Goal: Task Accomplishment & Management: Manage account settings

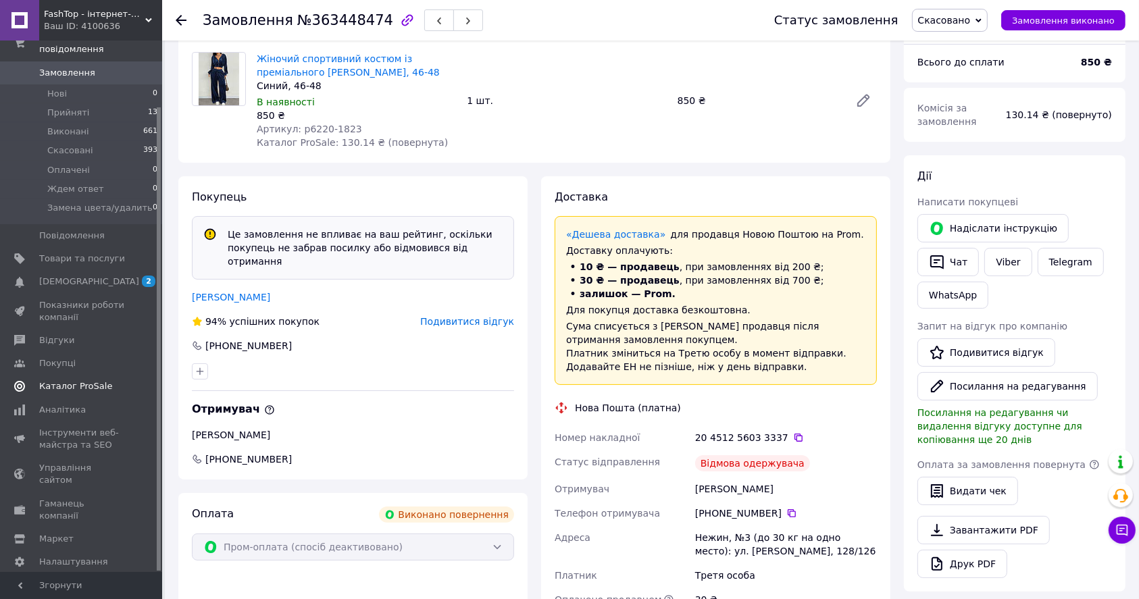
scroll to position [270, 0]
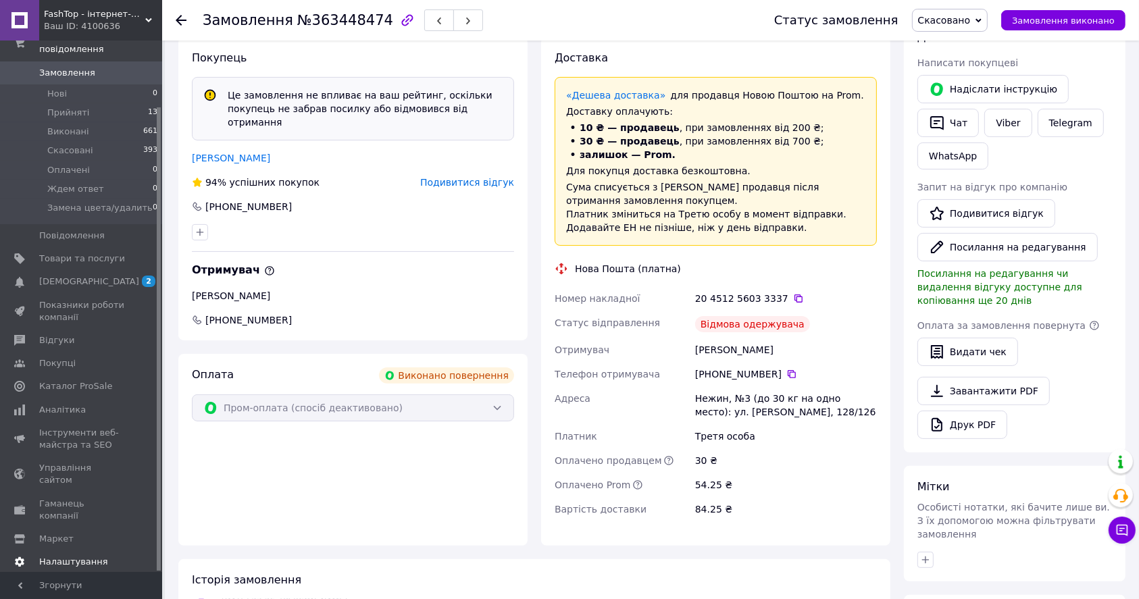
click at [88, 551] on link "Налаштування" at bounding box center [83, 562] width 166 height 23
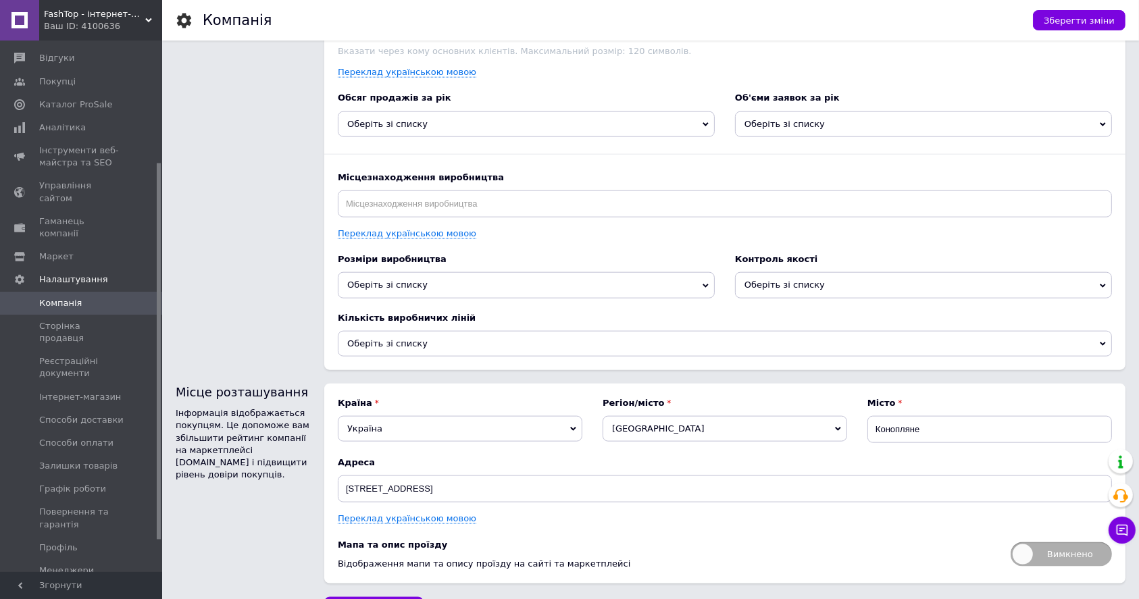
scroll to position [1572, 0]
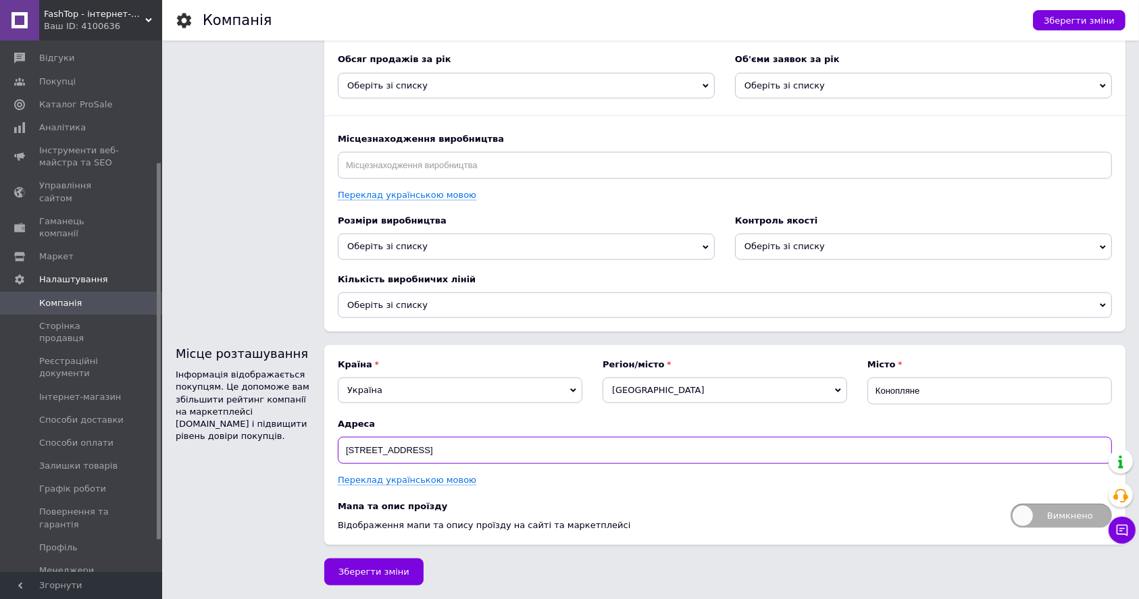
click at [427, 450] on input "[STREET_ADDRESS]" at bounding box center [725, 450] width 774 height 27
click at [580, 449] on input "[STREET_ADDRESS]" at bounding box center [725, 450] width 774 height 27
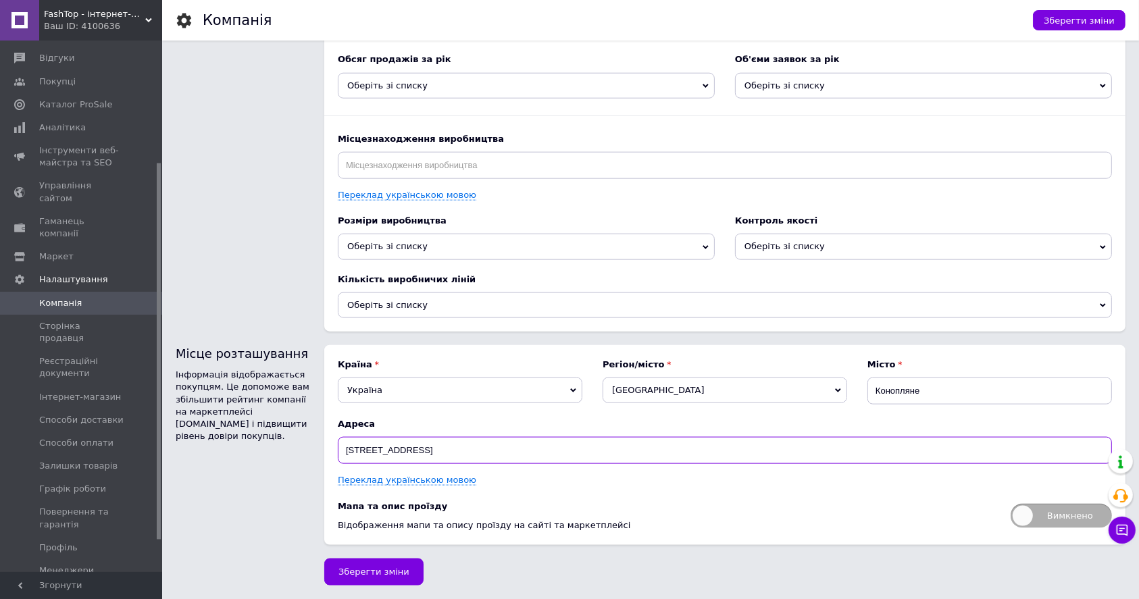
click at [580, 449] on input "[STREET_ADDRESS]" at bounding box center [725, 450] width 774 height 27
click at [713, 457] on input "[STREET_ADDRESS]" at bounding box center [725, 450] width 774 height 27
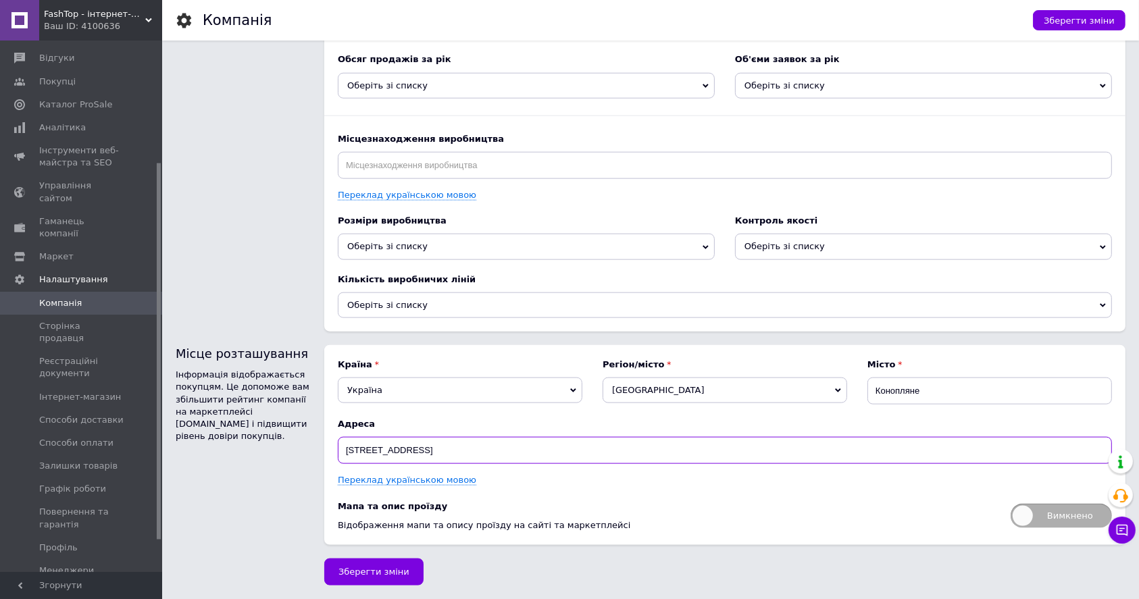
click at [713, 457] on input "[STREET_ADDRESS]" at bounding box center [725, 450] width 774 height 27
click at [571, 459] on input "[STREET_ADDRESS]" at bounding box center [725, 450] width 774 height 27
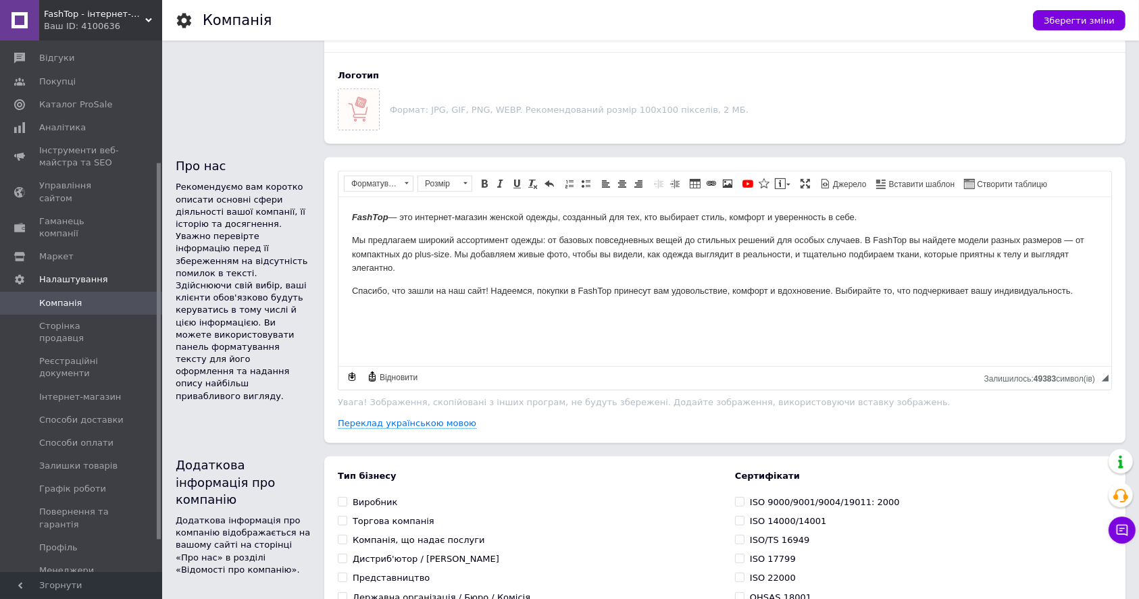
scroll to position [401, 0]
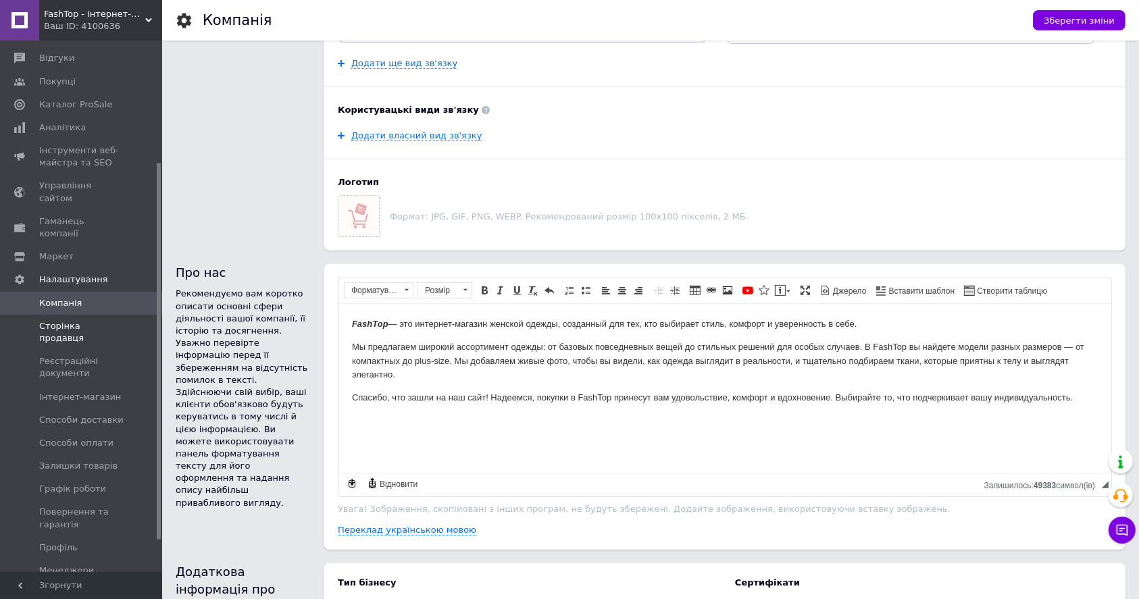
click at [82, 320] on span "Сторінка продавця" at bounding box center [82, 332] width 86 height 24
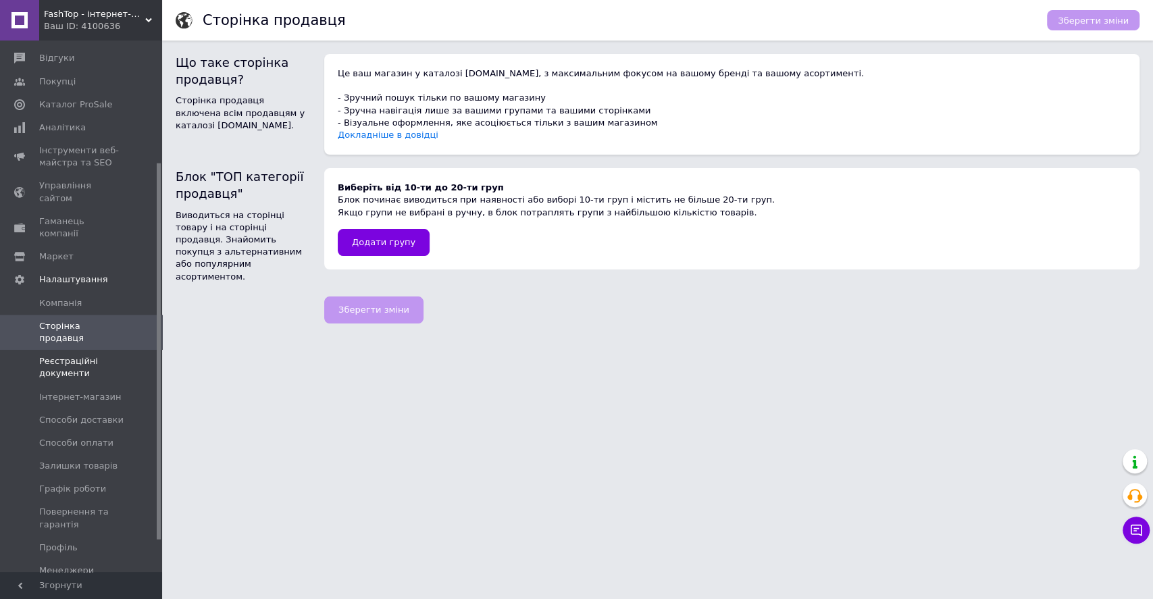
click at [95, 355] on span "Реєстраційні документи" at bounding box center [82, 367] width 86 height 24
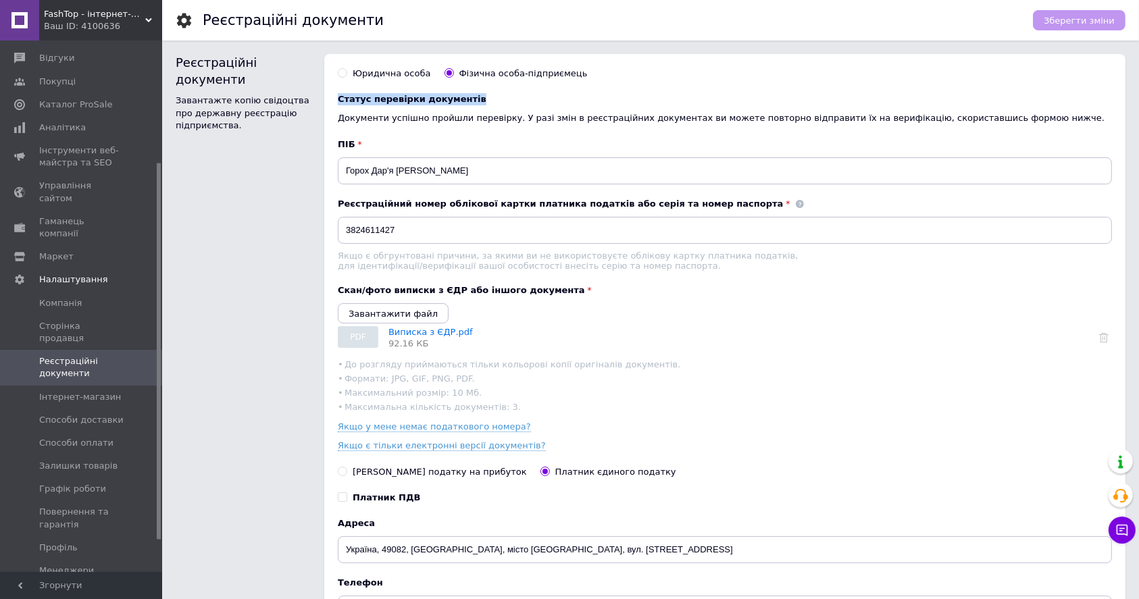
drag, startPoint x: 335, startPoint y: 71, endPoint x: 494, endPoint y: 95, distance: 160.5
click at [494, 95] on div "Юридична особа Фізична особа-підприємець Статус перевірки документів Документи …" at bounding box center [725, 372] width 774 height 622
click at [639, 81] on div "Юридична особа Фізична особа-підприємець Статус перевірки документів Документи …" at bounding box center [725, 372] width 774 height 622
click at [99, 297] on span "Компанія" at bounding box center [82, 303] width 86 height 12
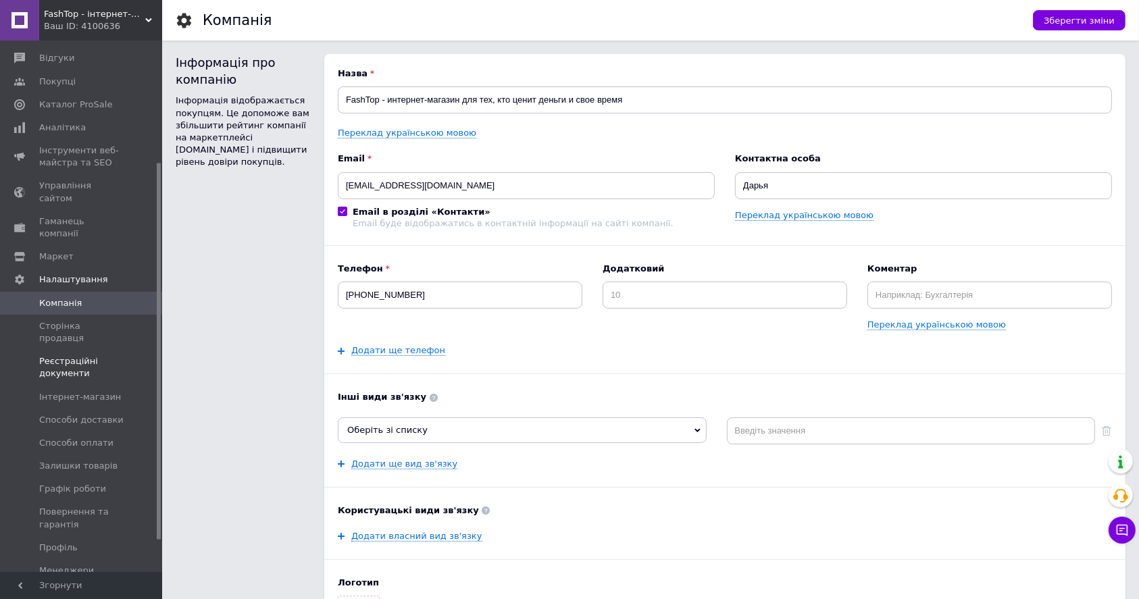
click at [97, 355] on span "Реєстраційні документи" at bounding box center [82, 367] width 86 height 24
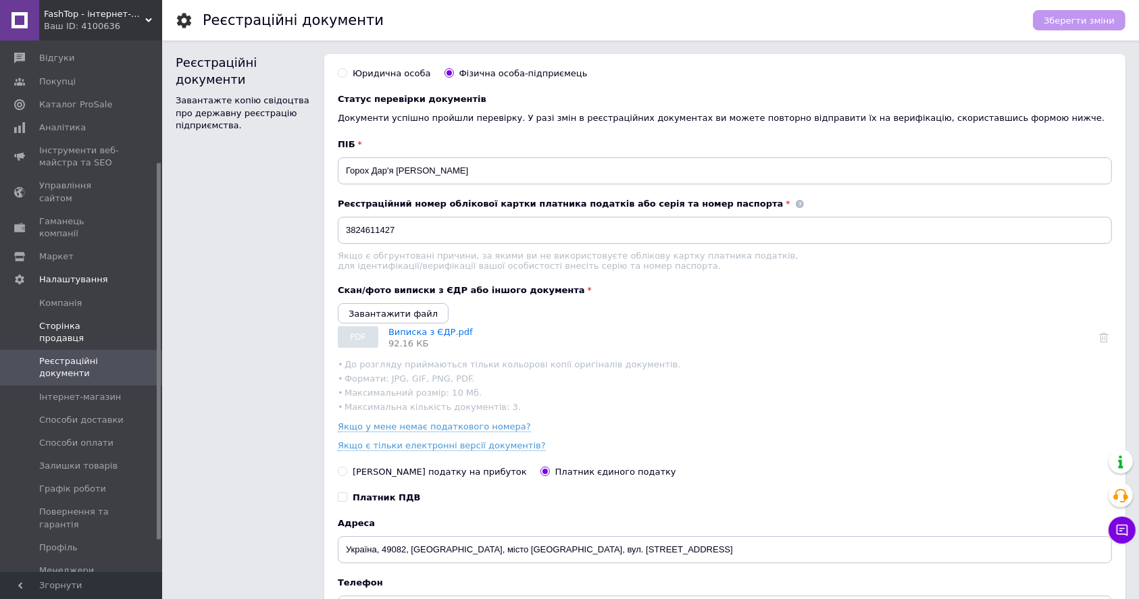
click at [107, 320] on span "Сторінка продавця" at bounding box center [82, 332] width 86 height 24
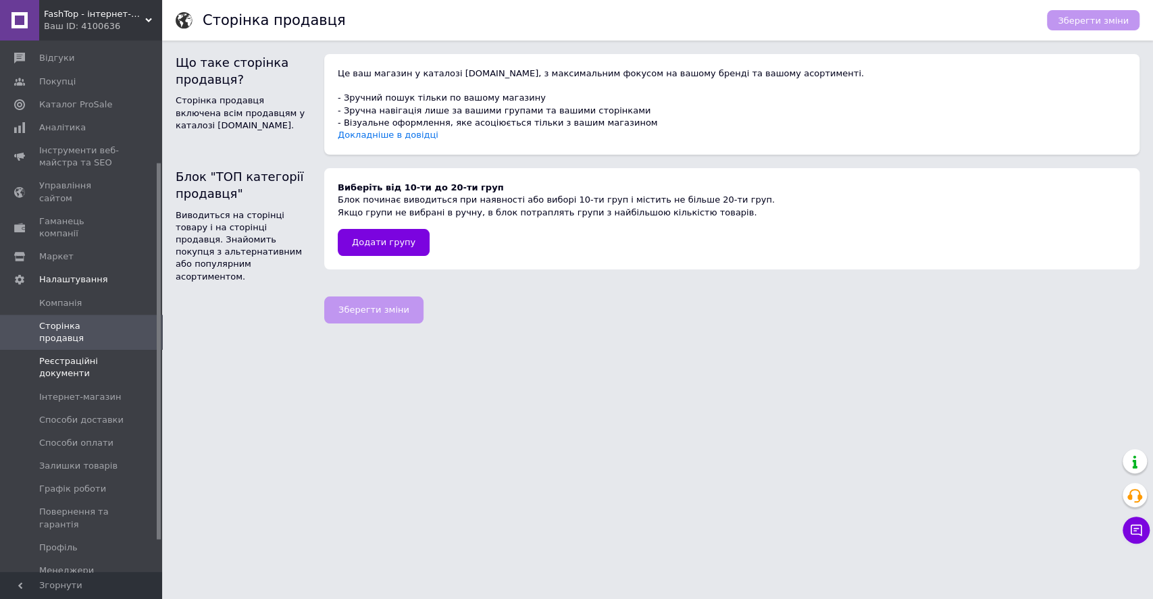
click at [89, 355] on span "Реєстраційні документи" at bounding box center [82, 367] width 86 height 24
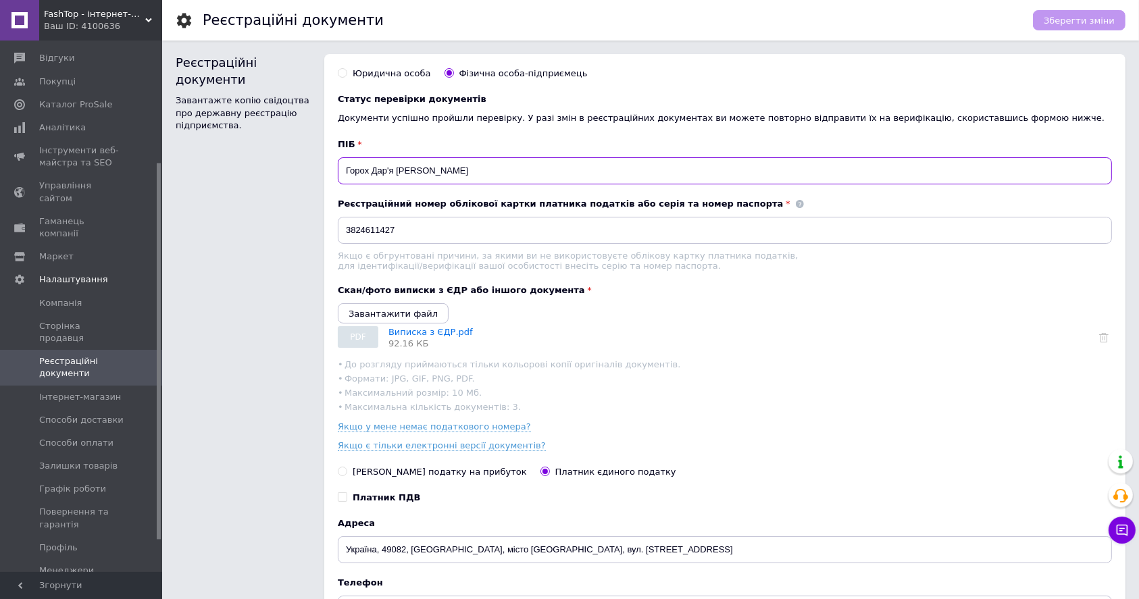
click at [393, 172] on input "Горох Дар'я [PERSON_NAME]" at bounding box center [725, 170] width 774 height 27
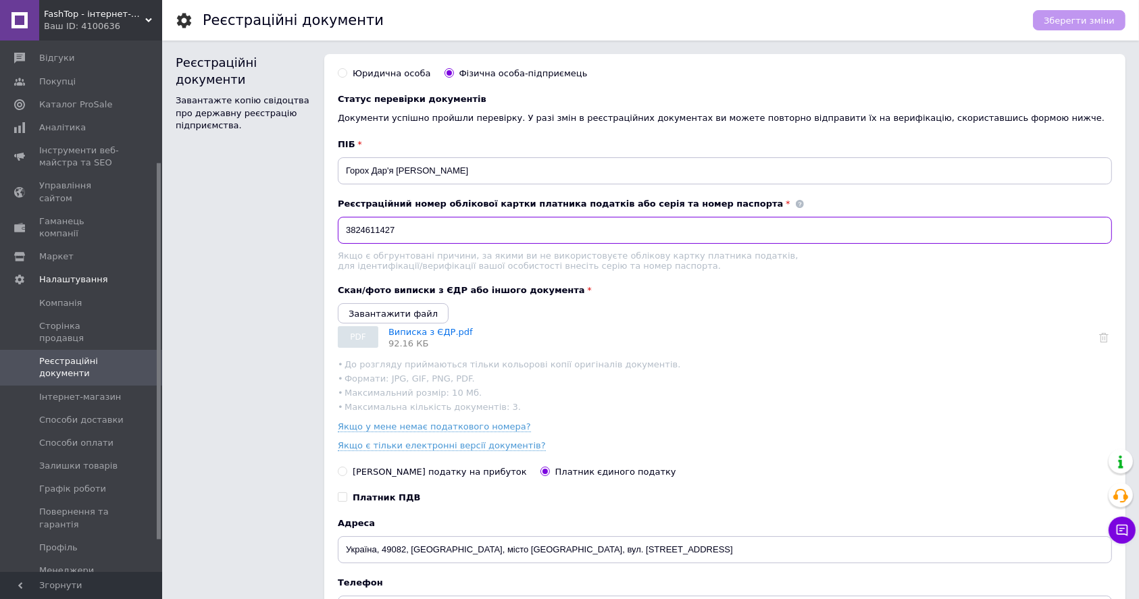
click at [388, 229] on input "3824611427" at bounding box center [725, 230] width 774 height 27
click at [674, 386] on li "Формати: JPG, GIF, PNG, PDF." at bounding box center [725, 379] width 774 height 14
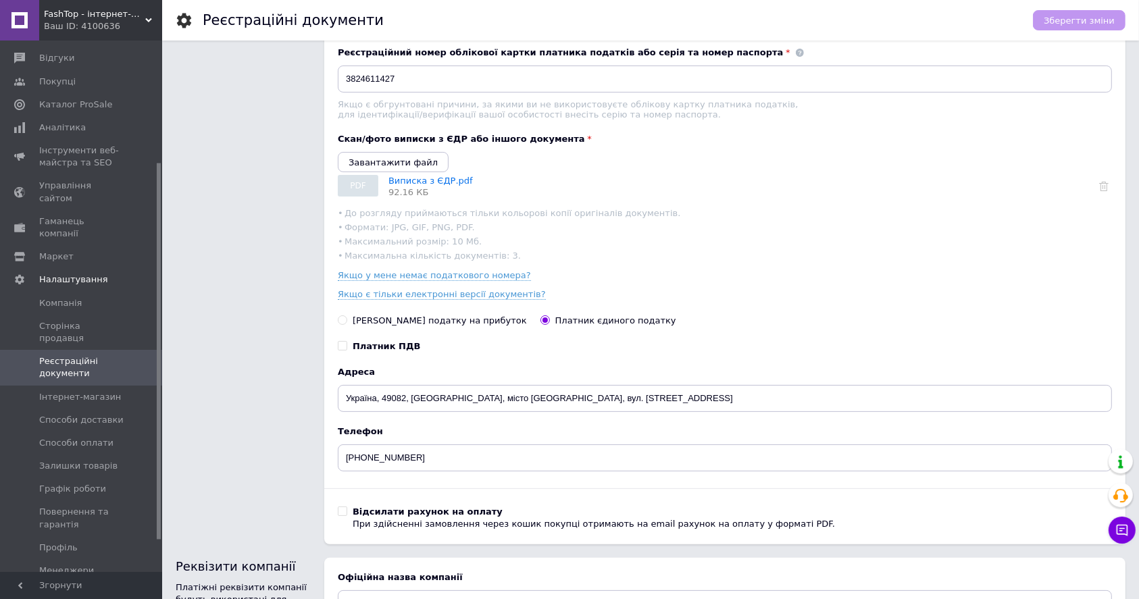
scroll to position [180, 0]
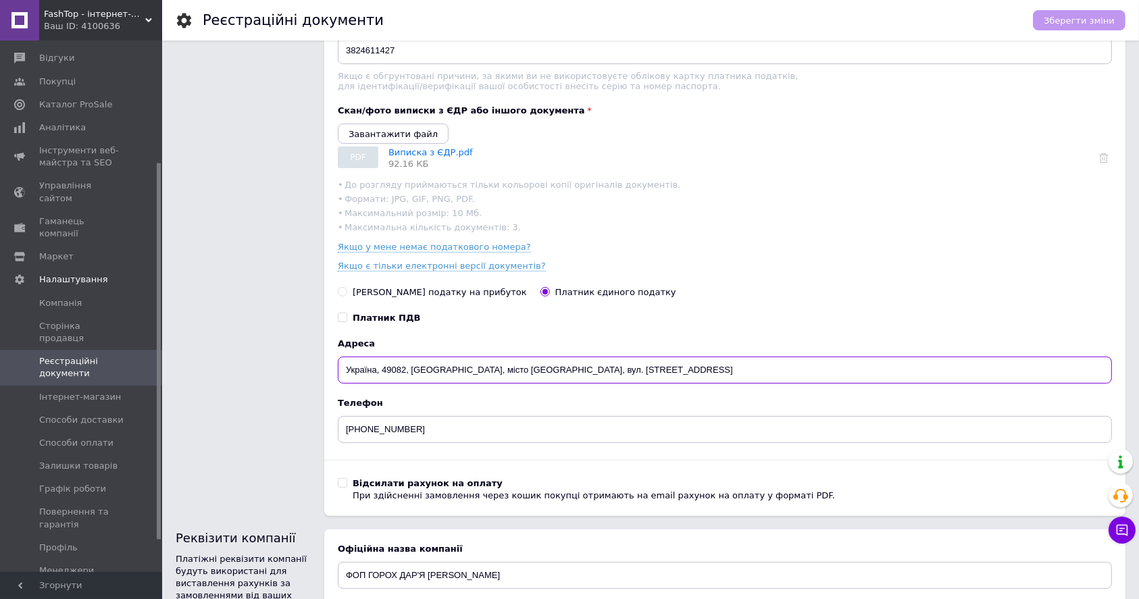
drag, startPoint x: 349, startPoint y: 379, endPoint x: 690, endPoint y: 384, distance: 341.2
click at [690, 384] on input "Україна, 49082, [GEOGRAPHIC_DATA], місто [GEOGRAPHIC_DATA], вул. [STREET_ADDRES…" at bounding box center [725, 370] width 774 height 27
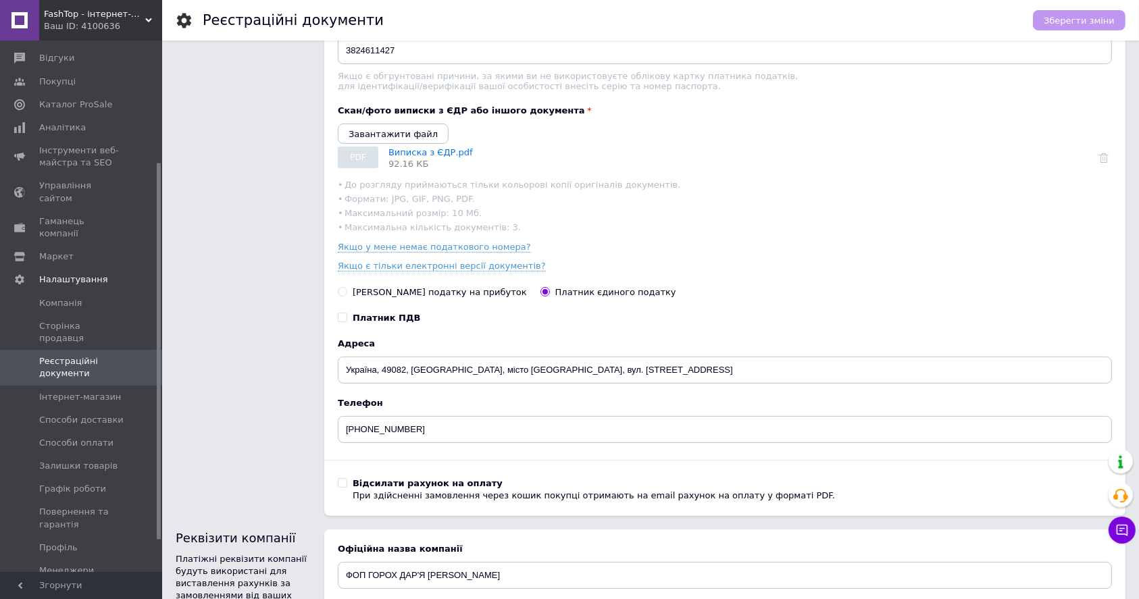
click at [560, 406] on div "ПІБ Горох Дар'я [PERSON_NAME] номер облікової картки платника податків або сері…" at bounding box center [725, 231] width 774 height 544
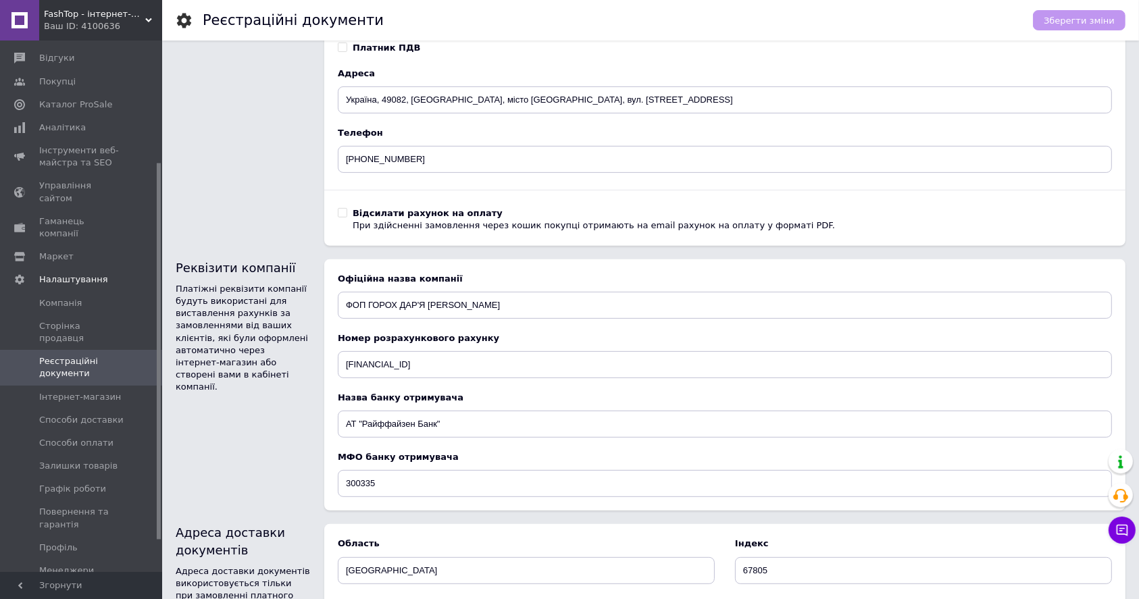
scroll to position [541, 0]
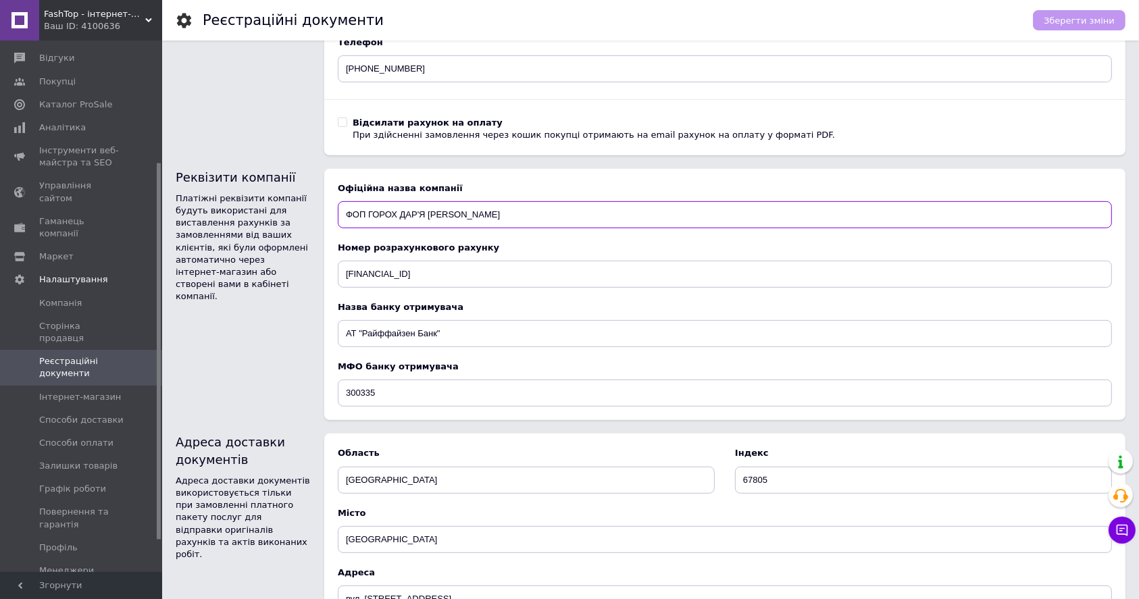
click at [357, 223] on input "ФОП ГОРОХ ДАР'Я [PERSON_NAME]" at bounding box center [725, 214] width 774 height 27
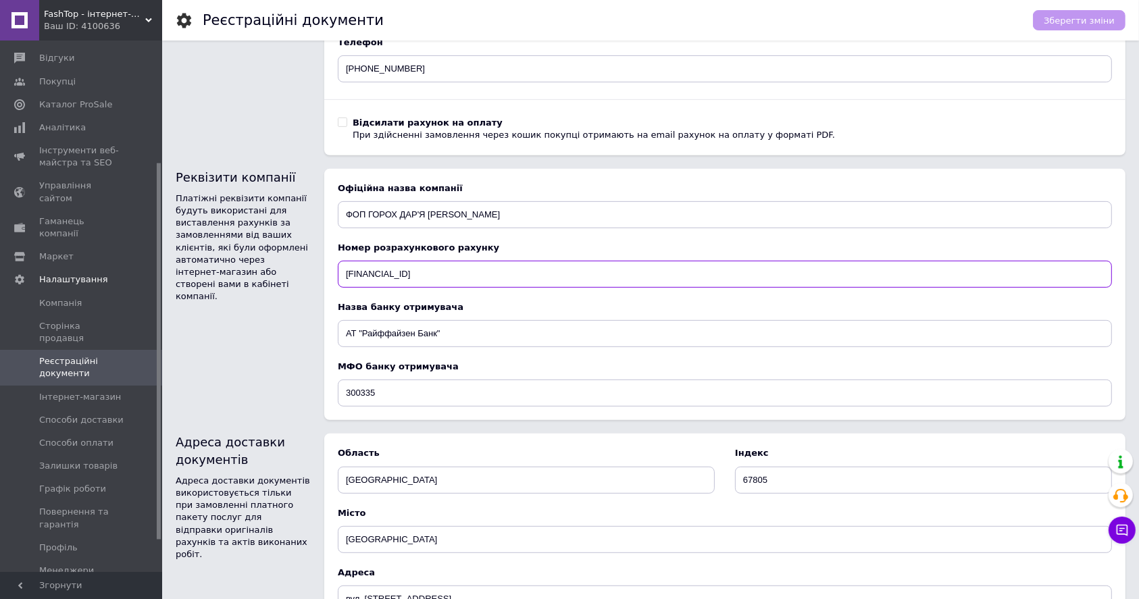
click at [418, 278] on input "[FINANCIAL_ID]" at bounding box center [725, 274] width 774 height 27
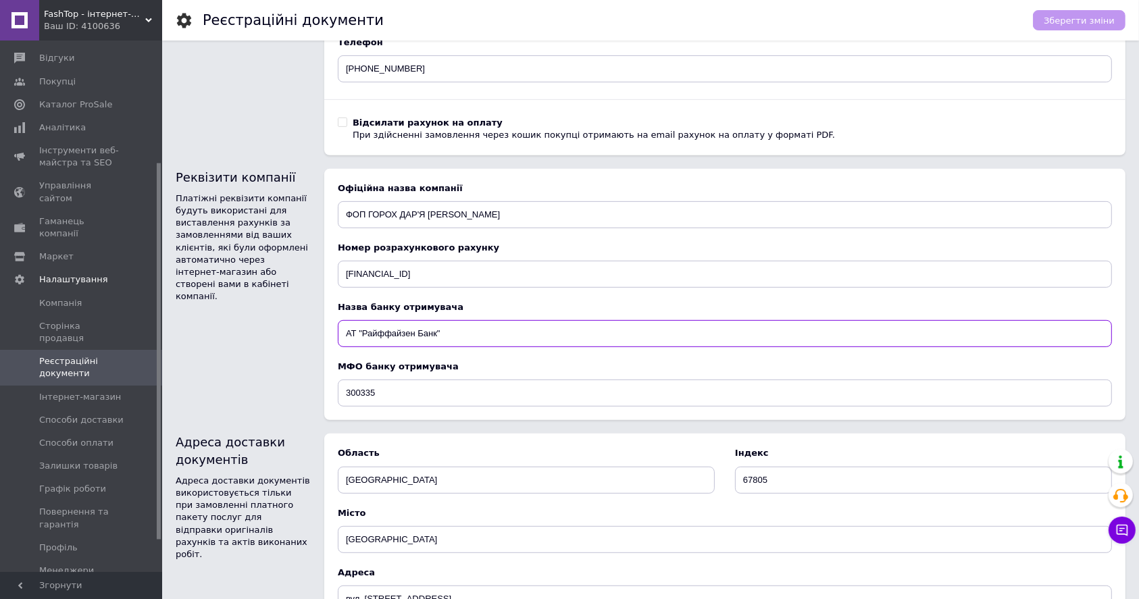
click at [407, 341] on input "АТ "Райффайзен Банк"" at bounding box center [725, 333] width 774 height 27
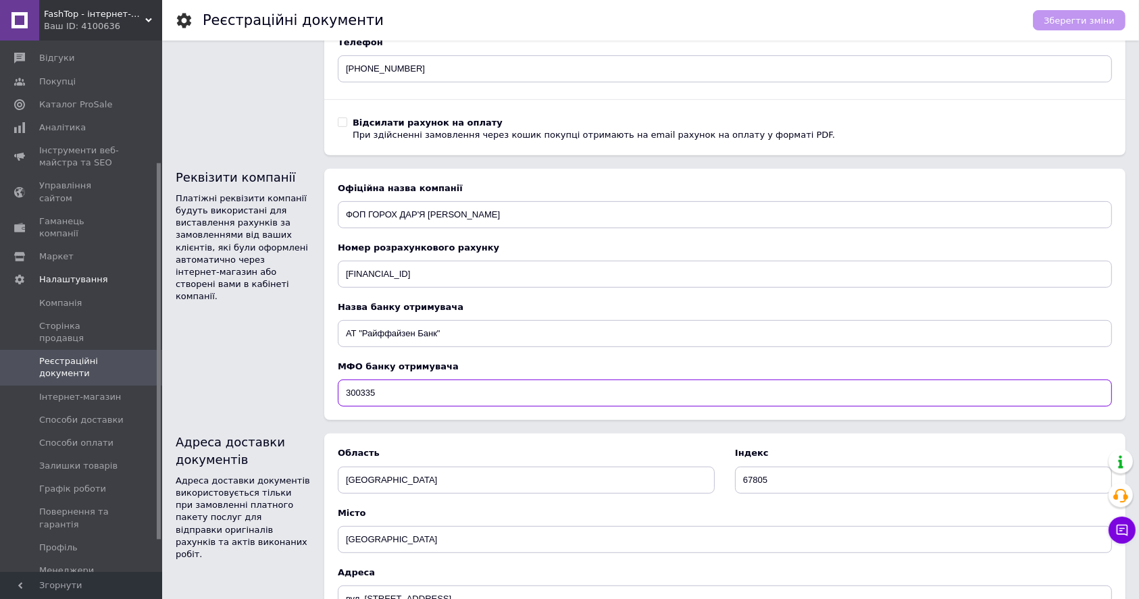
click at [373, 403] on input "300335" at bounding box center [725, 393] width 774 height 27
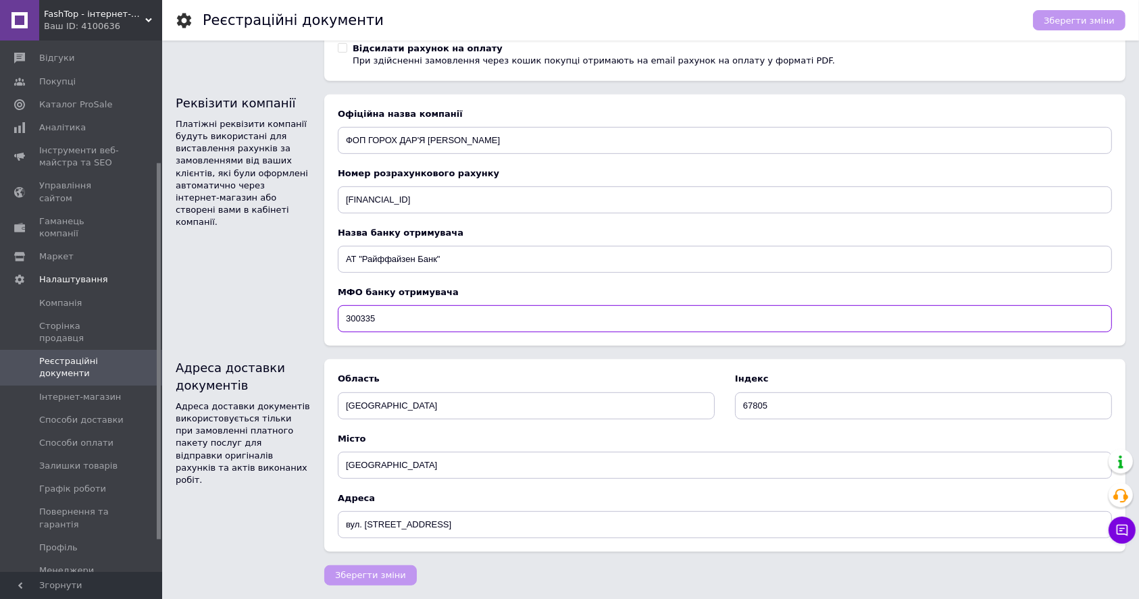
scroll to position [624, 0]
click at [438, 344] on div "Офіційна назва компанії ФОП ГОРОХ ДАР'Я [PERSON_NAME] розрахункового рахунку [F…" at bounding box center [724, 221] width 801 height 252
click at [407, 411] on input "[GEOGRAPHIC_DATA]" at bounding box center [526, 406] width 377 height 27
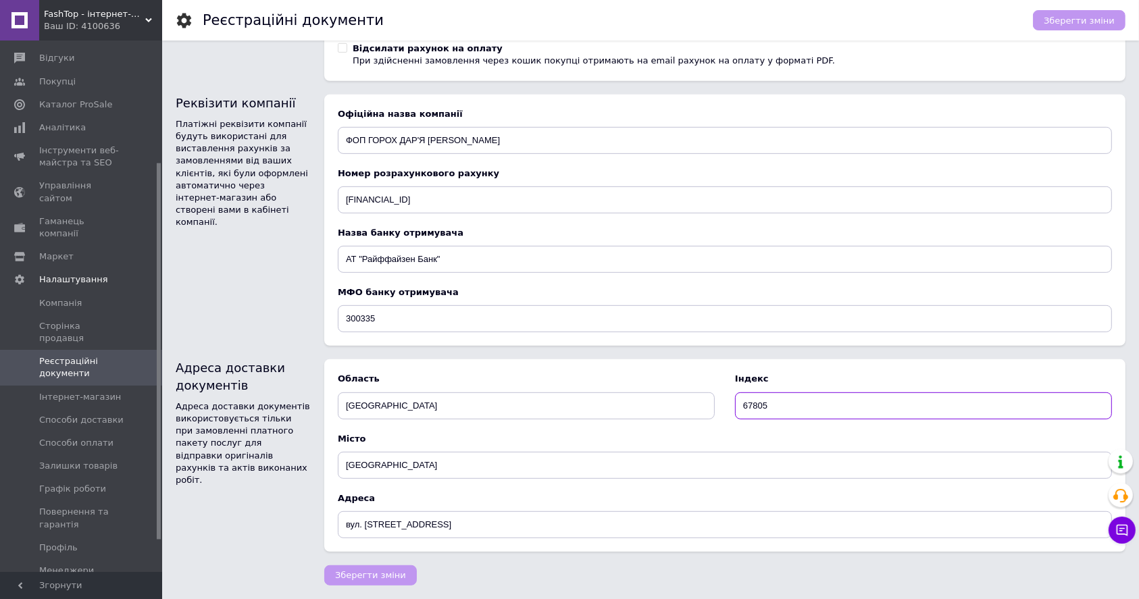
click at [753, 403] on input "67805" at bounding box center [923, 406] width 377 height 27
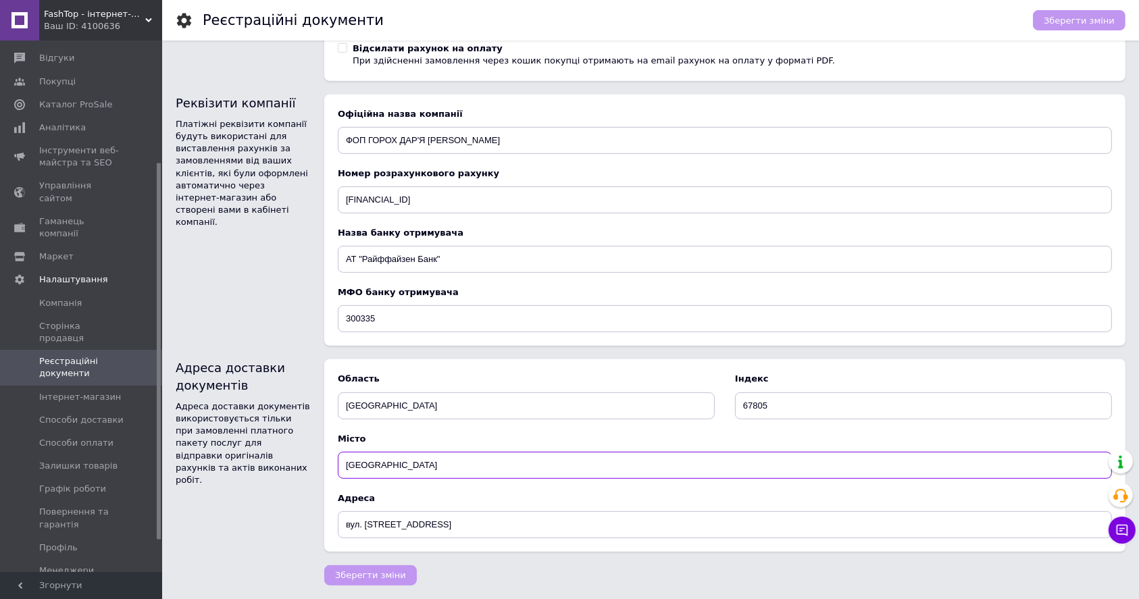
click at [420, 470] on input "[GEOGRAPHIC_DATA]" at bounding box center [725, 465] width 774 height 27
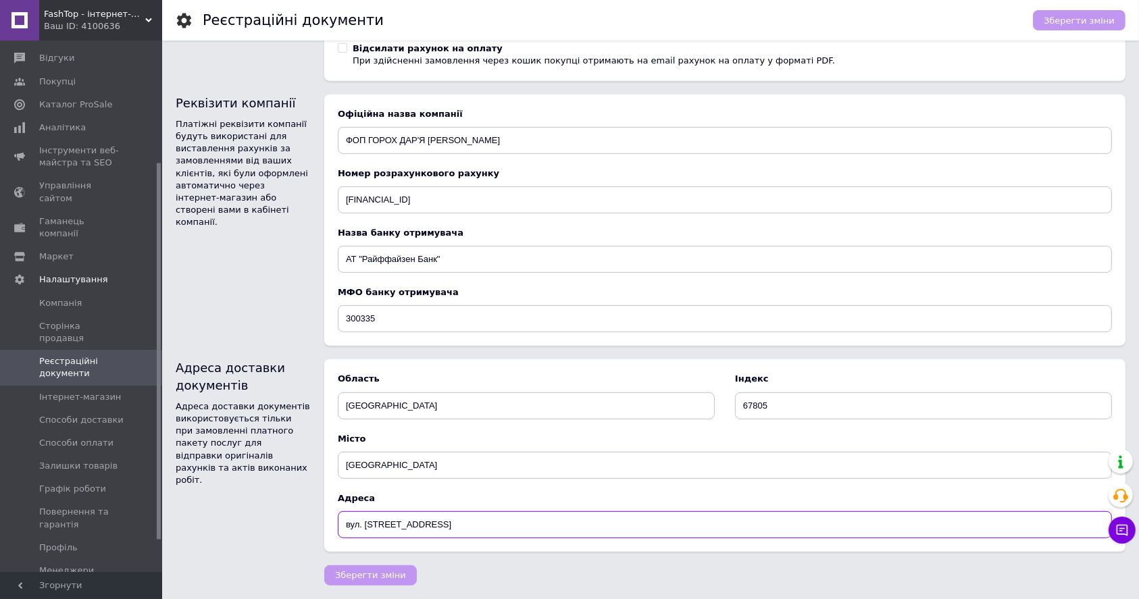
click at [426, 522] on input "вул. [STREET_ADDRESS]" at bounding box center [725, 524] width 774 height 27
click at [680, 573] on div "Зберегти зміни" at bounding box center [718, 572] width 815 height 27
click at [92, 391] on span "Інтернет-магазин" at bounding box center [80, 397] width 82 height 12
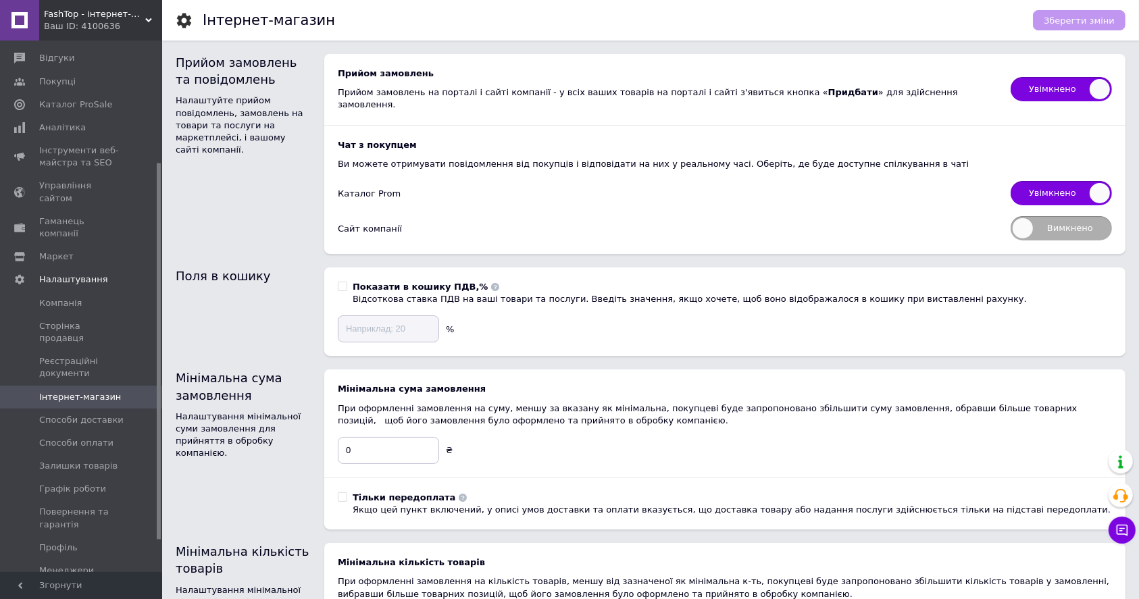
click at [342, 493] on input "Тільки передоплата Якщо цей пункт включений, у описі умов доставки та оплати вк…" at bounding box center [342, 497] width 9 height 9
checkbox input "true"
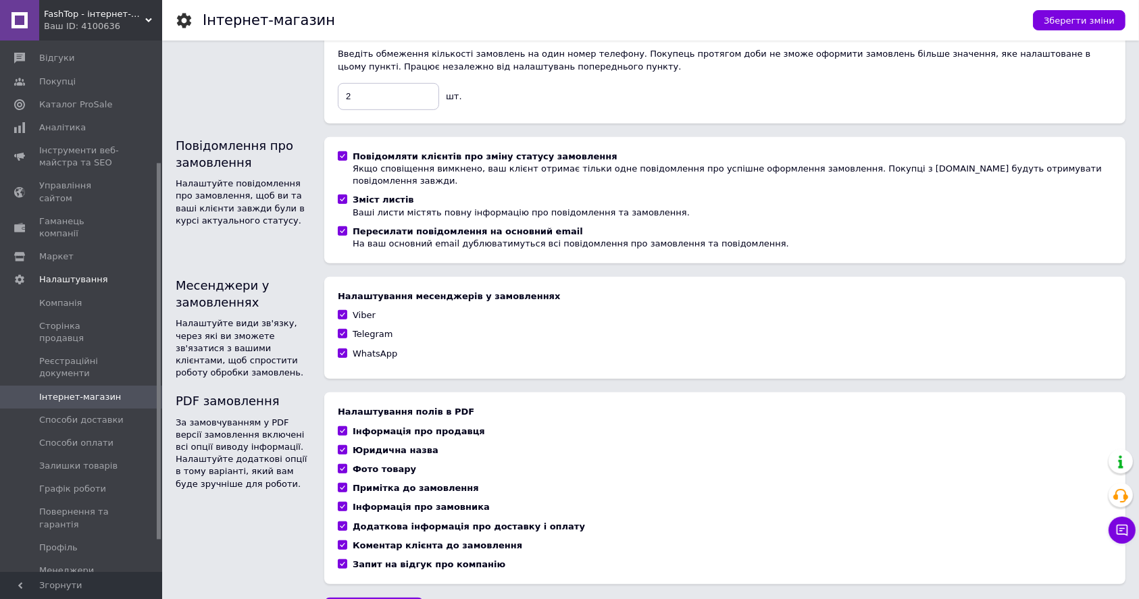
scroll to position [745, 0]
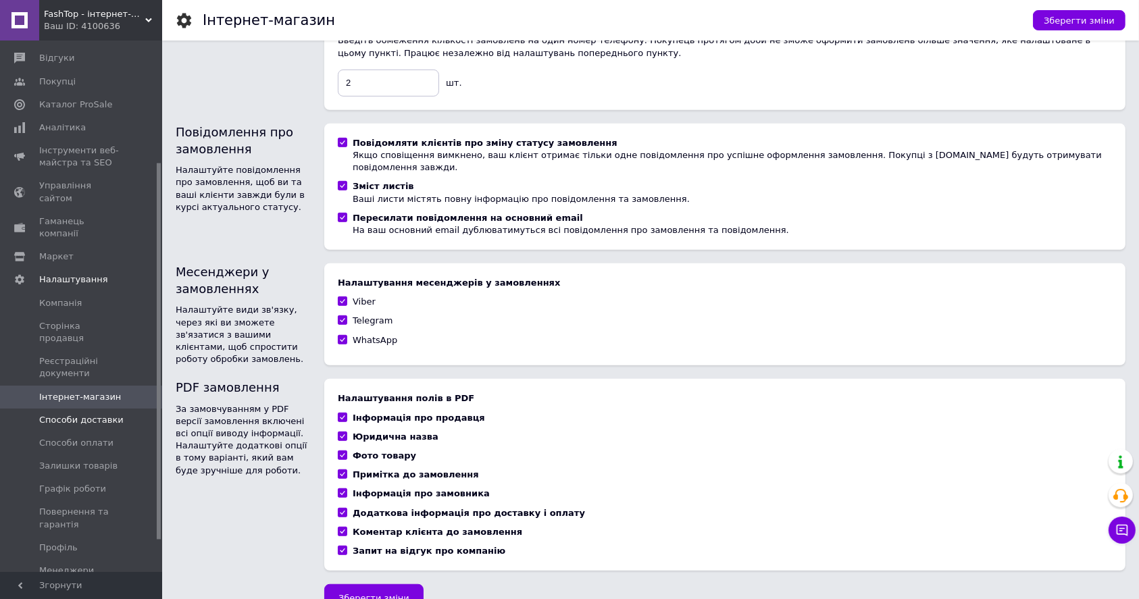
click at [77, 414] on span "Способи доставки" at bounding box center [81, 420] width 84 height 12
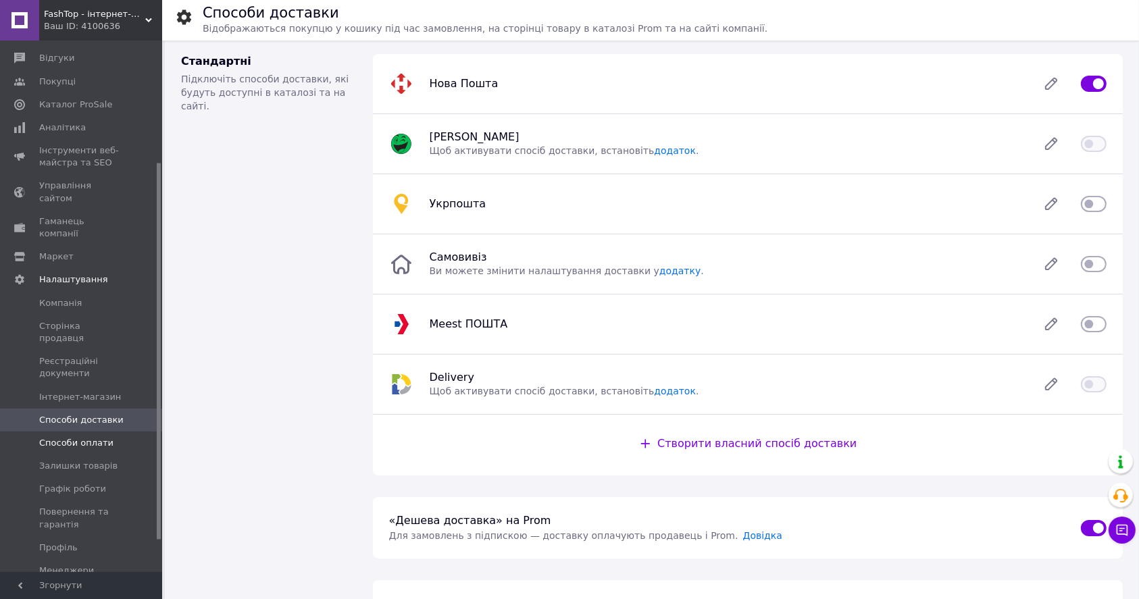
click at [115, 437] on span "Способи оплати" at bounding box center [82, 443] width 86 height 12
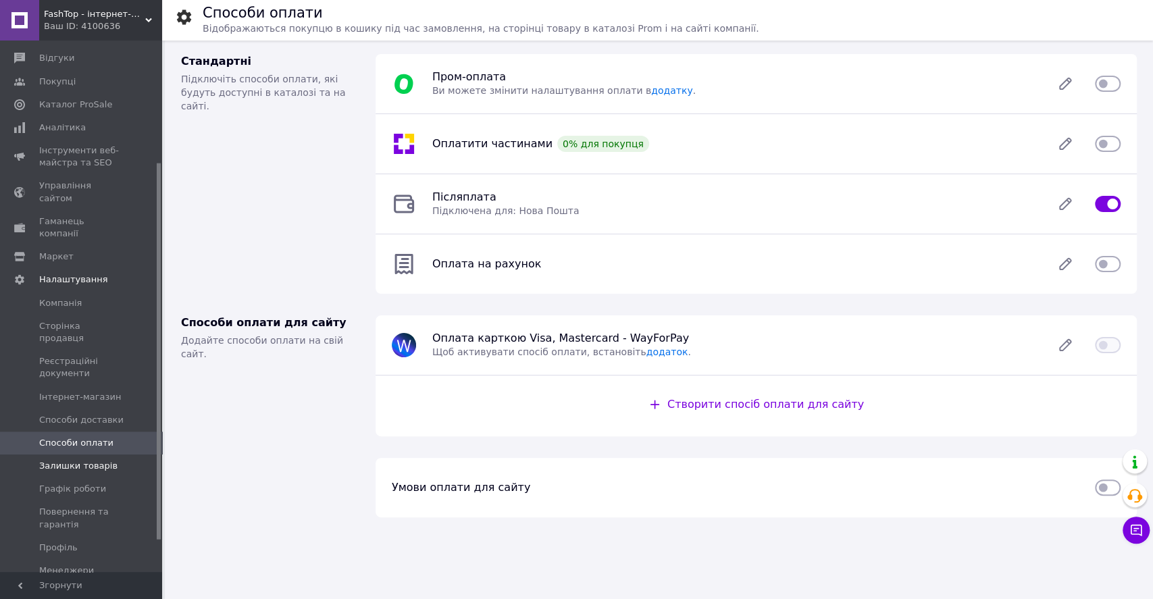
click at [70, 460] on span "Залишки товарів" at bounding box center [78, 466] width 78 height 12
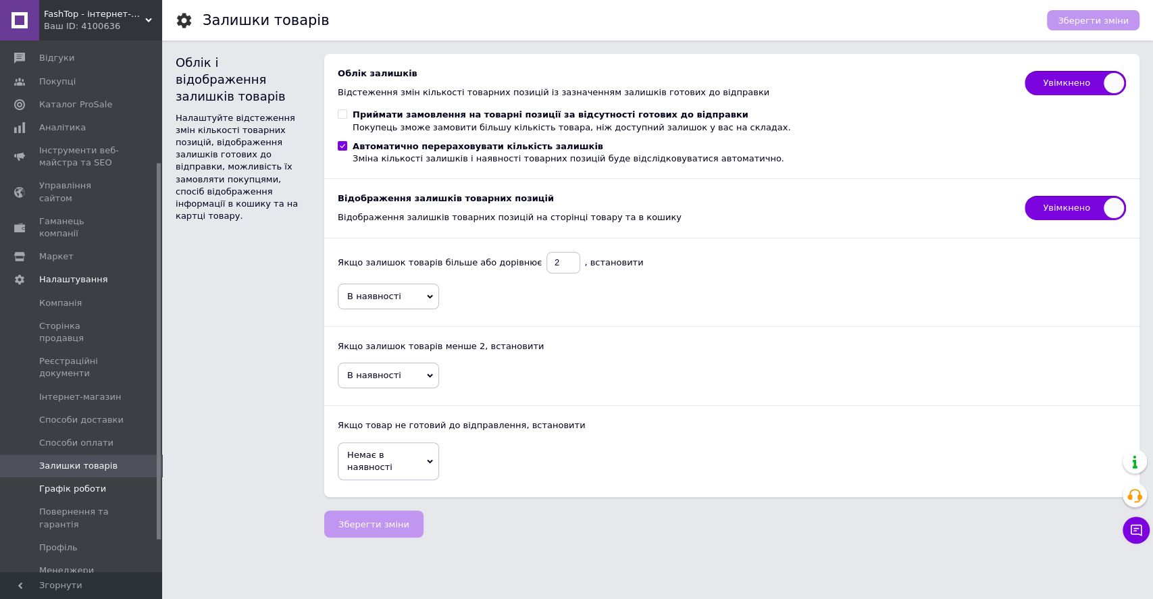
click at [96, 483] on span "Графік роботи" at bounding box center [72, 489] width 67 height 12
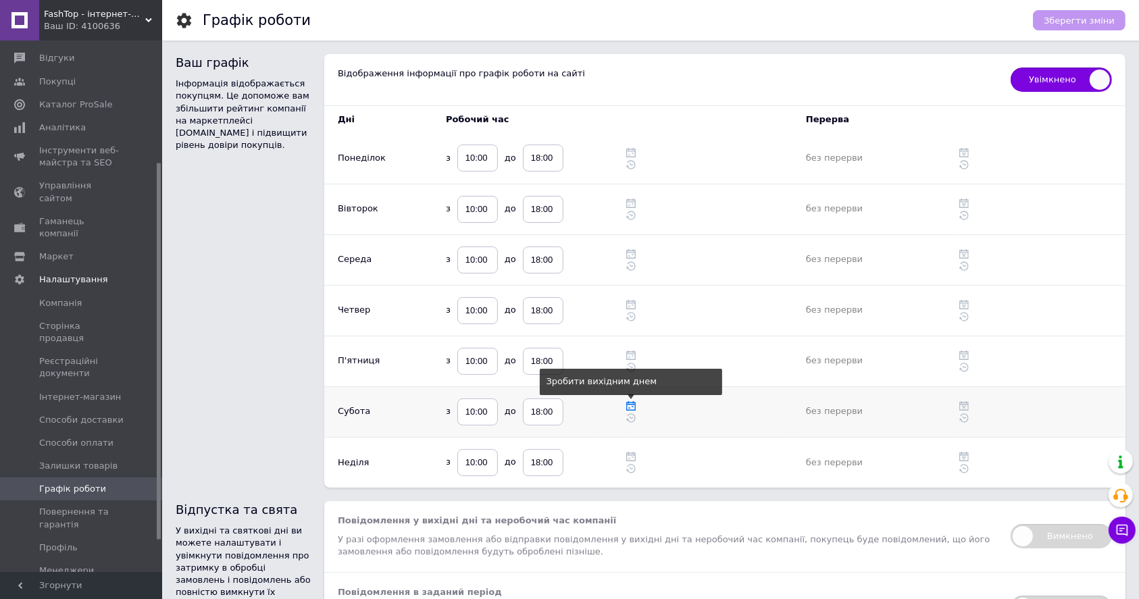
click at [632, 405] on use at bounding box center [630, 405] width 9 height 9
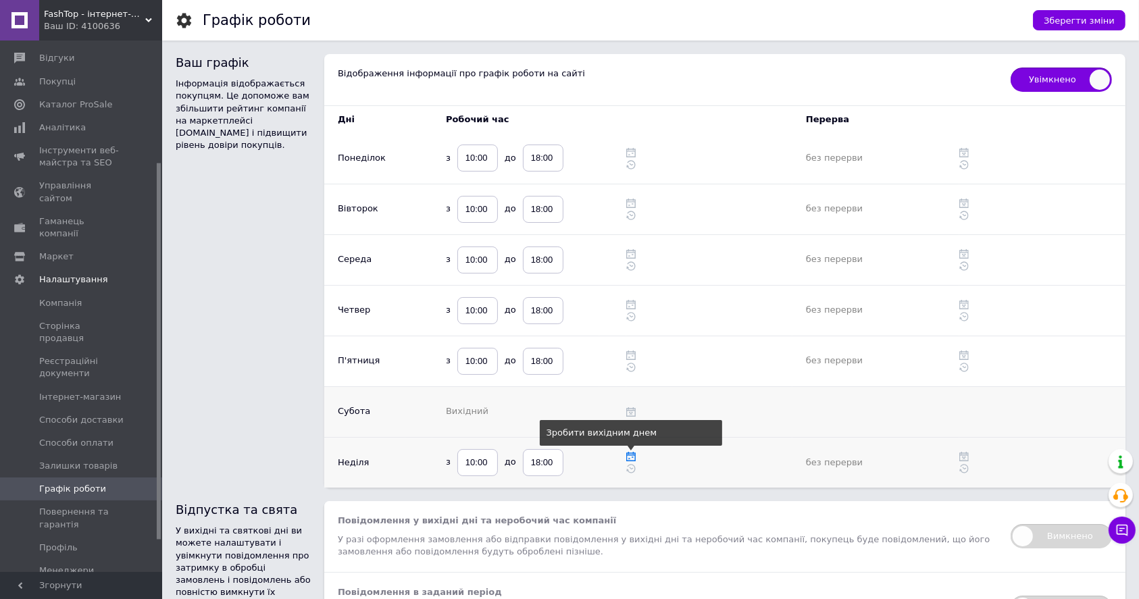
click at [630, 457] on icon at bounding box center [630, 456] width 9 height 9
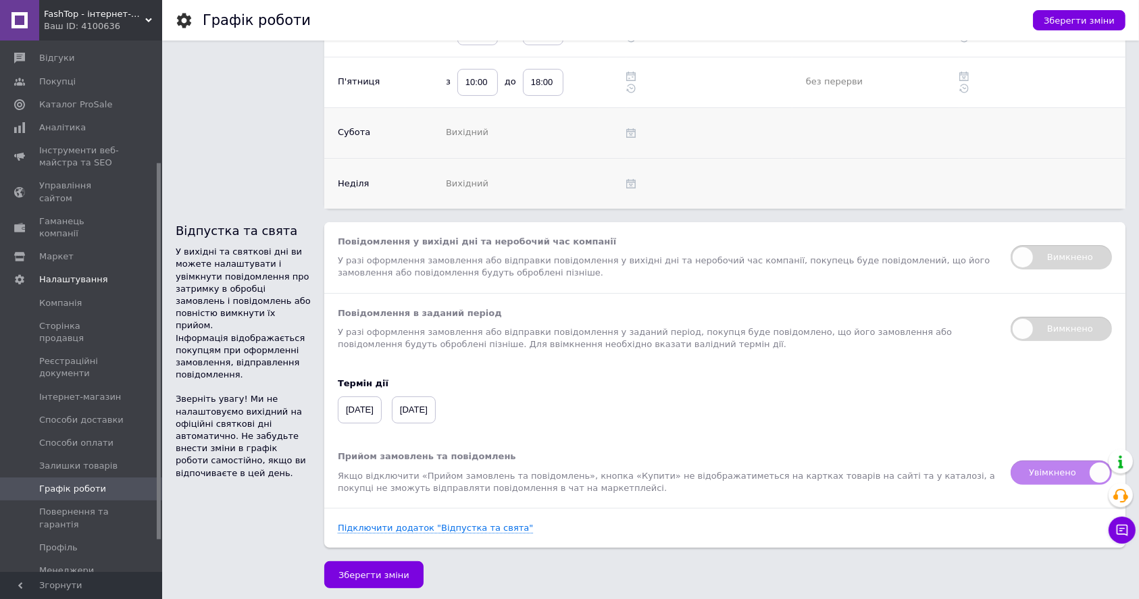
scroll to position [281, 0]
click at [107, 506] on span "Повернення та гарантія" at bounding box center [82, 518] width 86 height 24
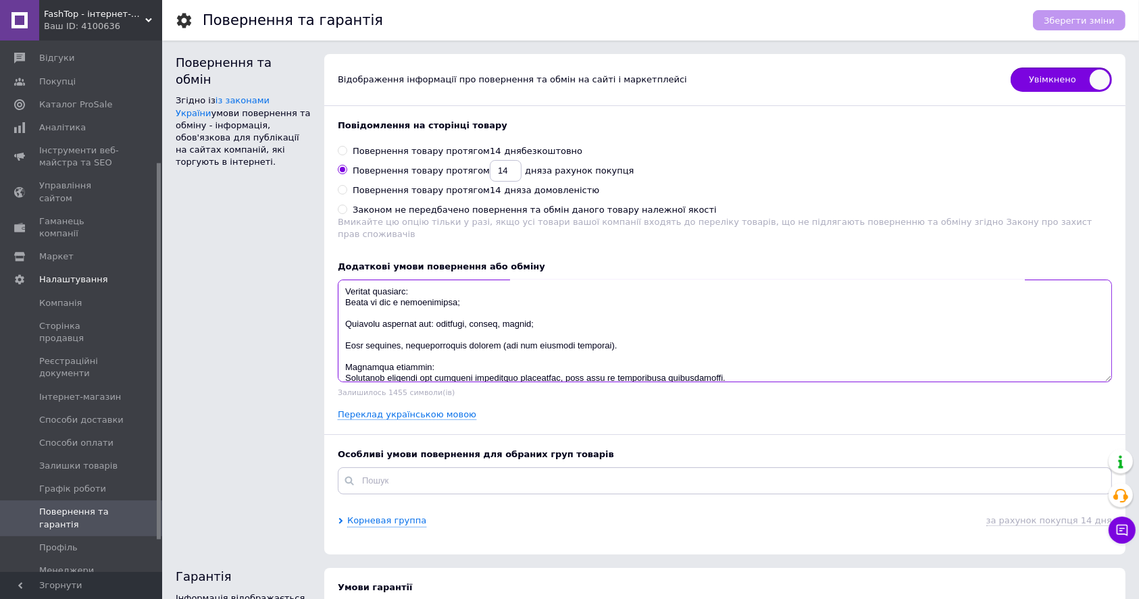
scroll to position [195, 0]
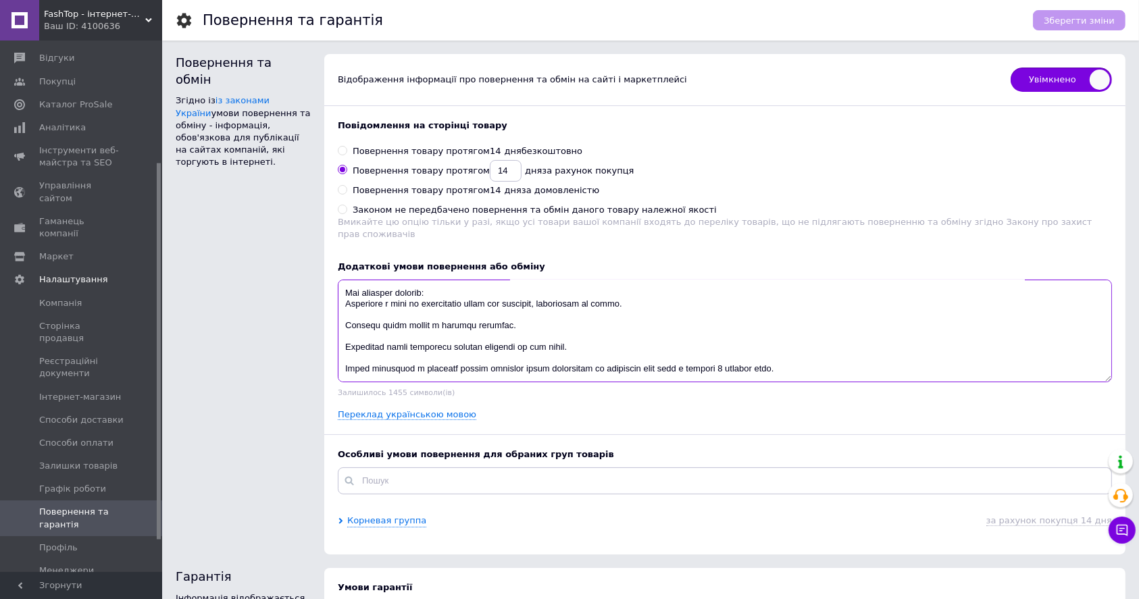
drag, startPoint x: 347, startPoint y: 280, endPoint x: 838, endPoint y: 360, distance: 497.7
click at [838, 360] on textarea at bounding box center [725, 331] width 774 height 103
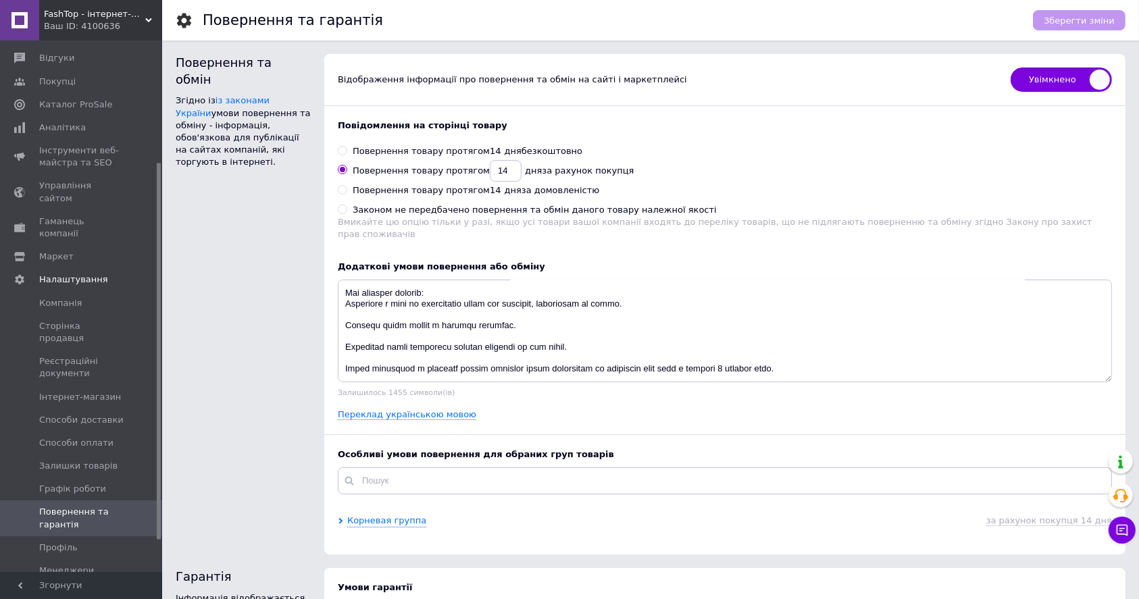
click at [629, 407] on div "Повідомлення на сторінці товару Повернення товару протягом 14 дня безкоштовно П…" at bounding box center [724, 270] width 801 height 328
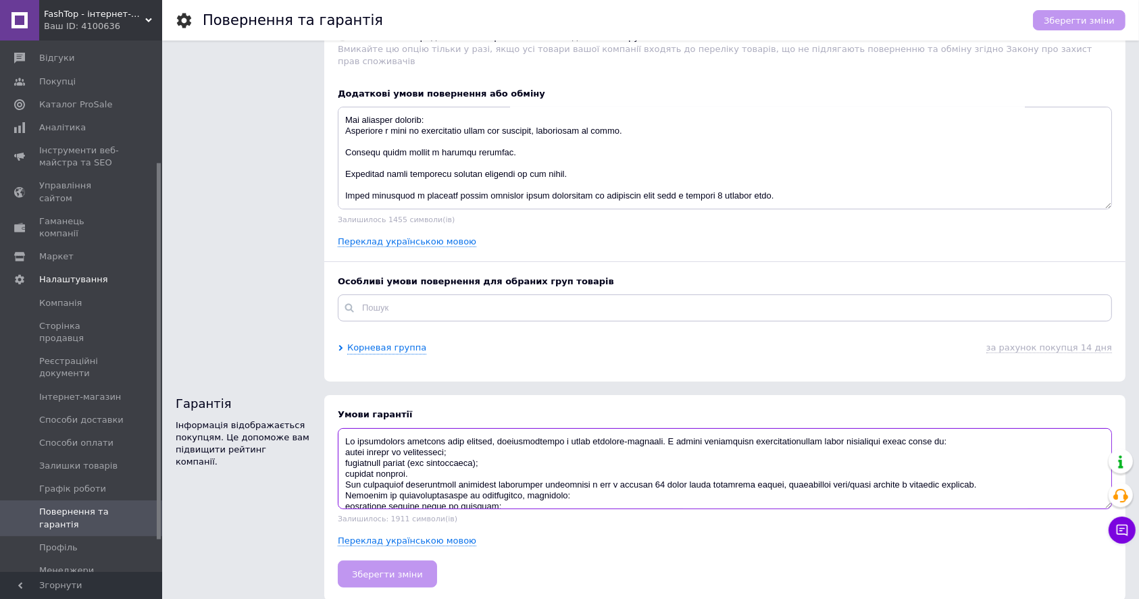
scroll to position [32, 0]
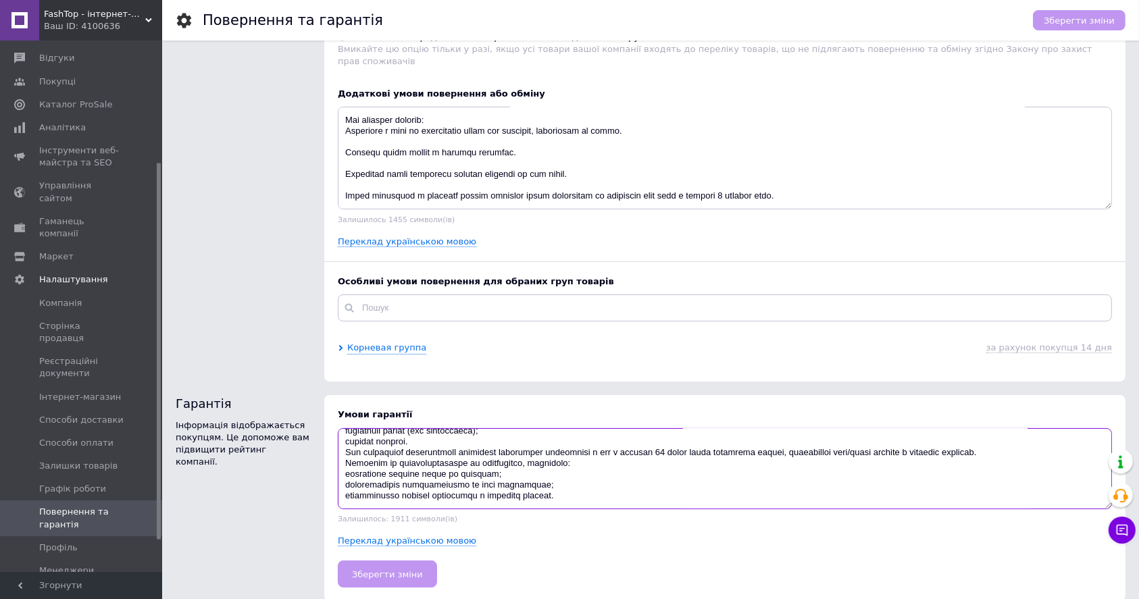
drag, startPoint x: 345, startPoint y: 426, endPoint x: 601, endPoint y: 500, distance: 266.5
click at [607, 501] on div "Умови гарантії Залишилось: 1911 символи(ів) Переклад українською мовою Зберегти…" at bounding box center [724, 498] width 801 height 206
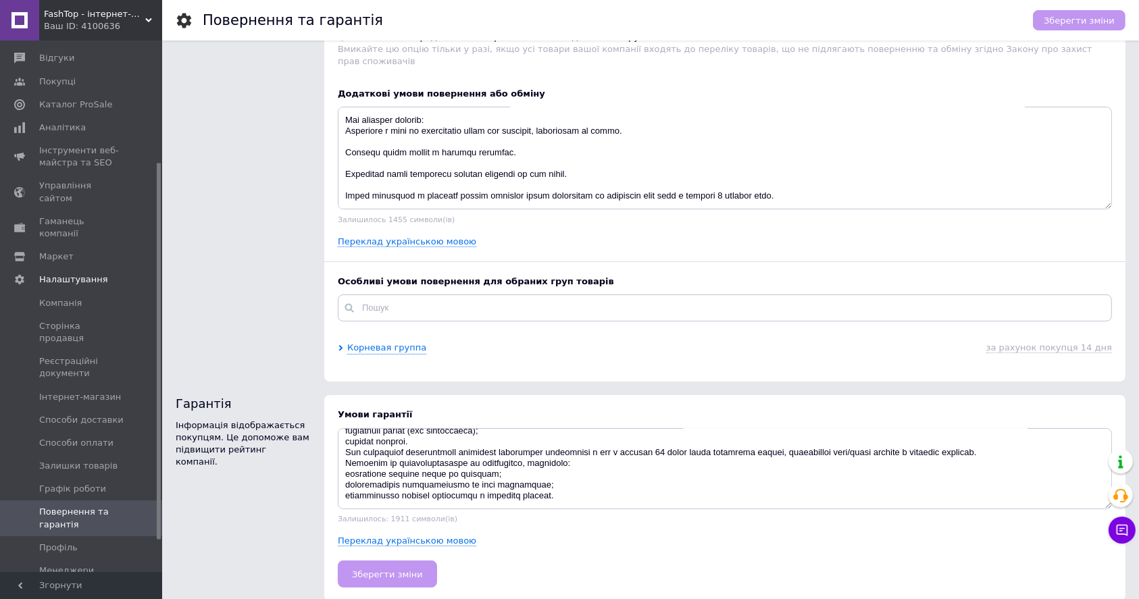
click at [688, 389] on div "Умови гарантії Залишилось: 1911 символи(ів) Переклад українською мовою Зберегти…" at bounding box center [725, 499] width 815 height 220
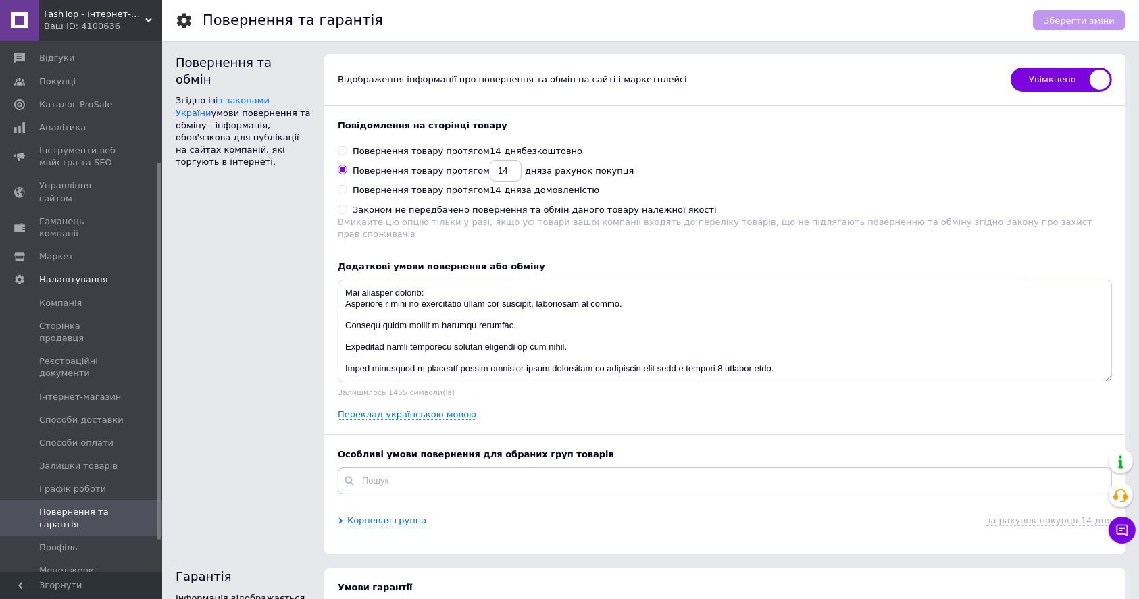
scroll to position [173, 0]
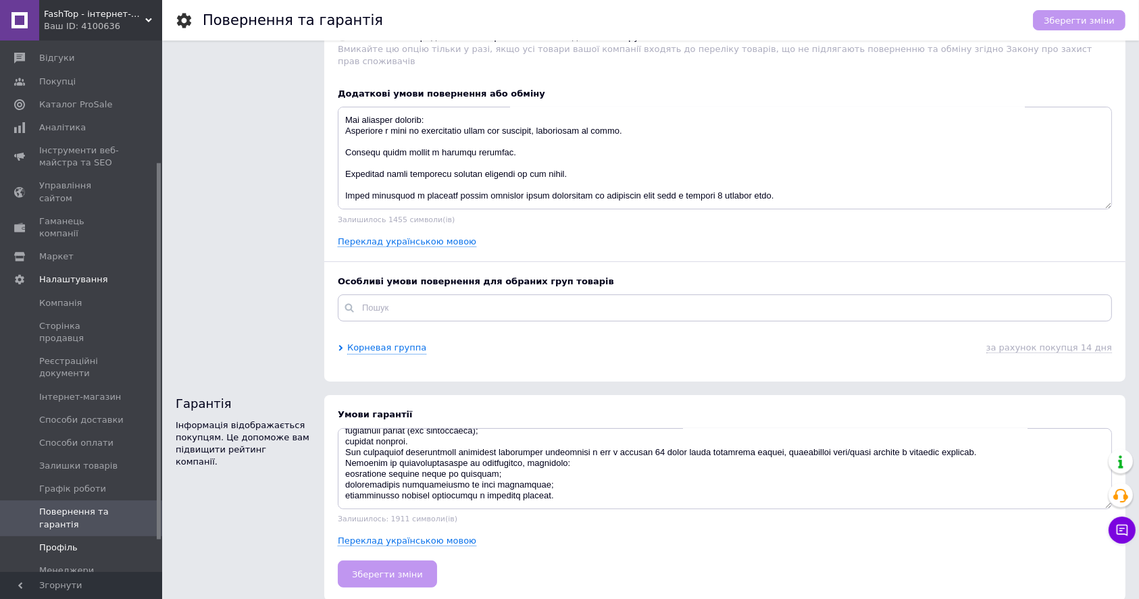
click at [93, 542] on span "Профіль" at bounding box center [82, 548] width 86 height 12
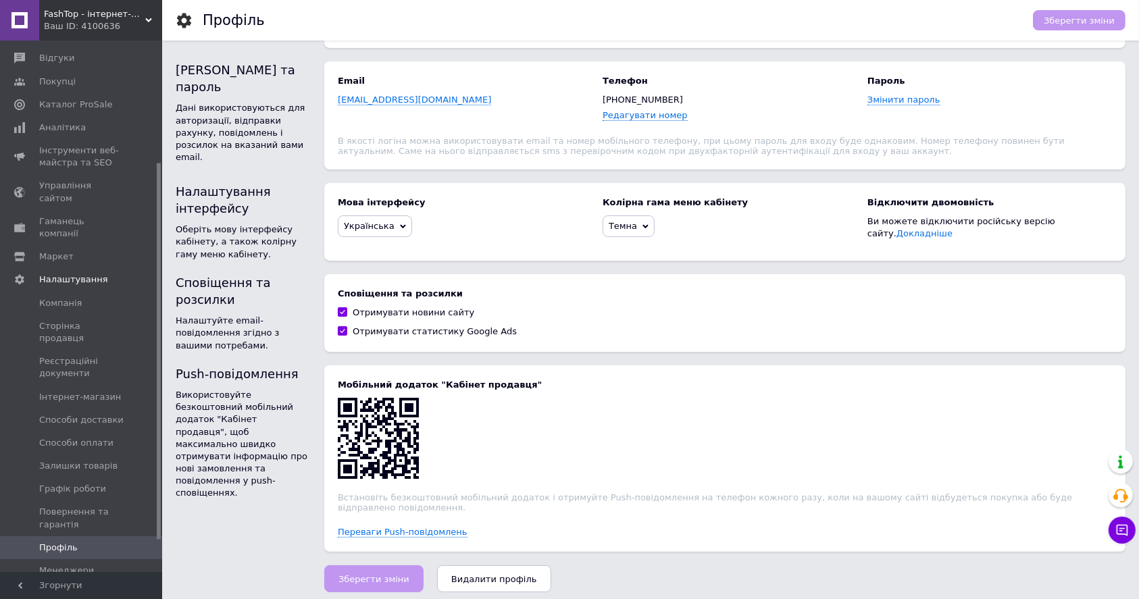
scroll to position [158, 0]
click at [343, 314] on input "Отримувати новини сайту" at bounding box center [342, 310] width 9 height 9
checkbox input "false"
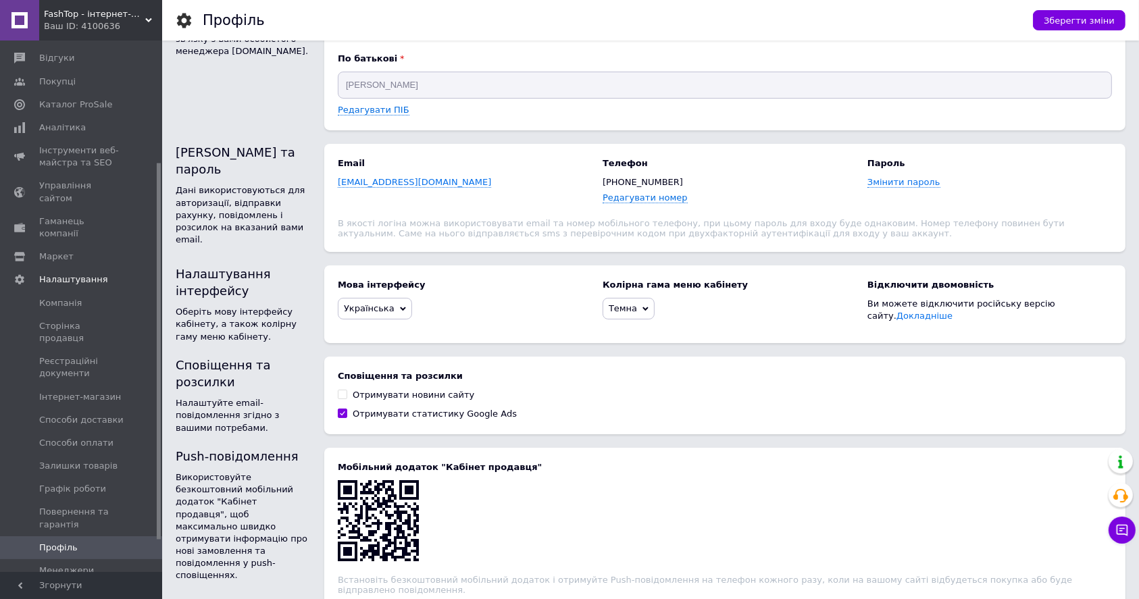
scroll to position [0, 0]
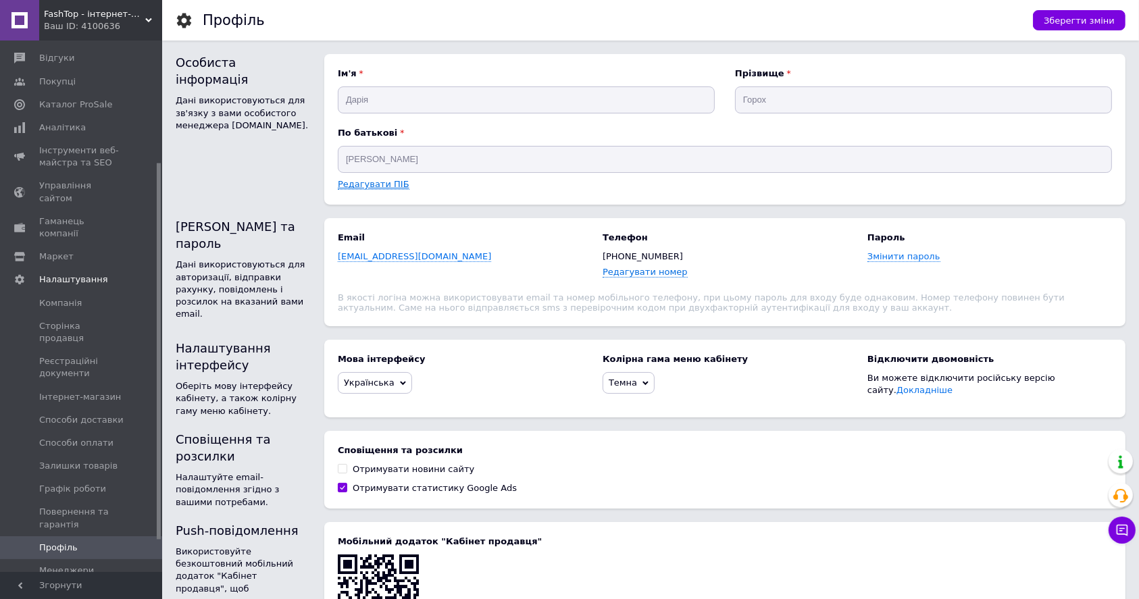
click at [376, 188] on link "Редагувати ПІБ" at bounding box center [374, 184] width 72 height 11
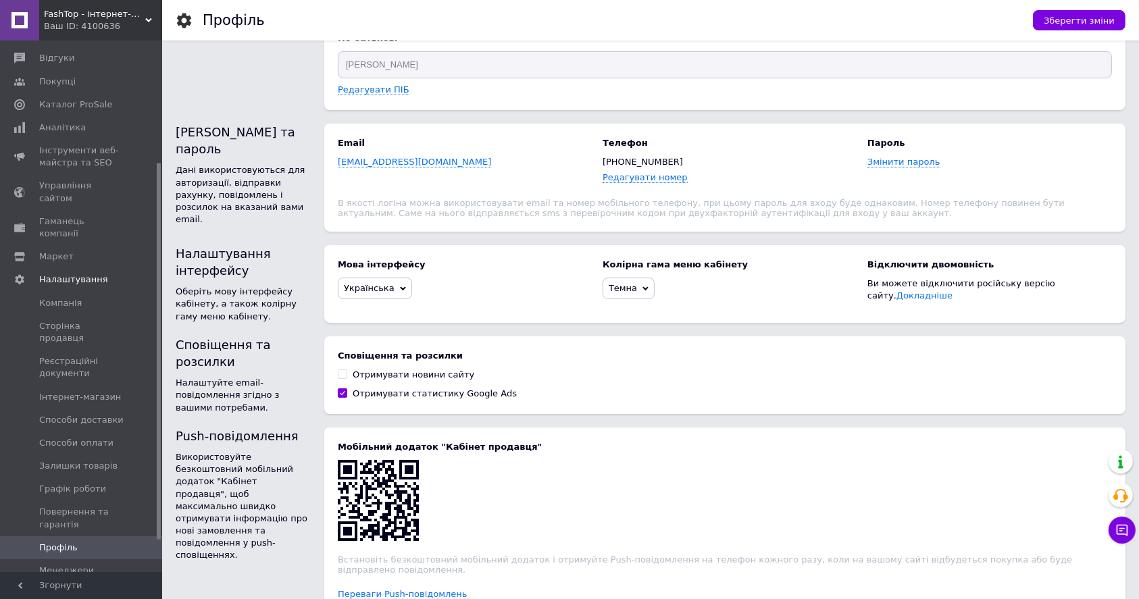
scroll to position [158, 0]
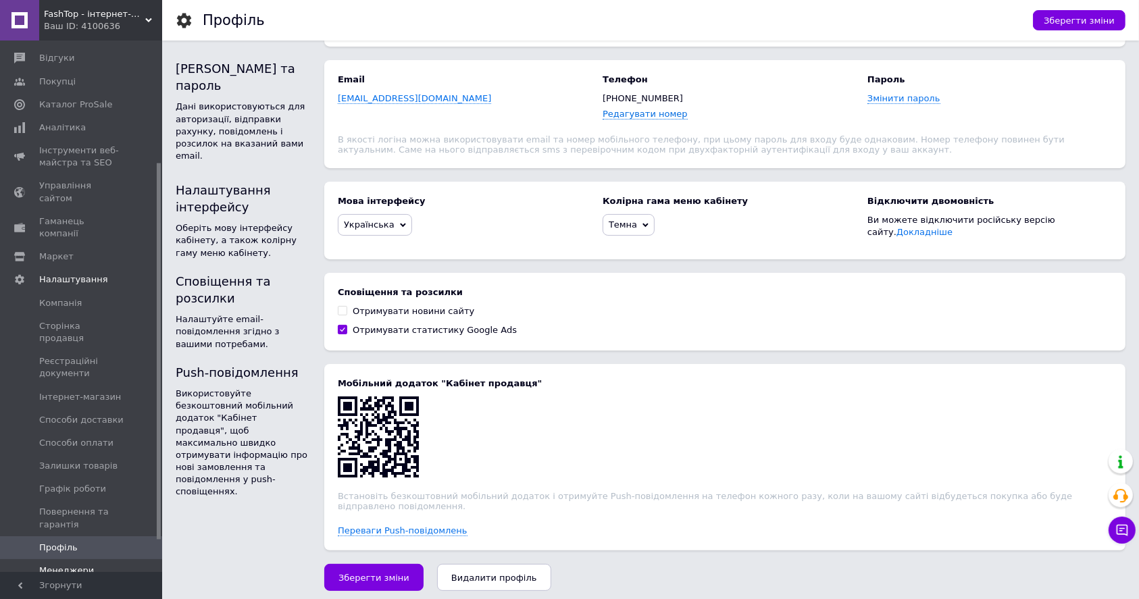
click at [80, 565] on span "Менеджери" at bounding box center [66, 571] width 55 height 12
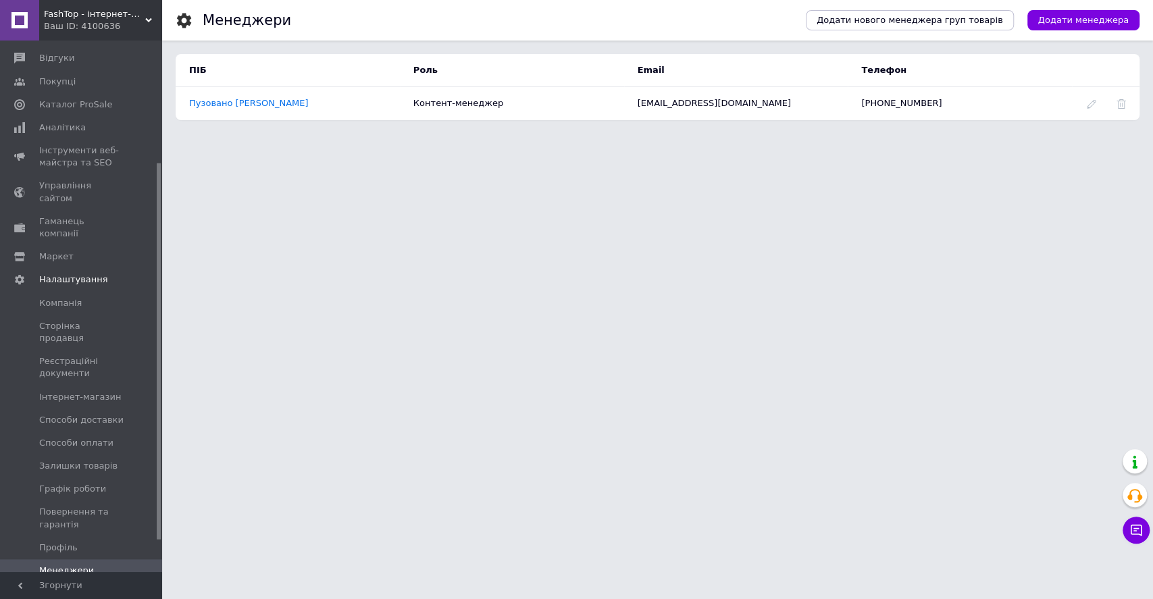
click at [92, 588] on span "Управління API-токенами" at bounding box center [82, 600] width 86 height 24
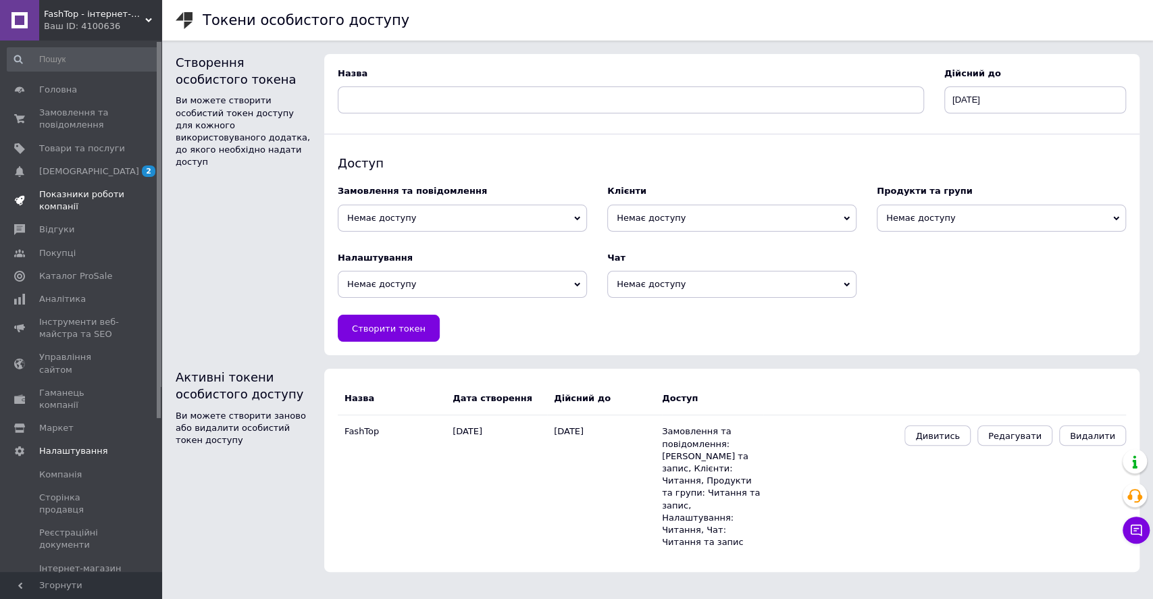
click at [97, 199] on span "Показники роботи компанії" at bounding box center [82, 201] width 86 height 24
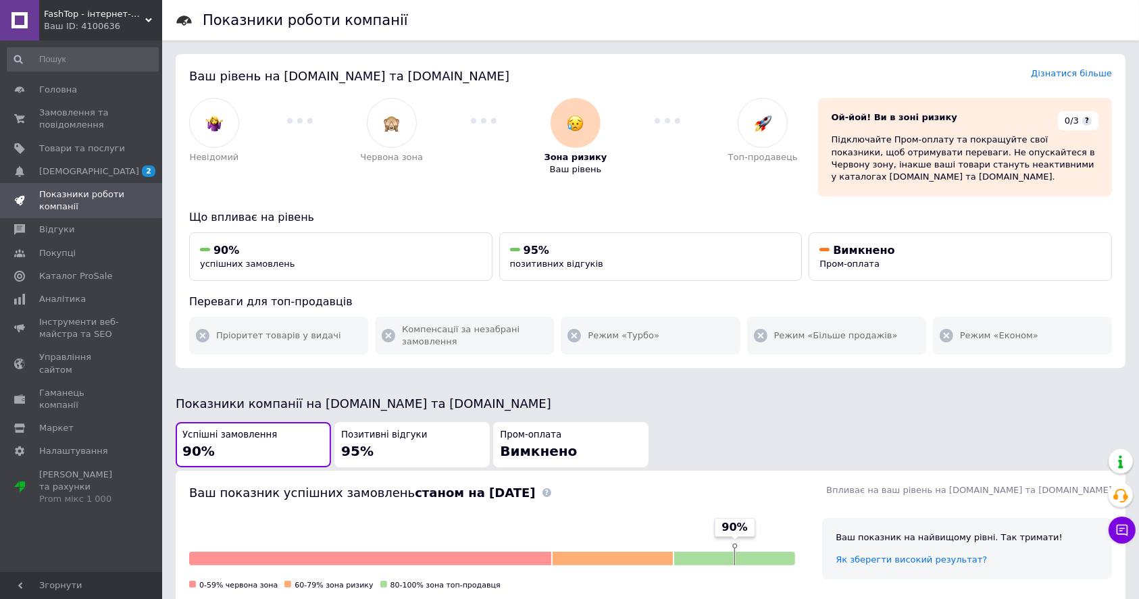
click at [541, 443] on span "Вимкнено" at bounding box center [538, 451] width 77 height 16
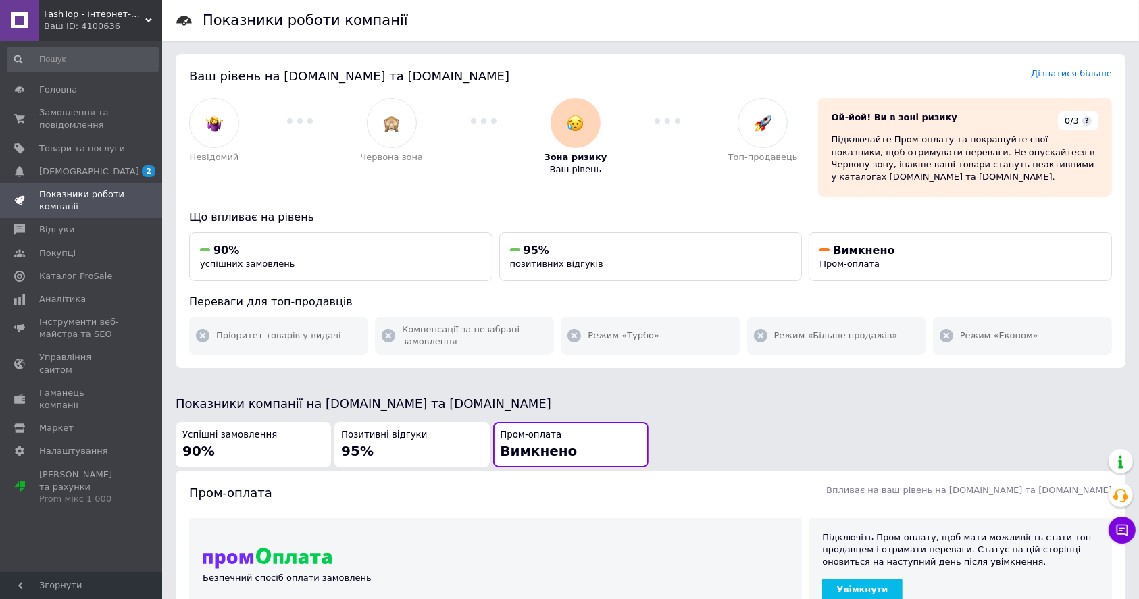
click at [413, 422] on button "Позитивні відгуки 95%" at bounding box center [411, 444] width 155 height 45
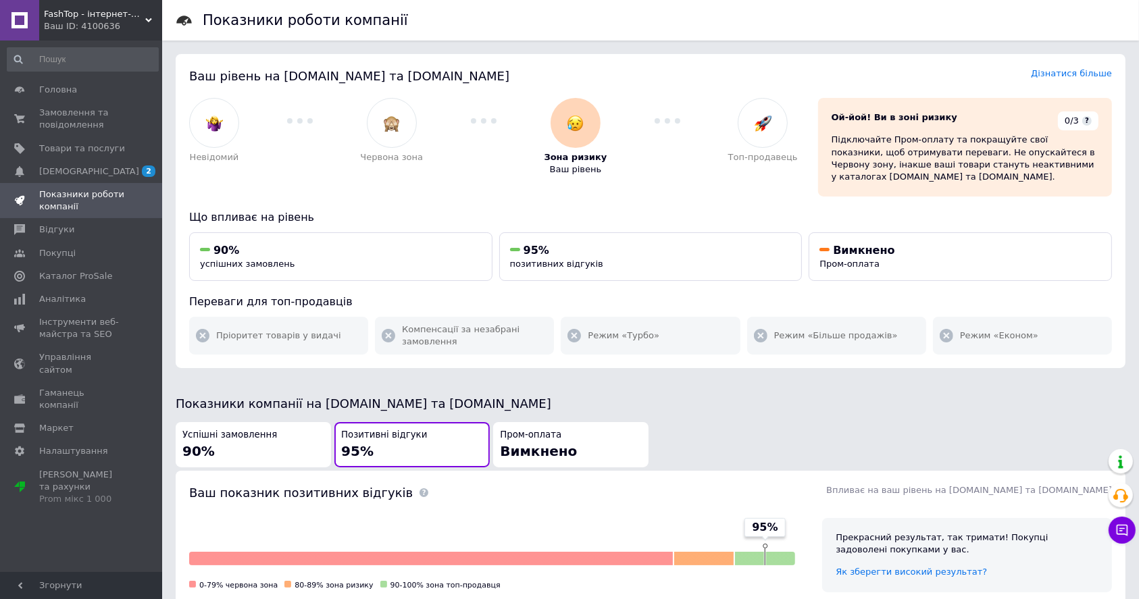
click at [275, 429] on div "Успішні замовлення 90%" at bounding box center [253, 445] width 142 height 32
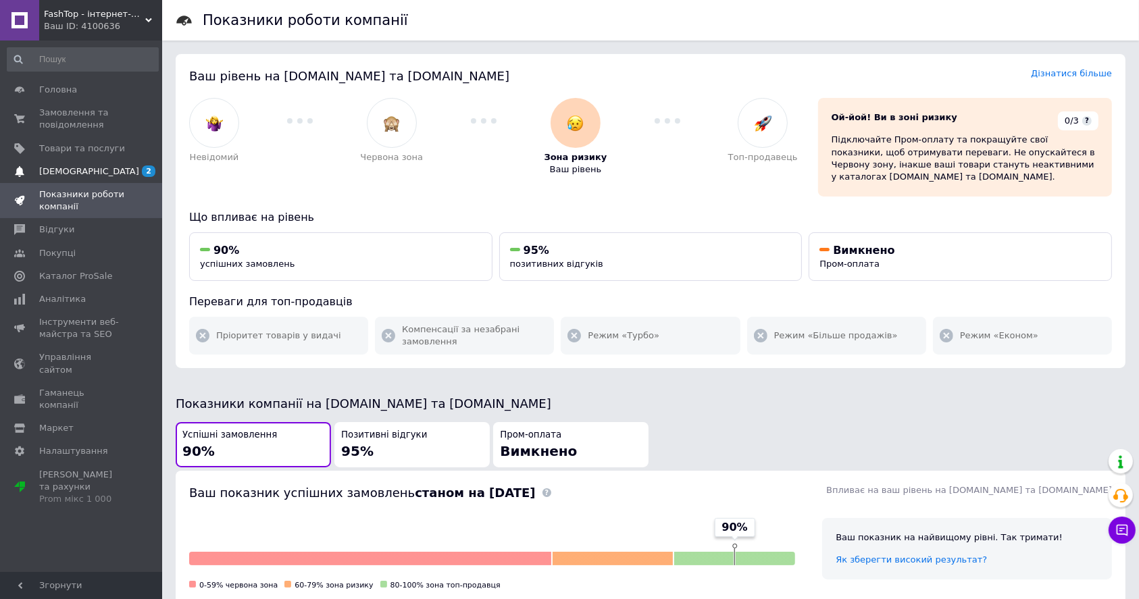
drag, startPoint x: 111, startPoint y: 163, endPoint x: 122, endPoint y: 164, distance: 10.2
click at [111, 164] on link "[DEMOGRAPHIC_DATA] 2 0" at bounding box center [83, 171] width 166 height 23
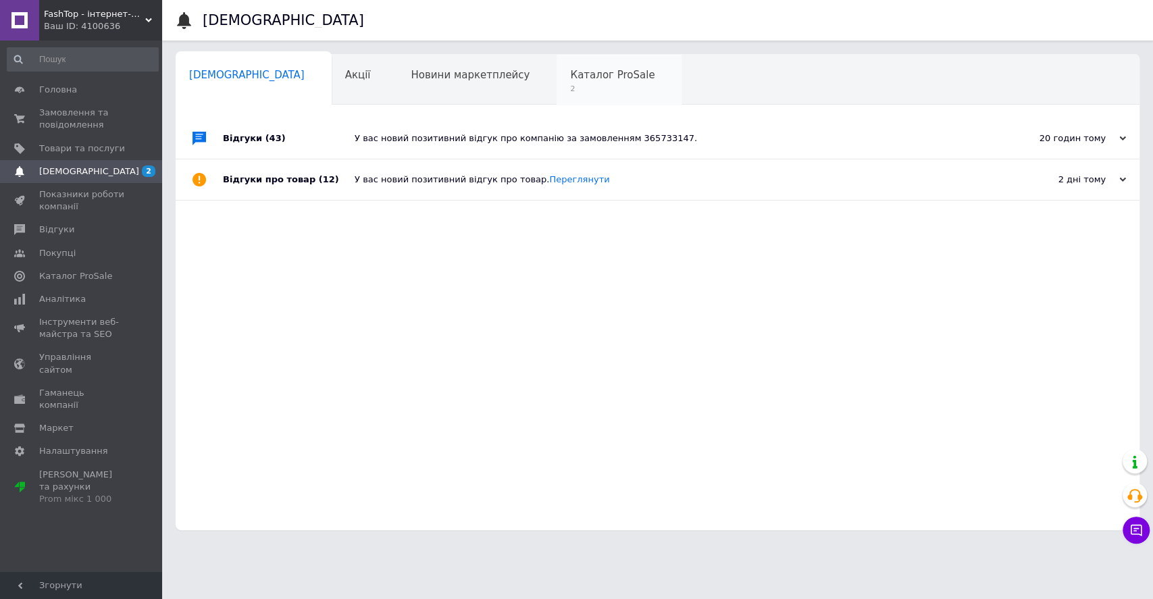
click at [557, 89] on div "Каталог ProSale 2" at bounding box center [619, 80] width 125 height 51
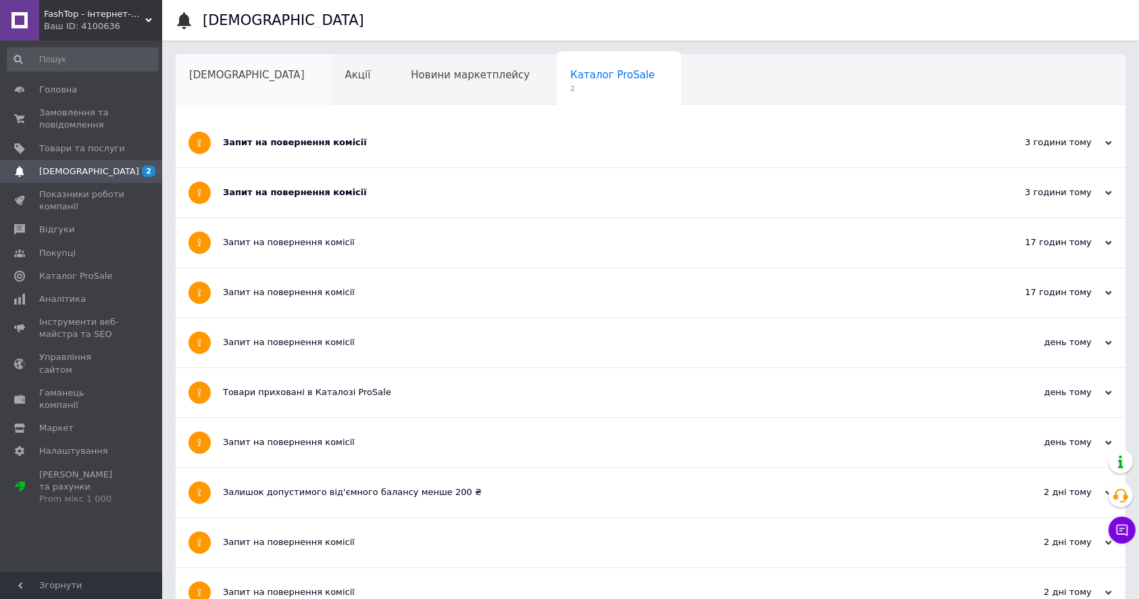
click at [207, 90] on div "[DEMOGRAPHIC_DATA]" at bounding box center [254, 80] width 156 height 51
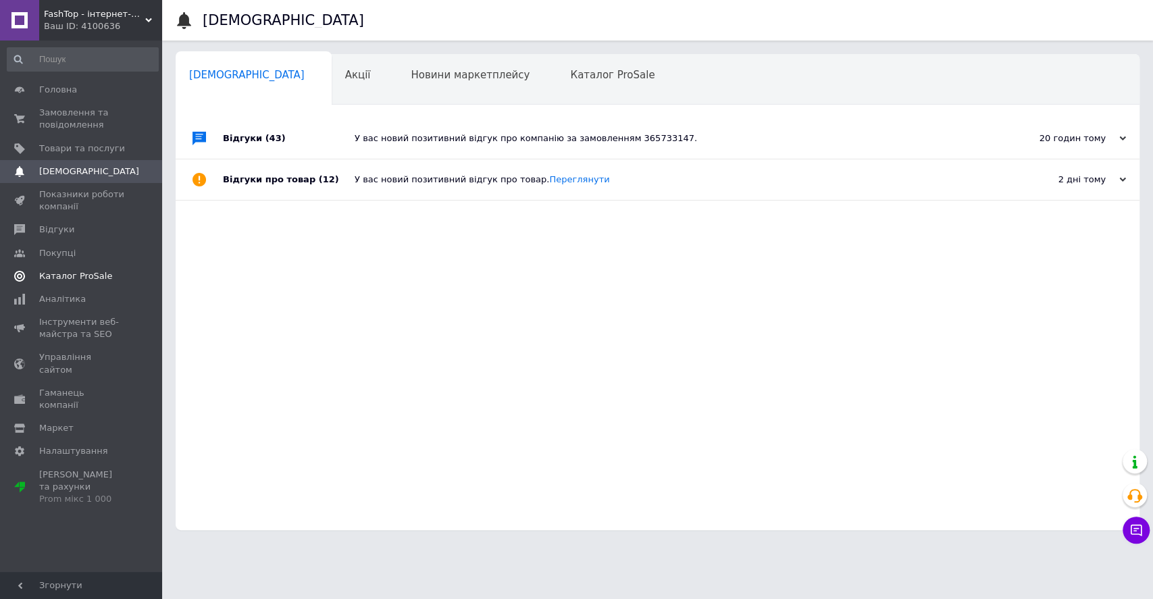
click at [74, 269] on link "Каталог ProSale" at bounding box center [83, 276] width 166 height 23
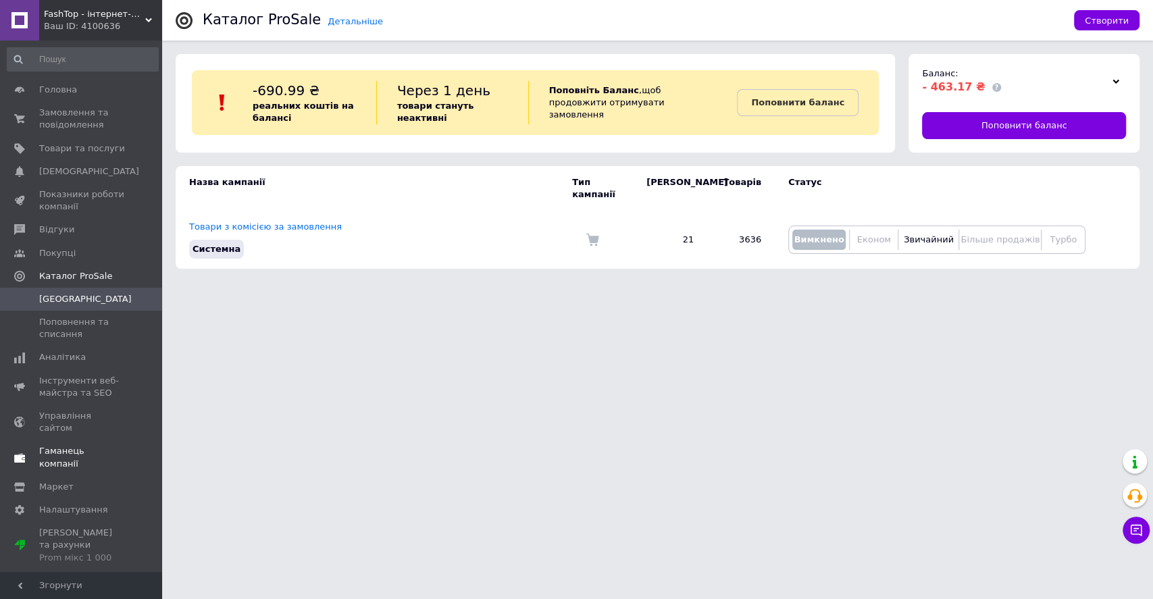
click at [106, 440] on link "Гаманець компанії" at bounding box center [83, 457] width 166 height 35
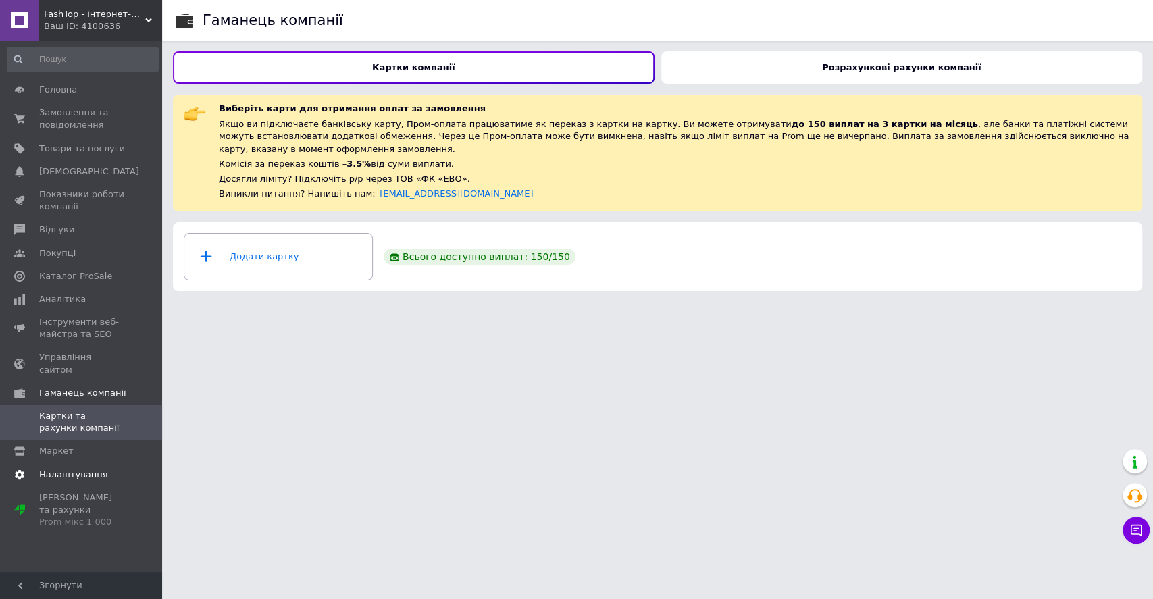
click at [97, 469] on span "Налаштування" at bounding box center [73, 475] width 69 height 12
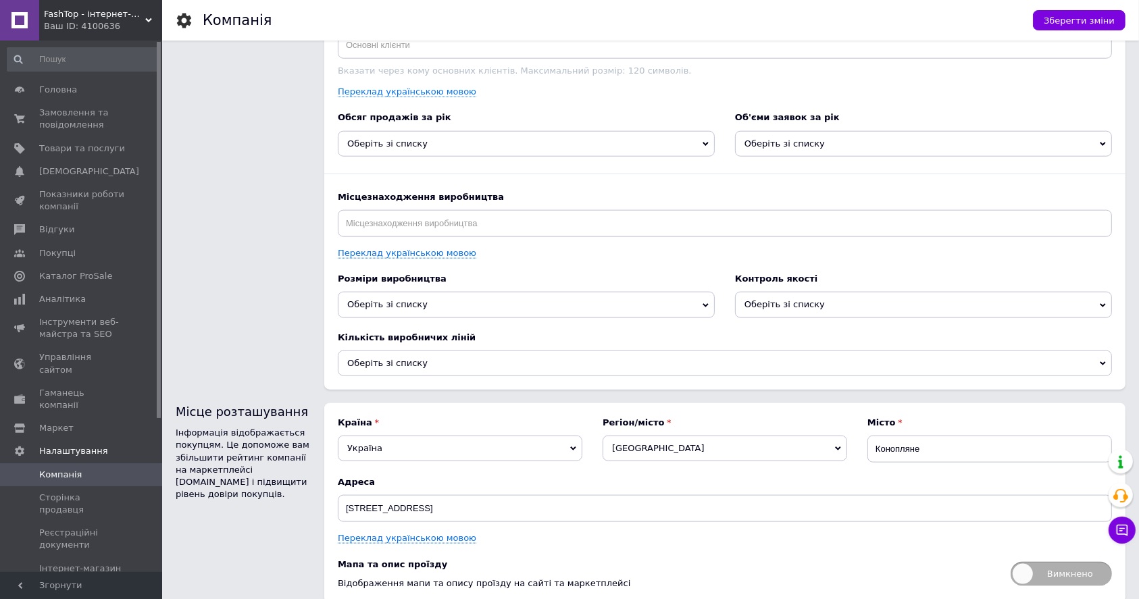
scroll to position [1572, 0]
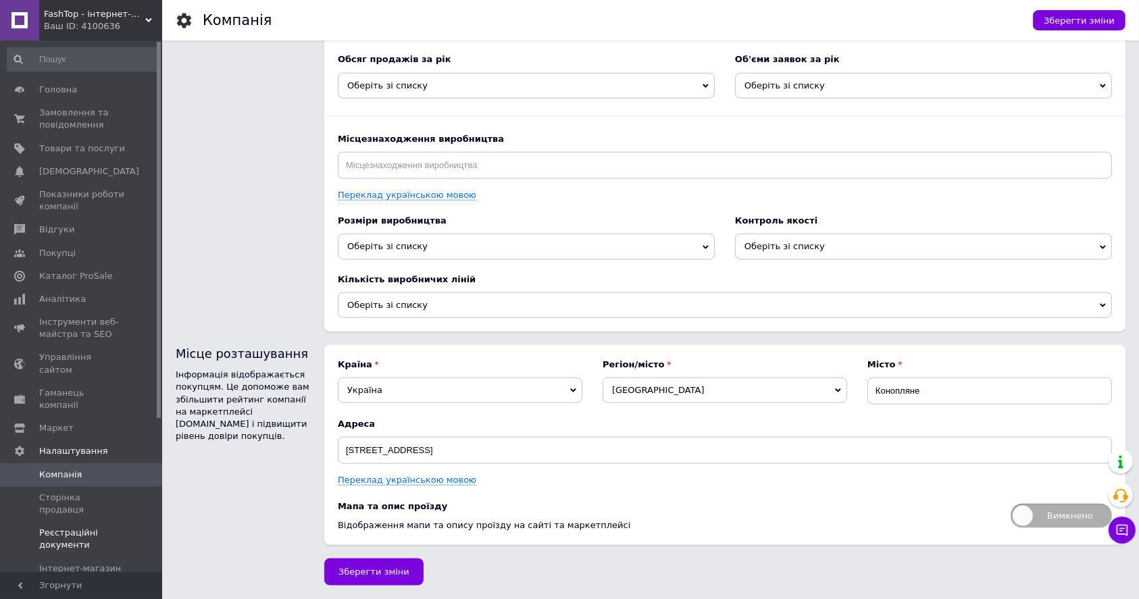
click at [86, 527] on span "Реєстраційні документи" at bounding box center [82, 539] width 86 height 24
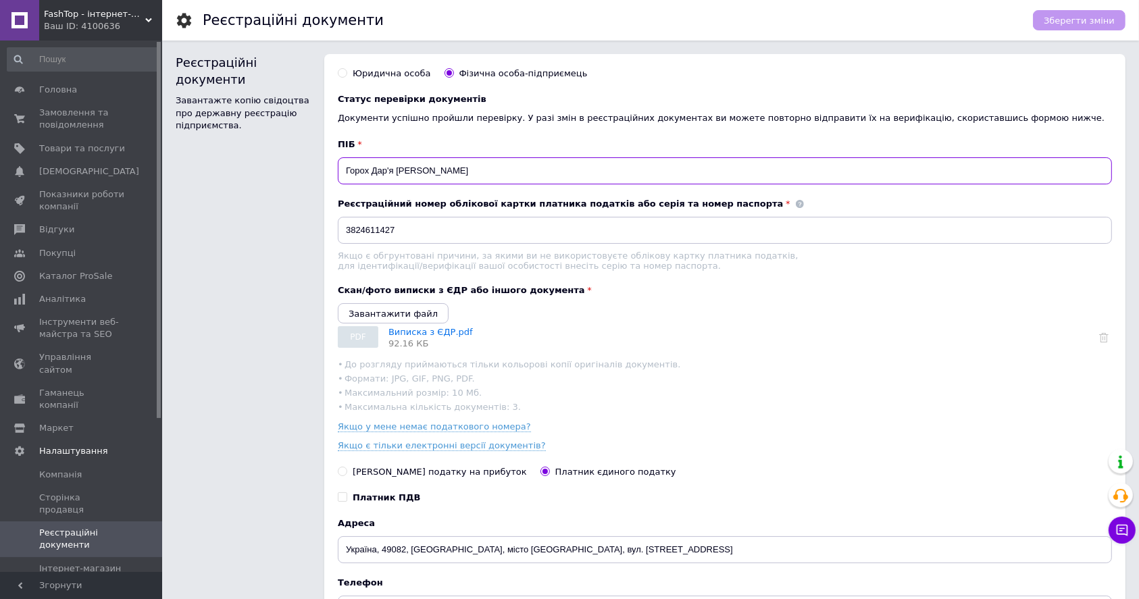
click at [422, 181] on input "Горох Дар'я [PERSON_NAME]" at bounding box center [725, 170] width 774 height 27
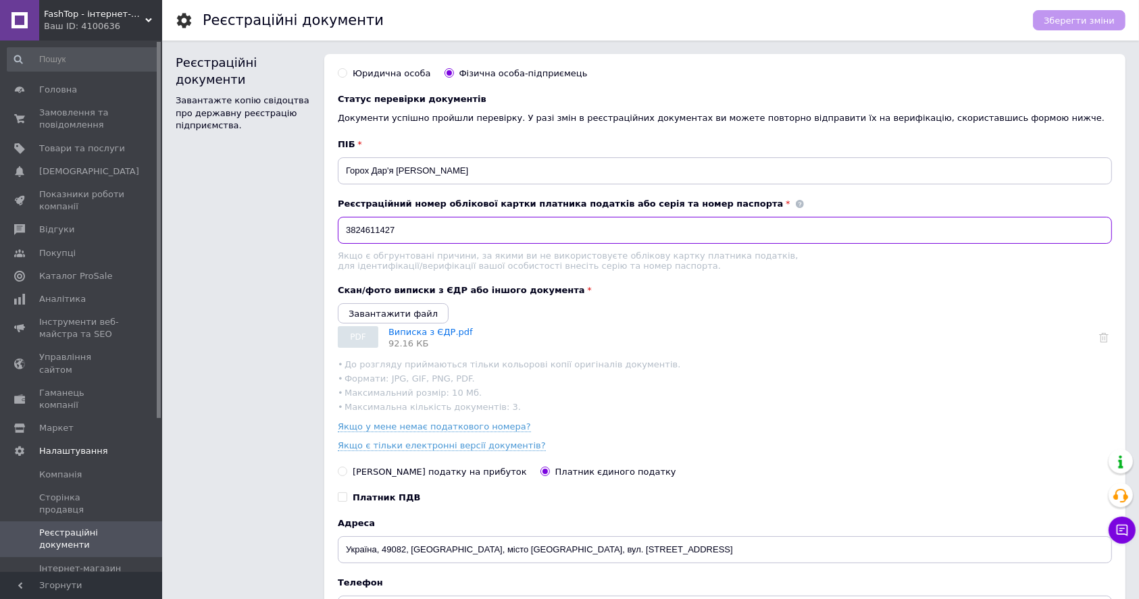
click at [431, 242] on input "3824611427" at bounding box center [725, 230] width 774 height 27
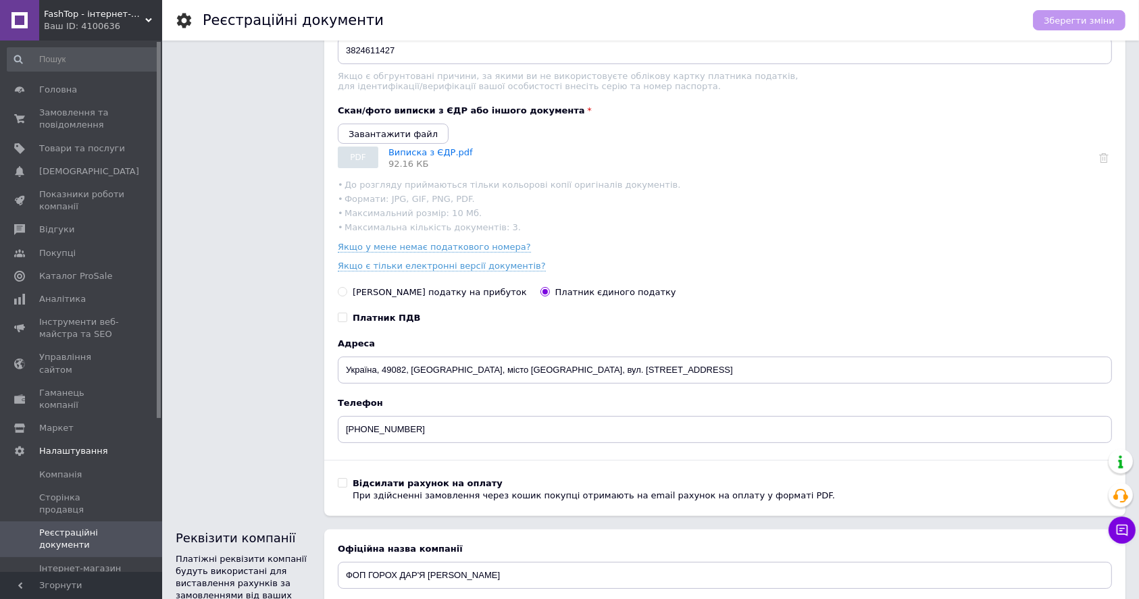
click at [739, 264] on div "Якщо у мене немає податкового номера? Якщо є тільки електронні версії документі…" at bounding box center [725, 256] width 774 height 31
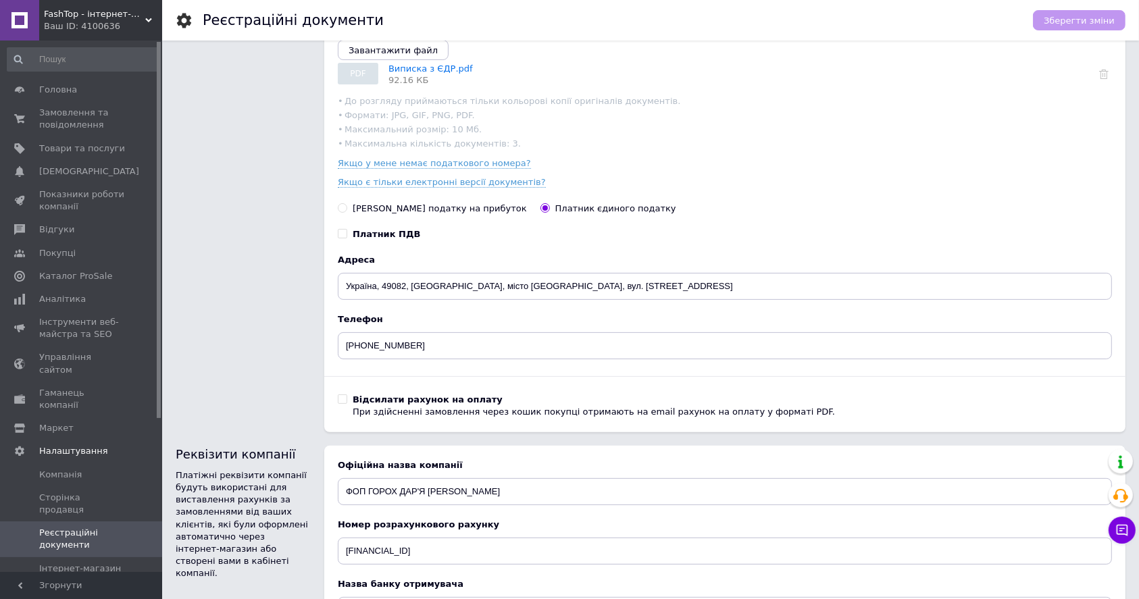
scroll to position [270, 0]
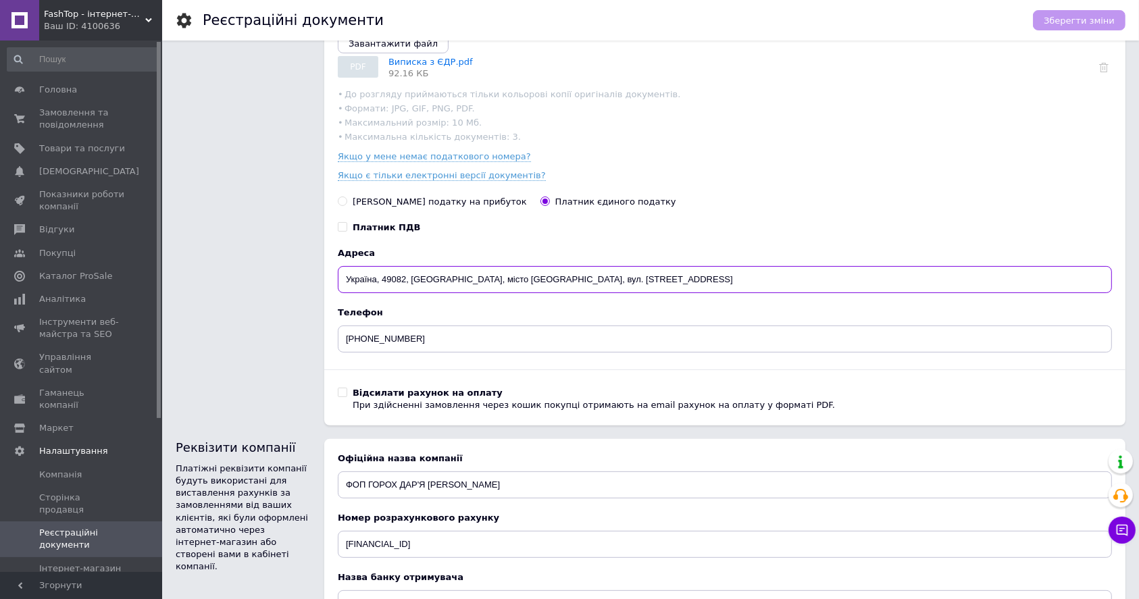
click at [557, 283] on input "Україна, 49082, [GEOGRAPHIC_DATA], місто [GEOGRAPHIC_DATA], вул. [STREET_ADDRES…" at bounding box center [725, 279] width 774 height 27
click at [636, 411] on div "При здійсненні замовлення через кошик покупці отримають на email рахунок на опл…" at bounding box center [594, 405] width 482 height 12
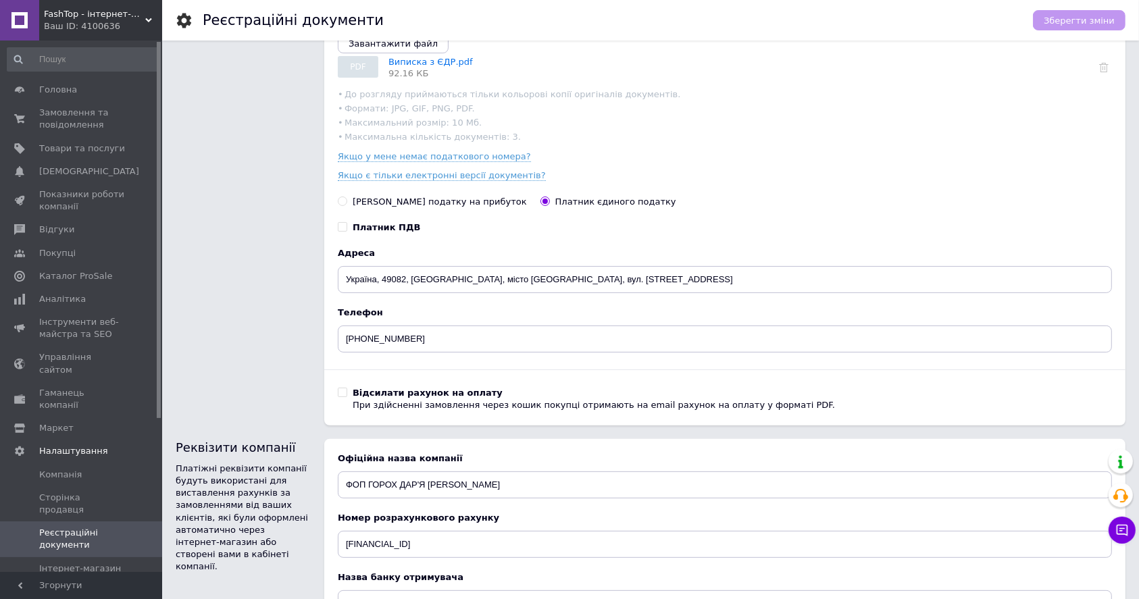
click at [347, 397] on input "Відсилати рахунок на оплату При здійсненні замовлення через кошик покупці отрим…" at bounding box center [342, 392] width 9 height 9
click at [557, 411] on div "При здійсненні замовлення через кошик покупці отримають на email рахунок на опл…" at bounding box center [594, 405] width 482 height 12
click at [347, 397] on input "Відсилати рахунок на оплату При здійсненні замовлення через кошик покупці отрим…" at bounding box center [342, 392] width 9 height 9
checkbox input "false"
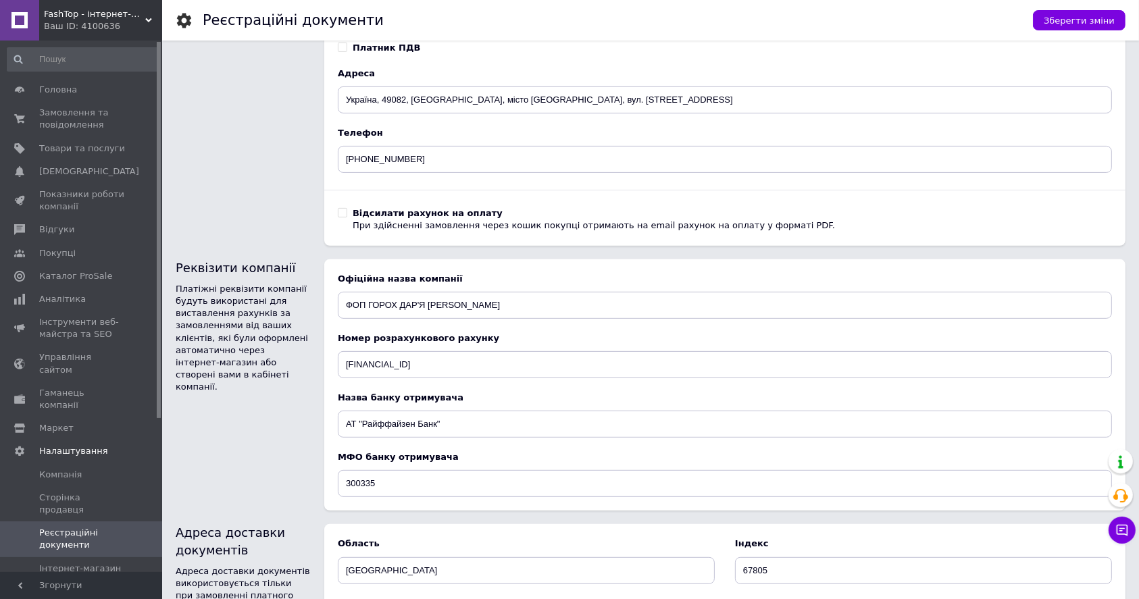
scroll to position [541, 0]
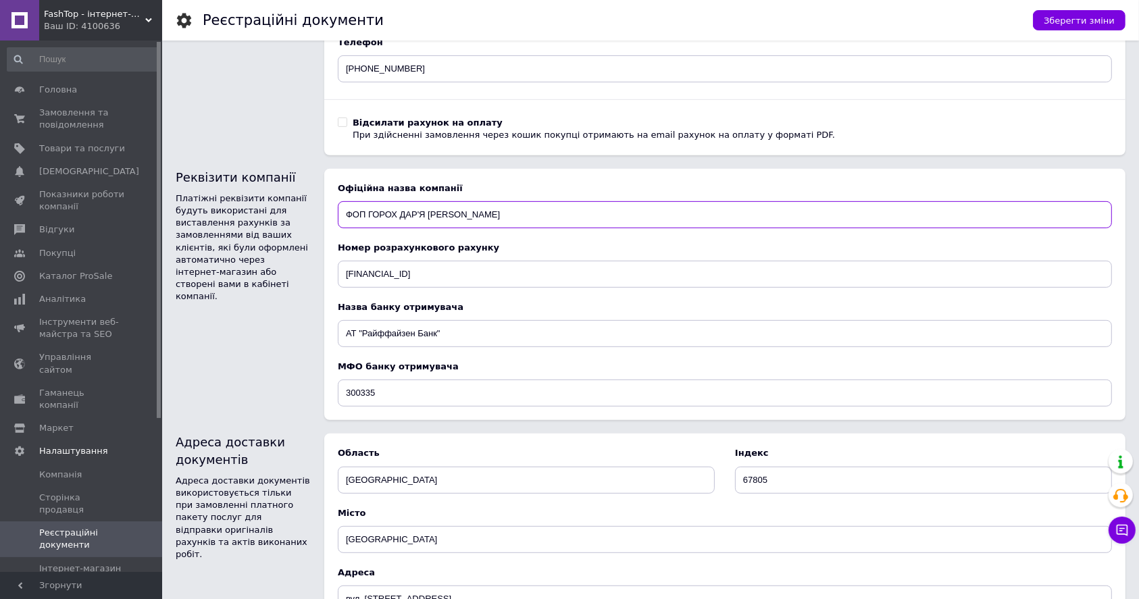
click at [416, 228] on input "ФОП ГОРОХ ДАР'Я [PERSON_NAME]" at bounding box center [725, 214] width 774 height 27
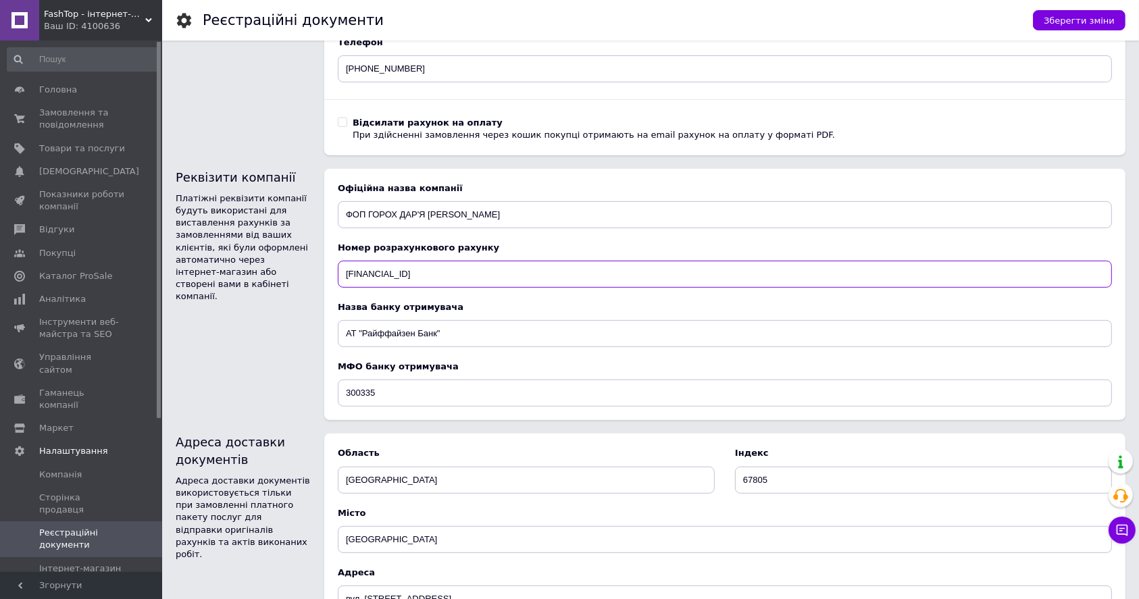
click at [447, 288] on input "[FINANCIAL_ID]" at bounding box center [725, 274] width 774 height 27
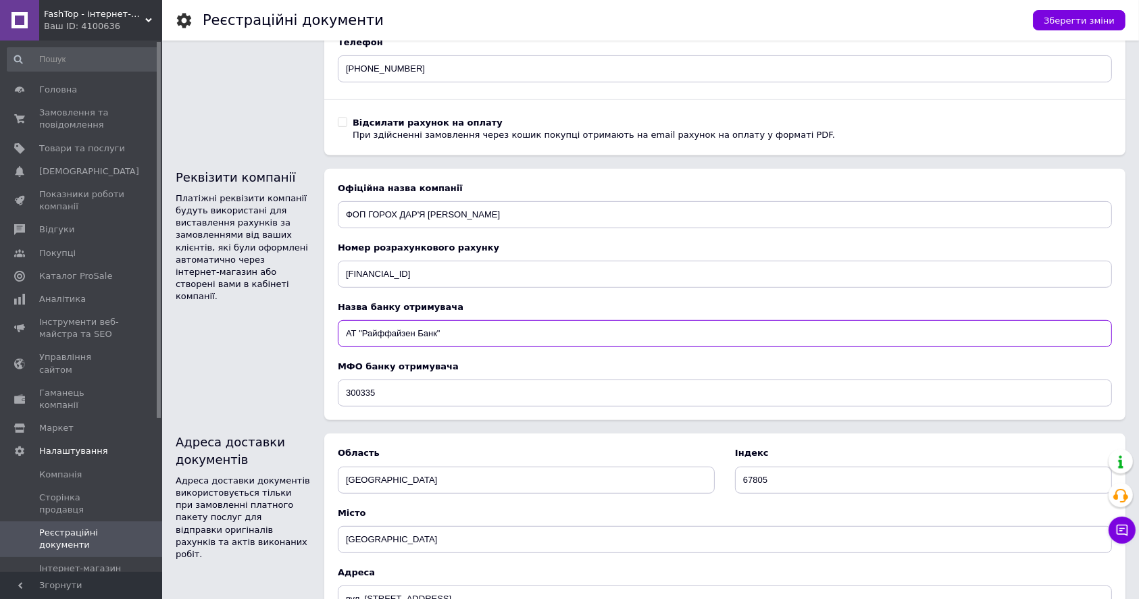
click at [480, 347] on input "АТ "Райффайзен Банк"" at bounding box center [725, 333] width 774 height 27
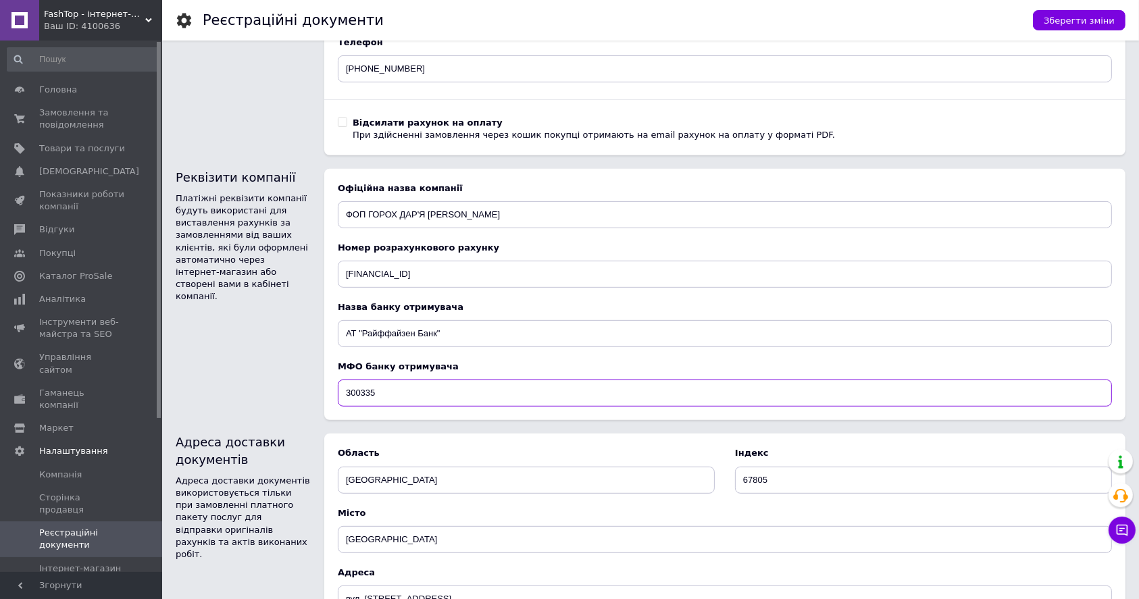
click at [436, 407] on input "300335" at bounding box center [725, 393] width 774 height 27
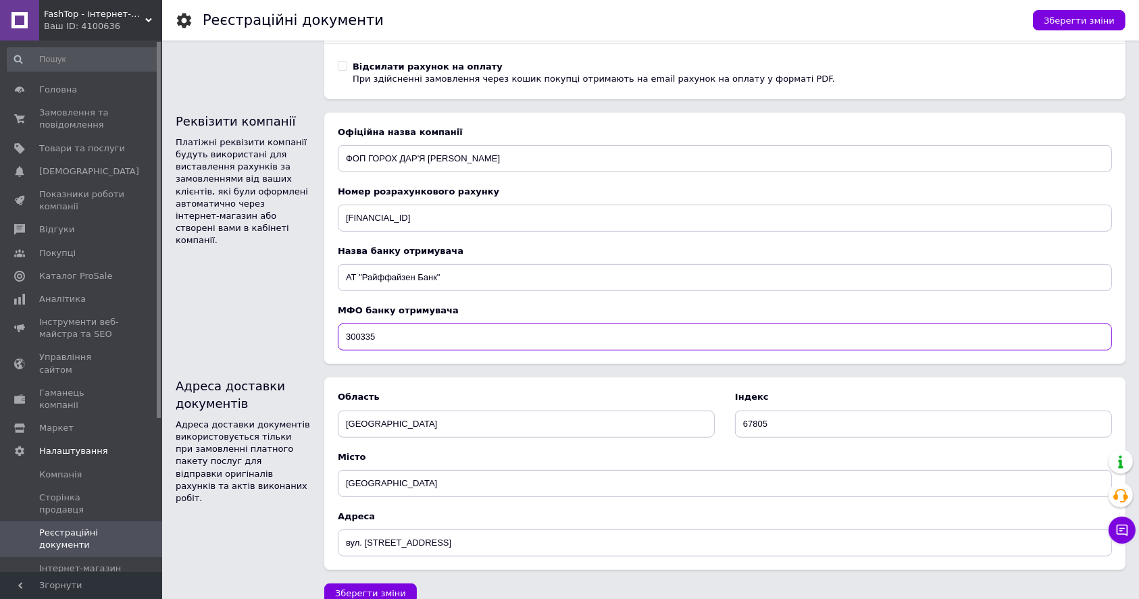
scroll to position [624, 0]
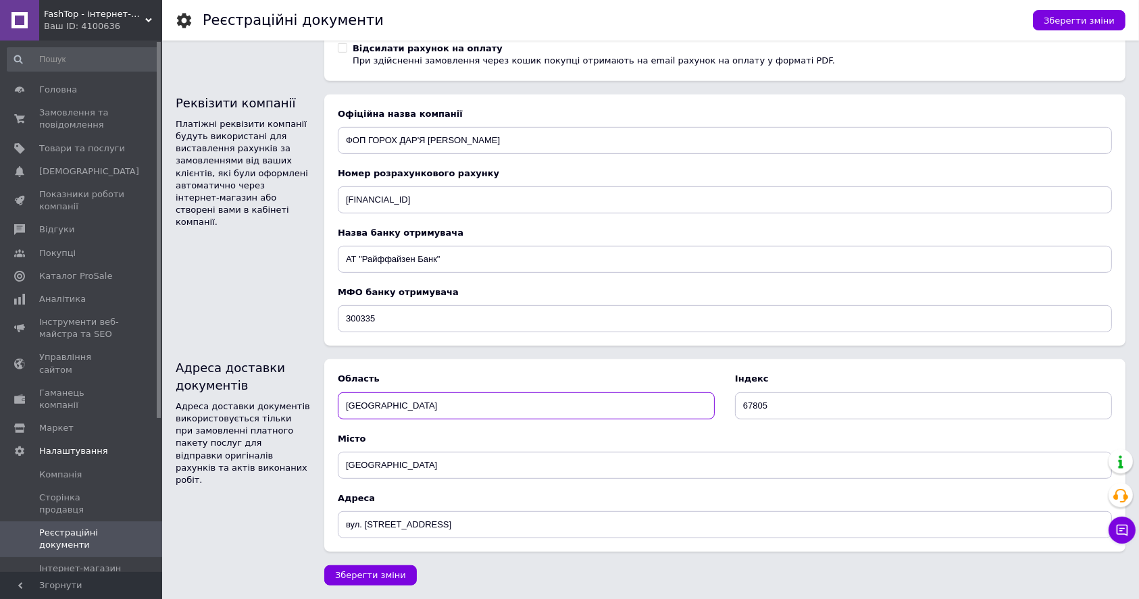
click at [424, 403] on input "[GEOGRAPHIC_DATA]" at bounding box center [526, 406] width 377 height 27
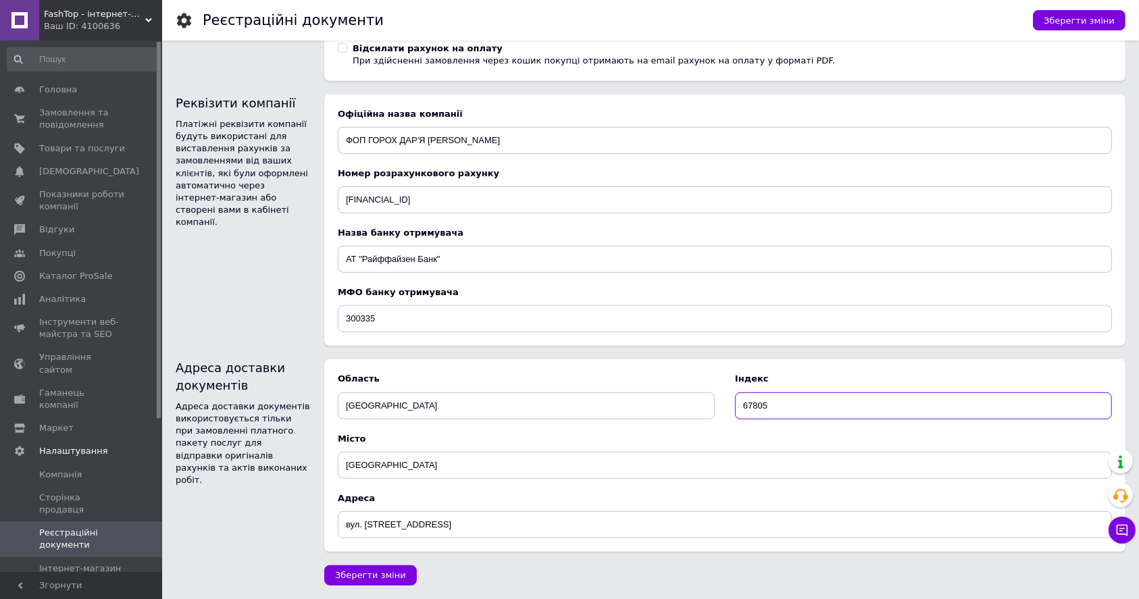
click at [777, 405] on input "67805" at bounding box center [923, 406] width 377 height 27
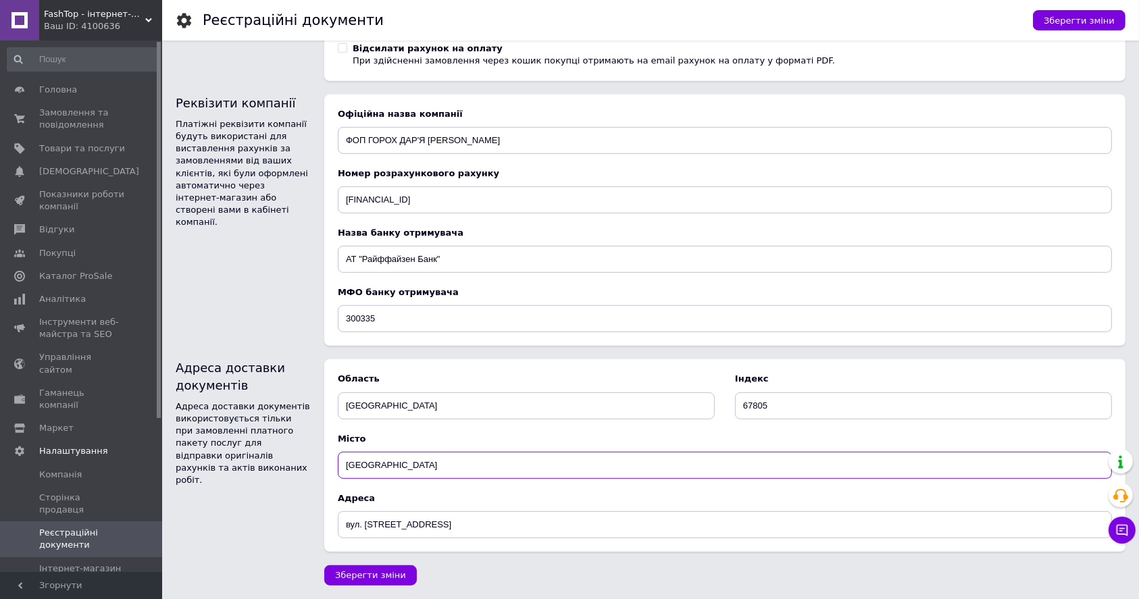
click at [457, 476] on input "[GEOGRAPHIC_DATA]" at bounding box center [725, 465] width 774 height 27
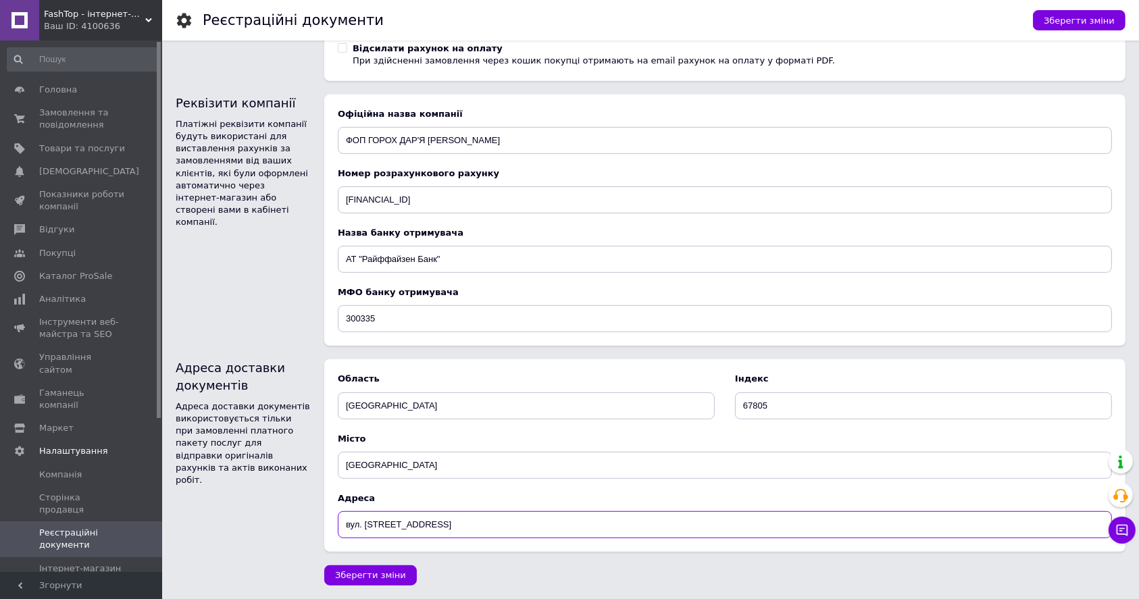
click at [443, 516] on input "вул. [STREET_ADDRESS]" at bounding box center [725, 524] width 774 height 27
click at [239, 520] on div "Адреса доставки документів Адреса доставки документів використовується тільки п…" at bounding box center [243, 455] width 135 height 193
click at [95, 563] on span "Інтернет-магазин" at bounding box center [80, 569] width 82 height 12
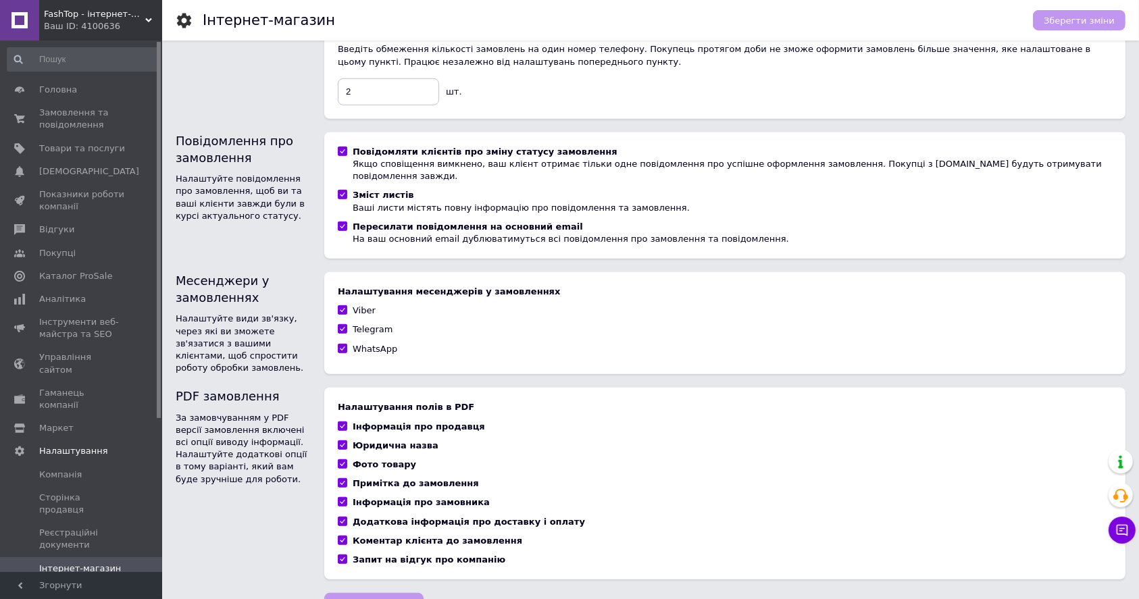
scroll to position [745, 0]
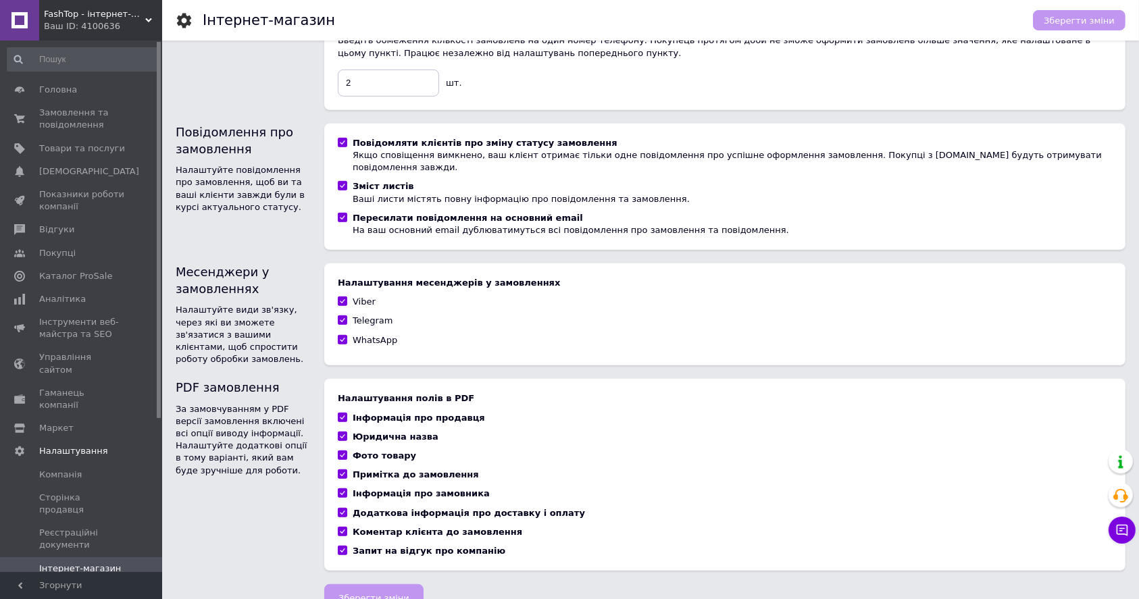
click at [84, 586] on span "Способи доставки" at bounding box center [81, 592] width 84 height 12
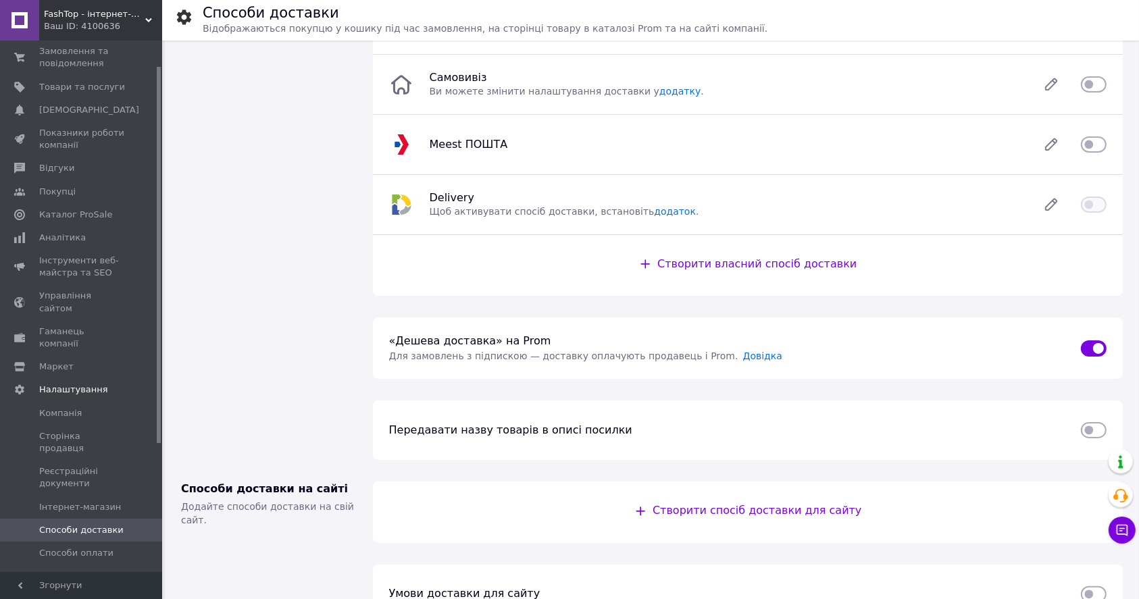
scroll to position [90, 0]
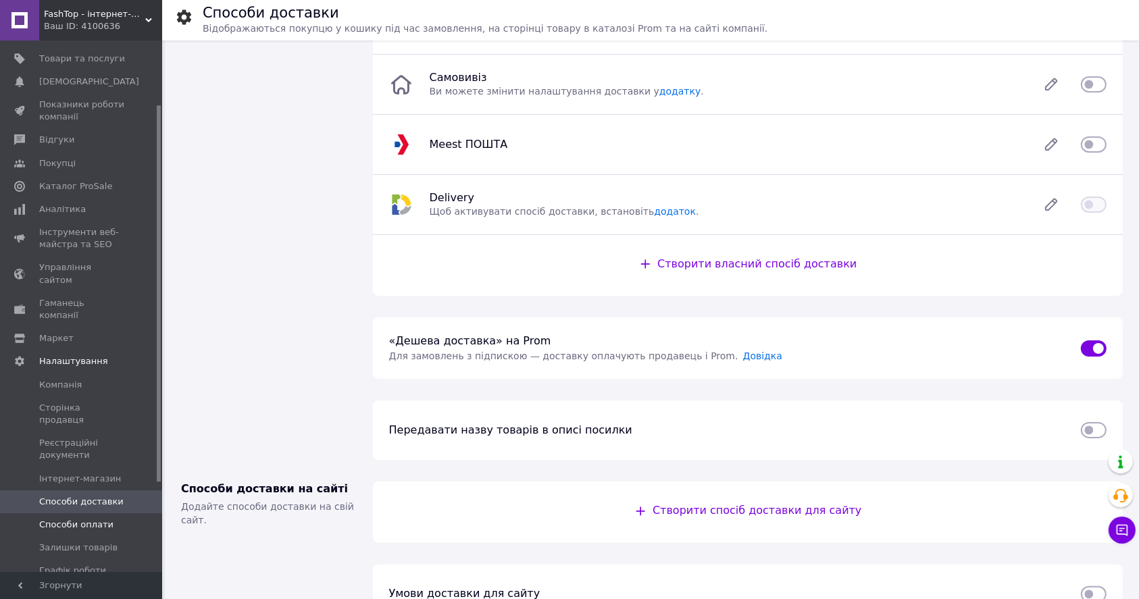
click at [83, 519] on span "Способи оплати" at bounding box center [76, 525] width 74 height 12
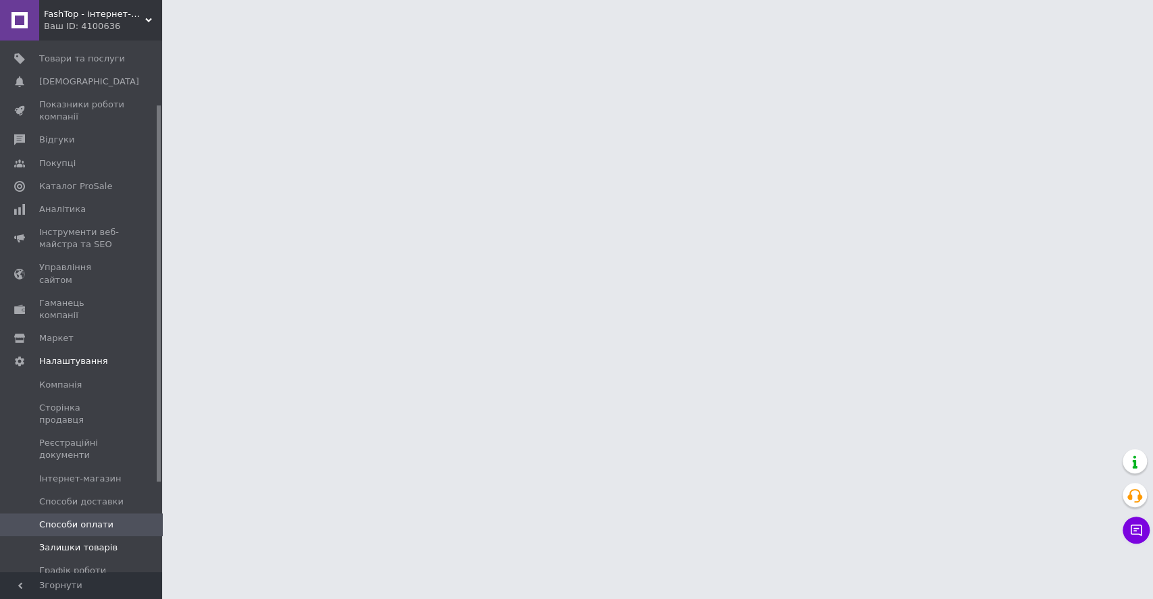
click at [86, 542] on span "Залишки товарів" at bounding box center [78, 548] width 78 height 12
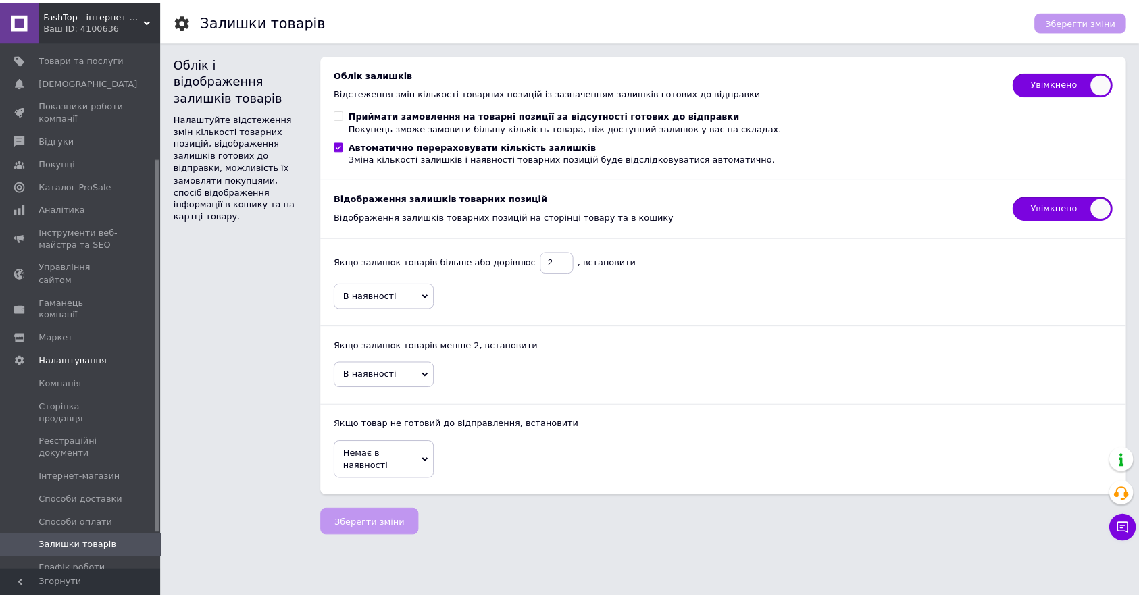
scroll to position [216, 0]
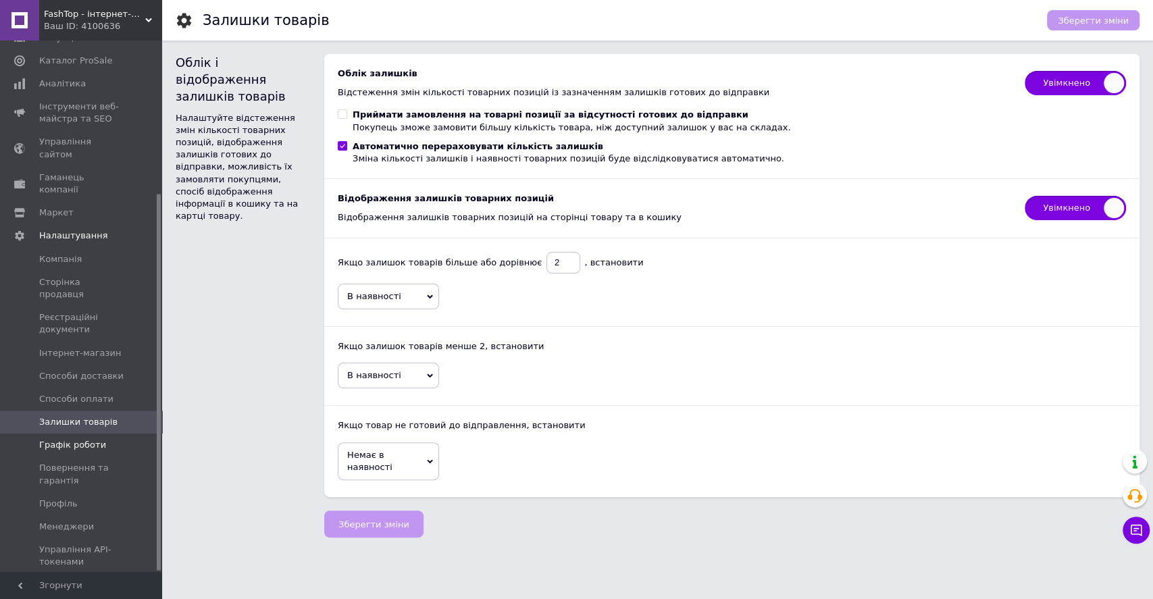
click at [90, 439] on span "Графік роботи" at bounding box center [72, 445] width 67 height 12
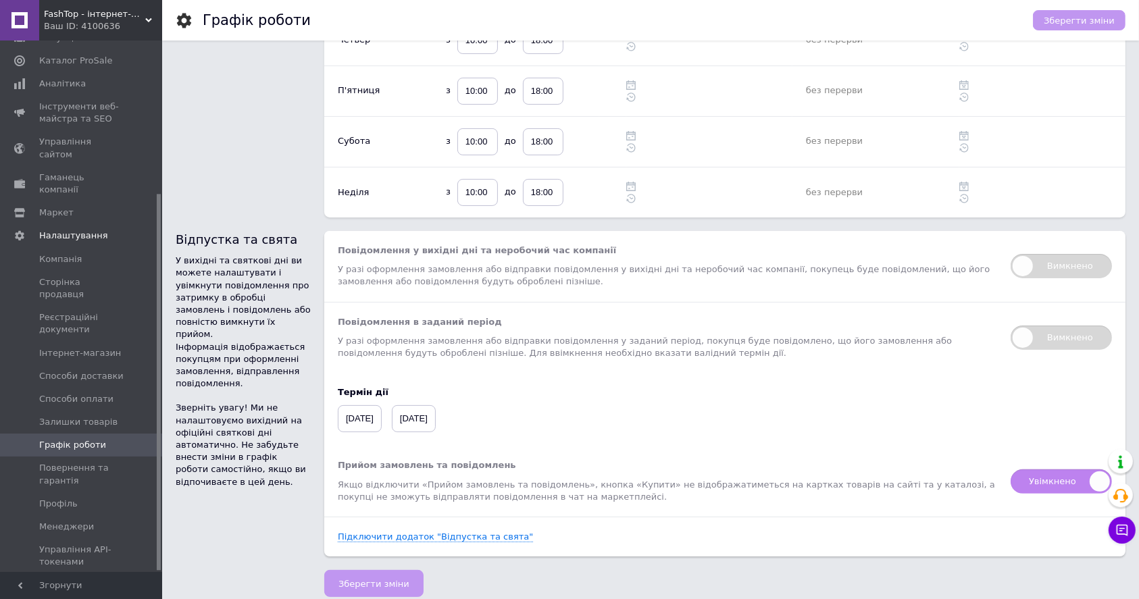
scroll to position [281, 0]
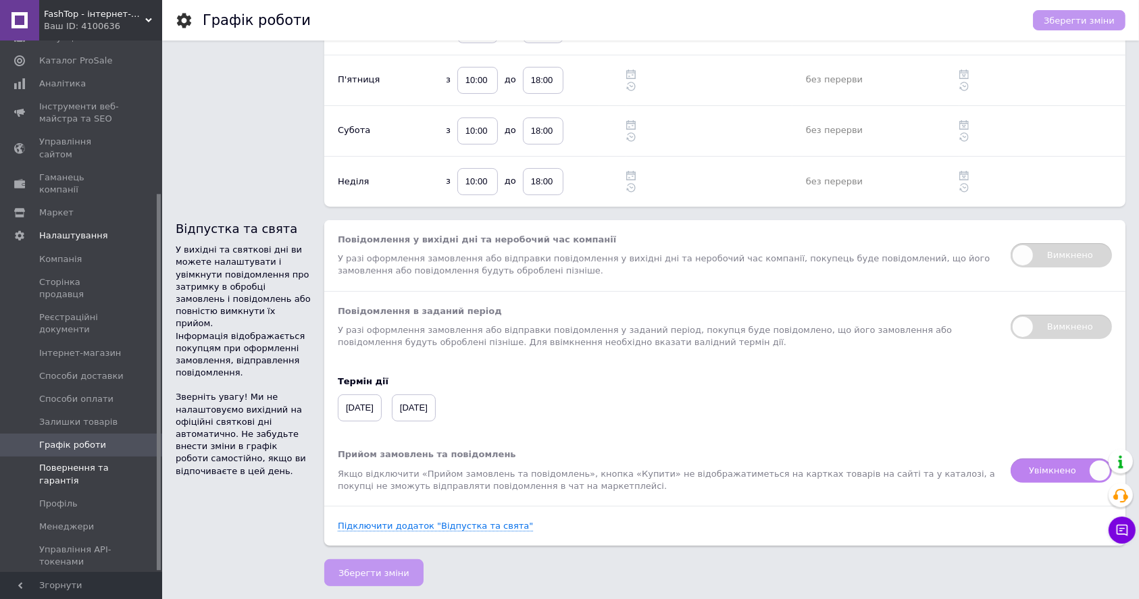
click at [87, 462] on span "Повернення та гарантія" at bounding box center [82, 474] width 86 height 24
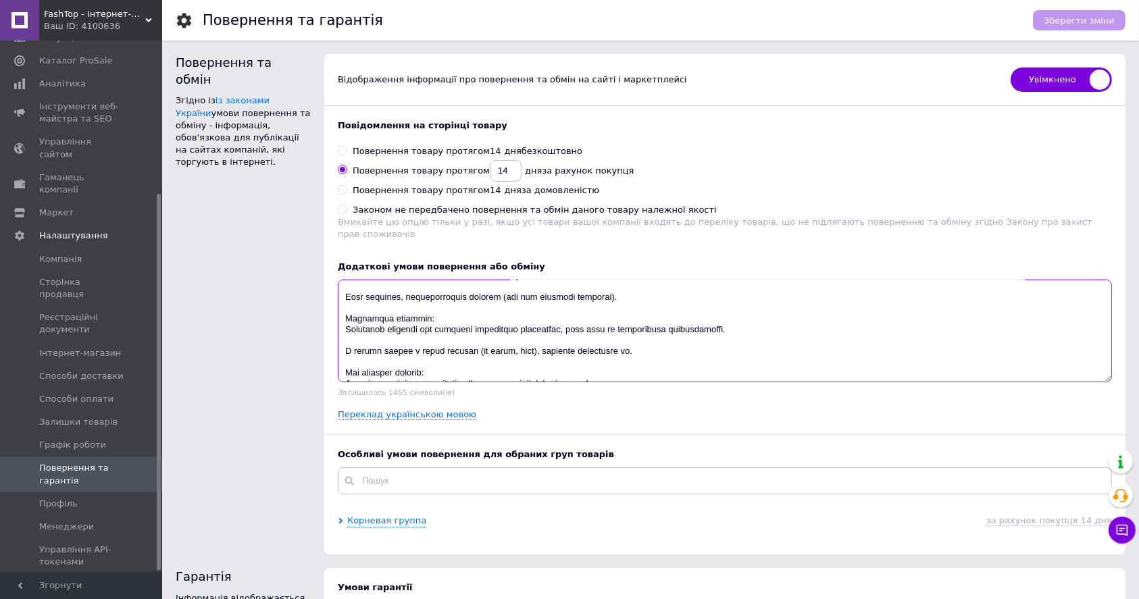
scroll to position [195, 0]
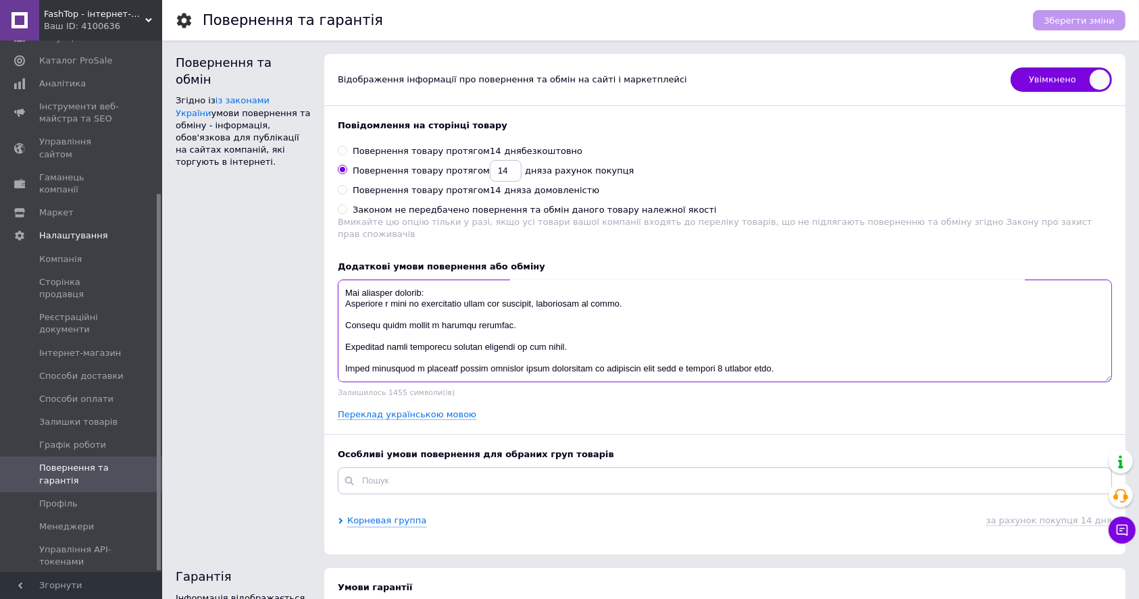
drag, startPoint x: 345, startPoint y: 280, endPoint x: 895, endPoint y: 365, distance: 556.5
click at [895, 365] on textarea at bounding box center [725, 331] width 774 height 103
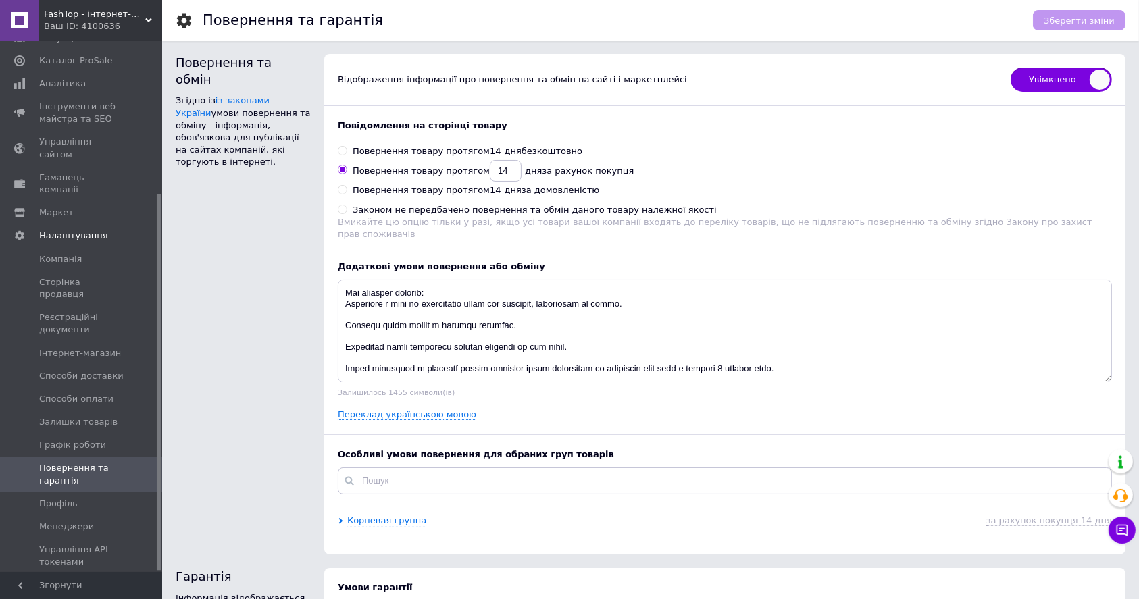
click at [601, 394] on div "Додаткові умови повернення або обміну Залишилось 1455 символи(ів) Переклад укра…" at bounding box center [725, 341] width 774 height 160
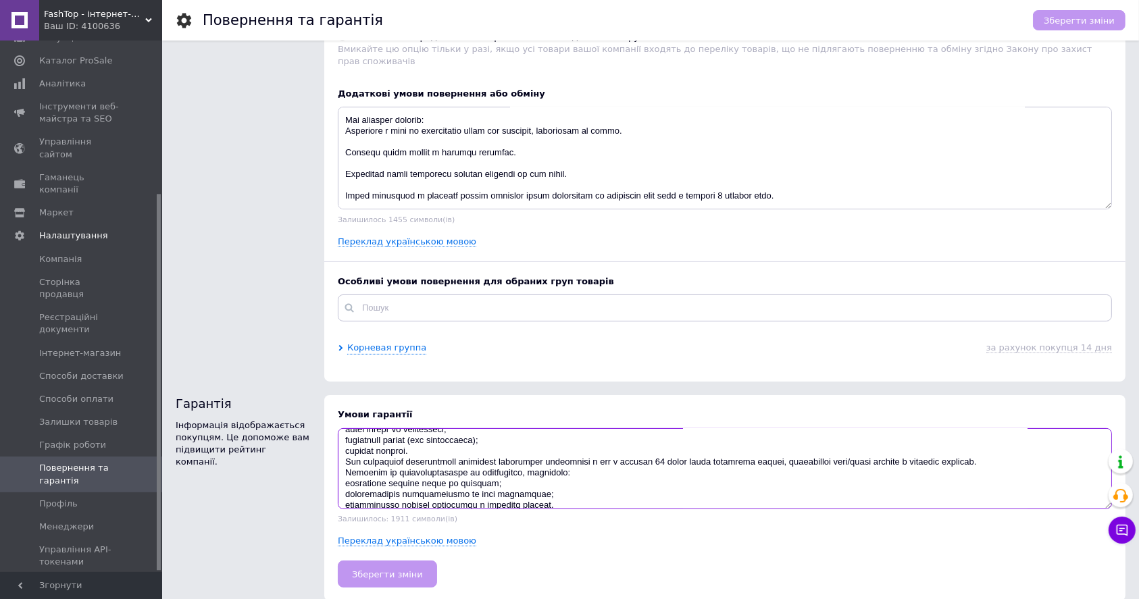
scroll to position [32, 0]
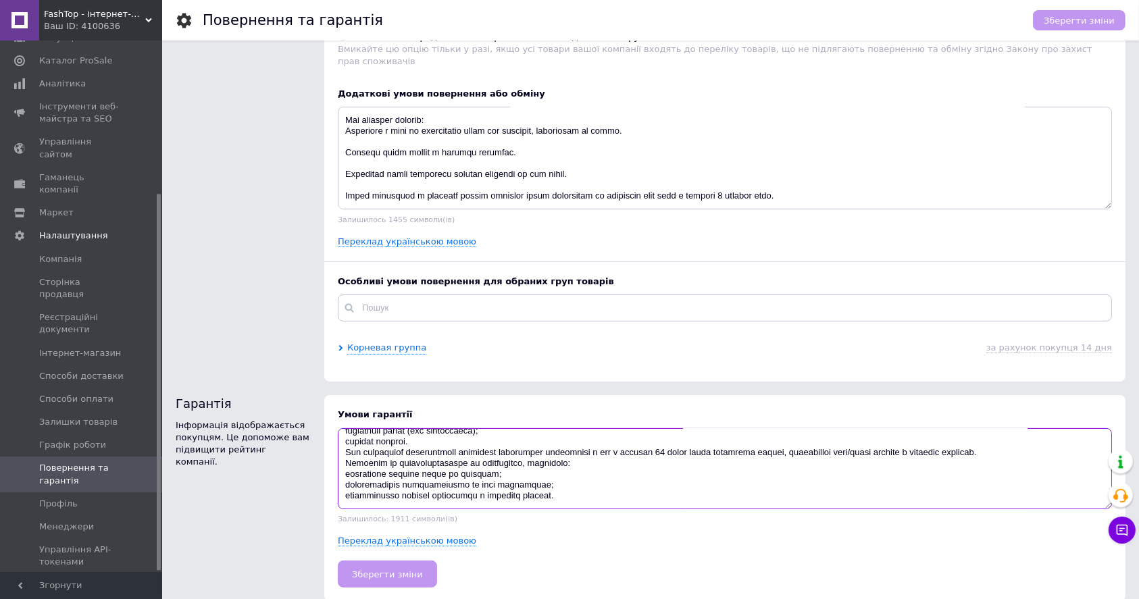
drag, startPoint x: 345, startPoint y: 425, endPoint x: 600, endPoint y: 500, distance: 266.2
click at [600, 500] on div "Умови гарантії Залишилось: 1911 символи(ів) Переклад українською мовою Зберегти…" at bounding box center [724, 498] width 801 height 206
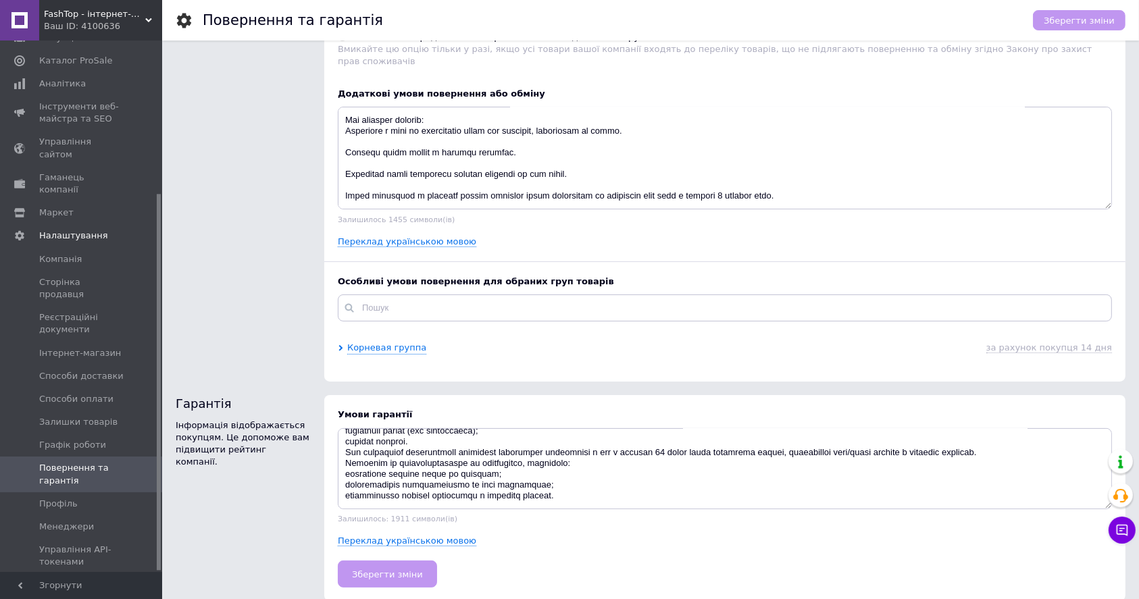
click at [658, 536] on div "Умови гарантії Залишилось: 1911 символи(ів) Переклад українською мовою Зберегти…" at bounding box center [724, 498] width 801 height 206
click at [97, 498] on span "Профіль" at bounding box center [82, 504] width 86 height 12
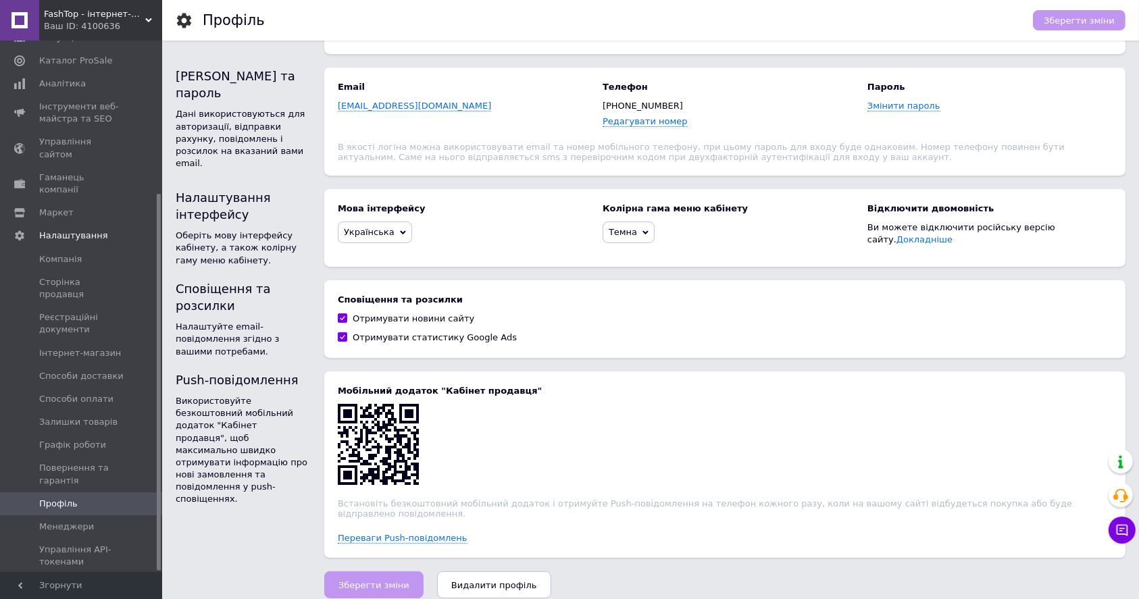
scroll to position [158, 0]
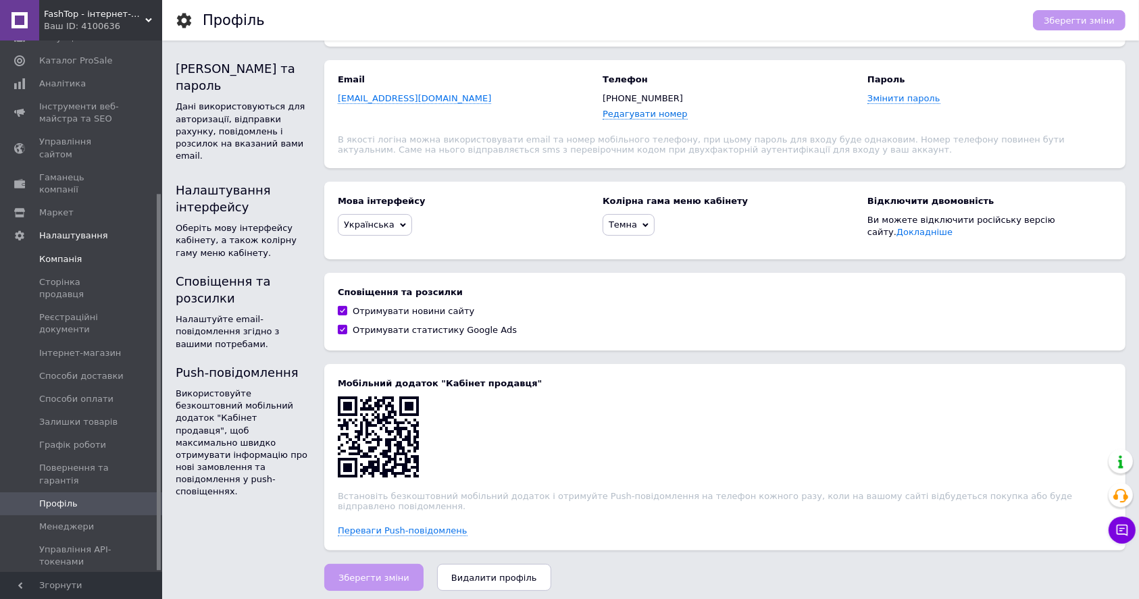
click at [81, 253] on span "Компанія" at bounding box center [82, 259] width 86 height 12
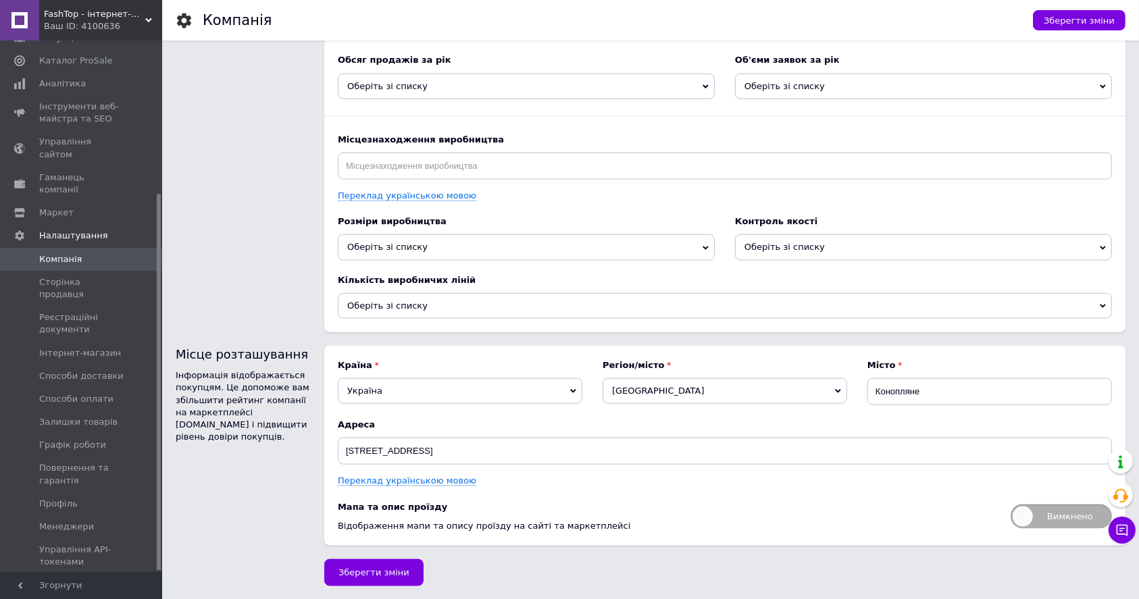
scroll to position [1572, 0]
click at [626, 389] on span "[GEOGRAPHIC_DATA]" at bounding box center [725, 391] width 245 height 26
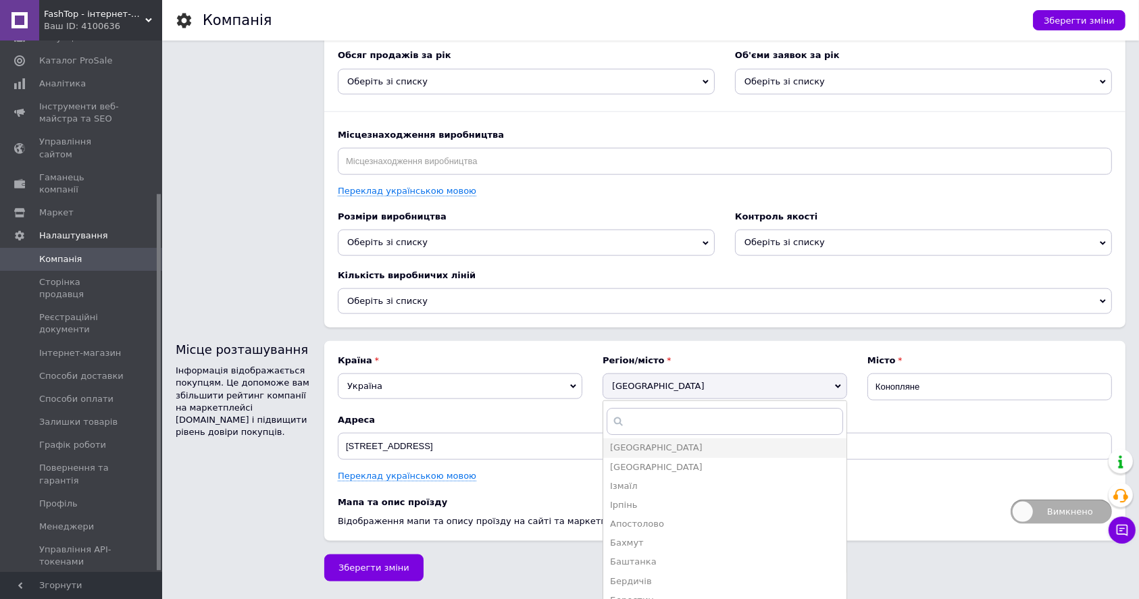
click at [626, 389] on span "[GEOGRAPHIC_DATA]" at bounding box center [725, 387] width 245 height 26
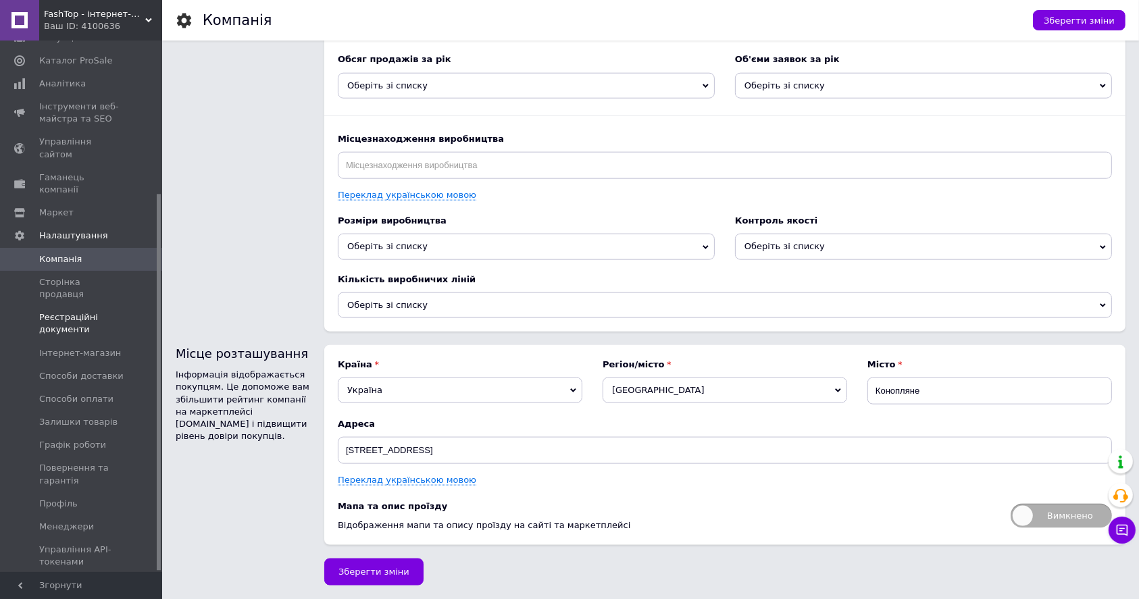
click at [74, 311] on span "Реєстраційні документи" at bounding box center [82, 323] width 86 height 24
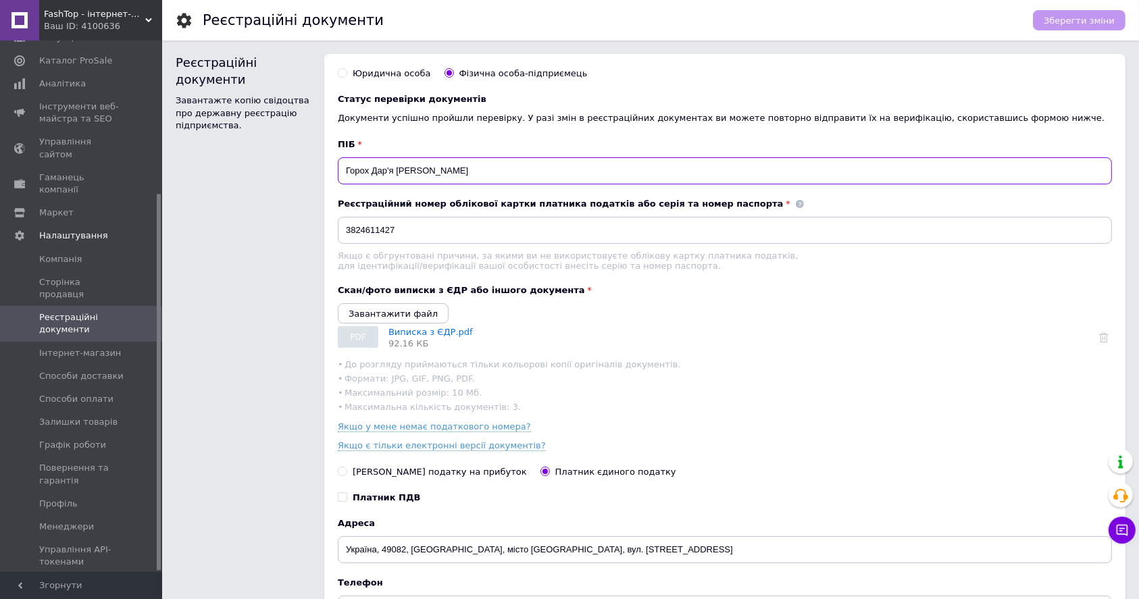
click at [389, 168] on input "Горох Дар'я [PERSON_NAME]" at bounding box center [725, 170] width 774 height 27
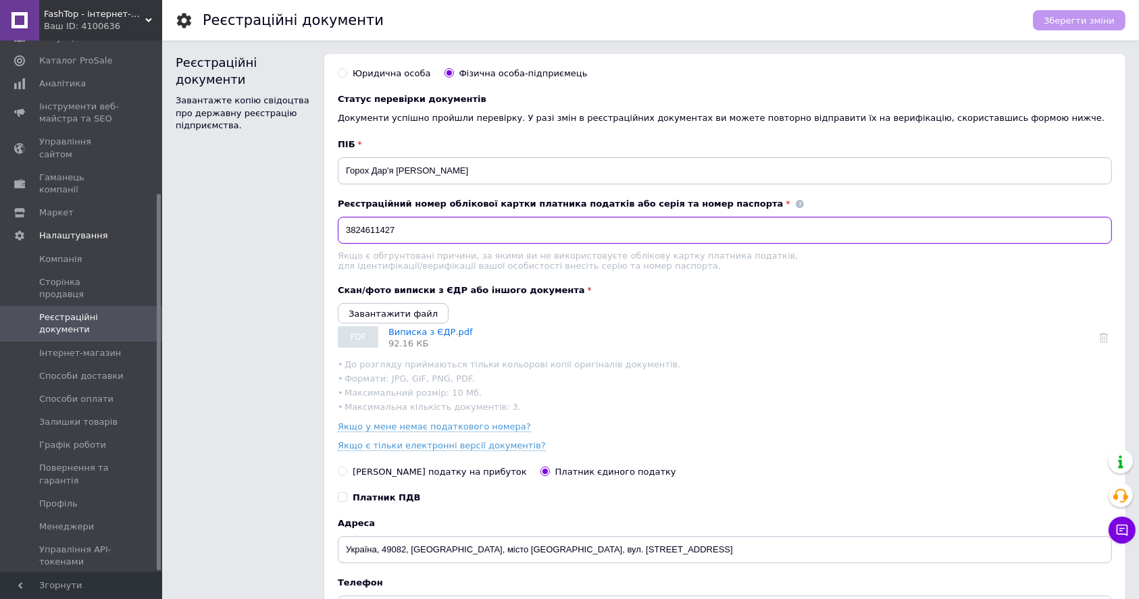
click at [453, 241] on input "3824611427" at bounding box center [725, 230] width 774 height 27
click at [668, 414] on li "Максимальна кількість документів: 3." at bounding box center [725, 407] width 774 height 14
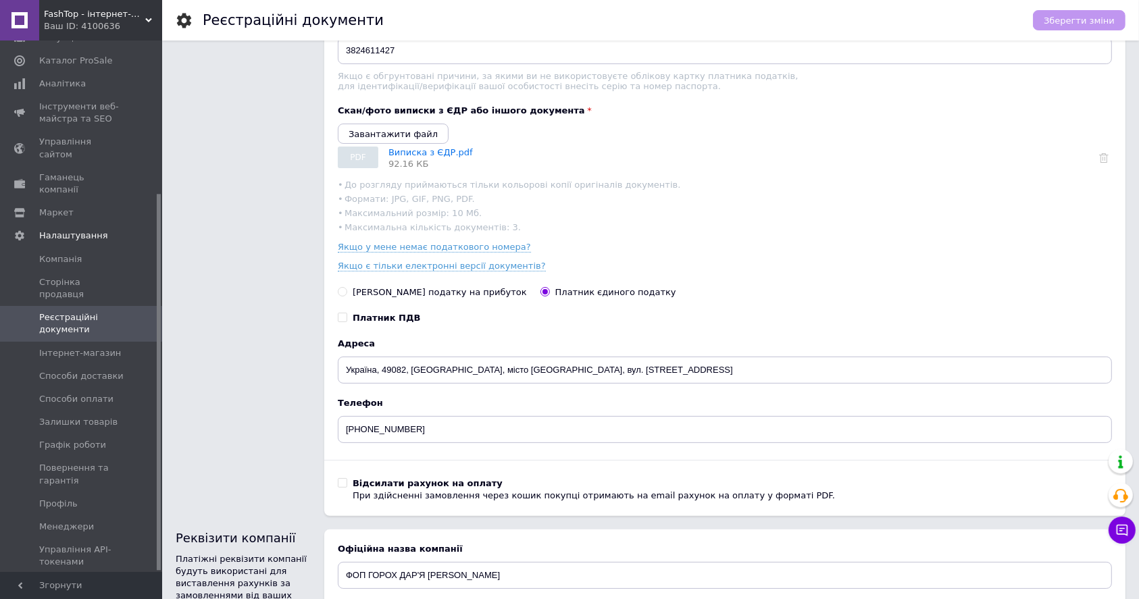
scroll to position [270, 0]
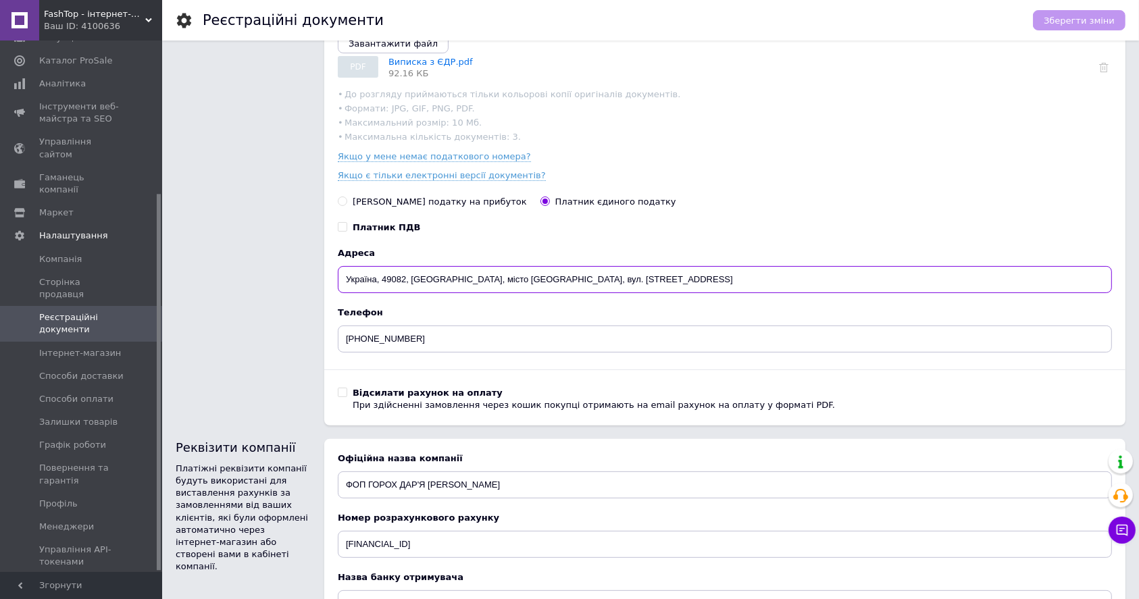
click at [504, 292] on input "Україна, 49082, [GEOGRAPHIC_DATA], місто [GEOGRAPHIC_DATA], вул. [STREET_ADDRES…" at bounding box center [725, 279] width 774 height 27
click at [663, 378] on div "ПІБ Горох Дар'я [PERSON_NAME] номер облікової картки платника податків або сері…" at bounding box center [725, 140] width 774 height 544
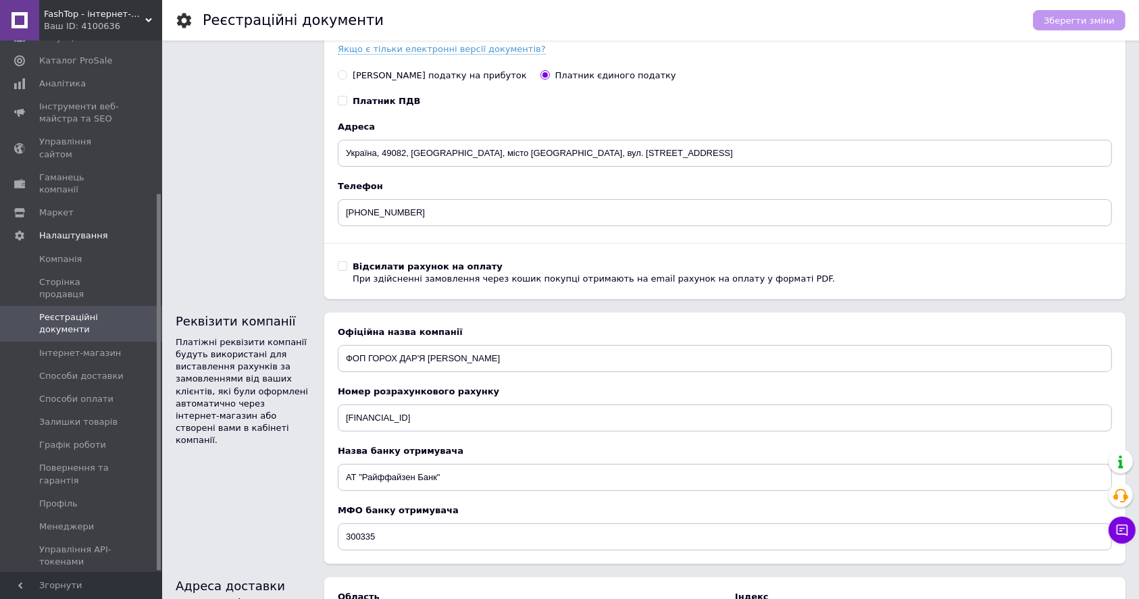
scroll to position [450, 0]
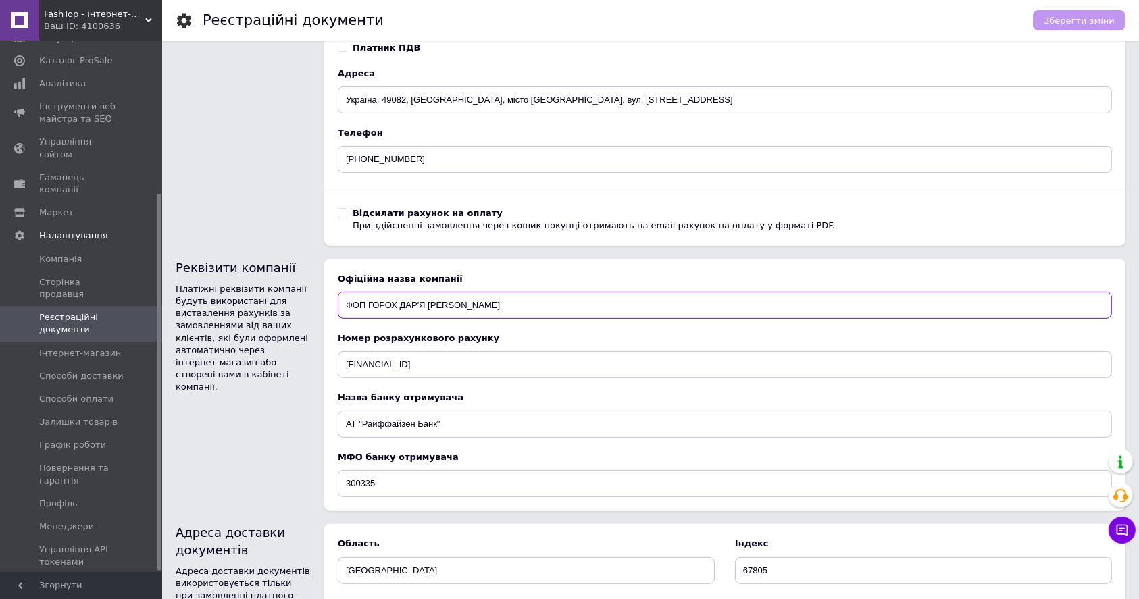
click at [456, 311] on input "ФОП ГОРОХ ДАР'Я [PERSON_NAME]" at bounding box center [725, 305] width 774 height 27
click at [501, 366] on input "[FINANCIAL_ID]" at bounding box center [725, 364] width 774 height 27
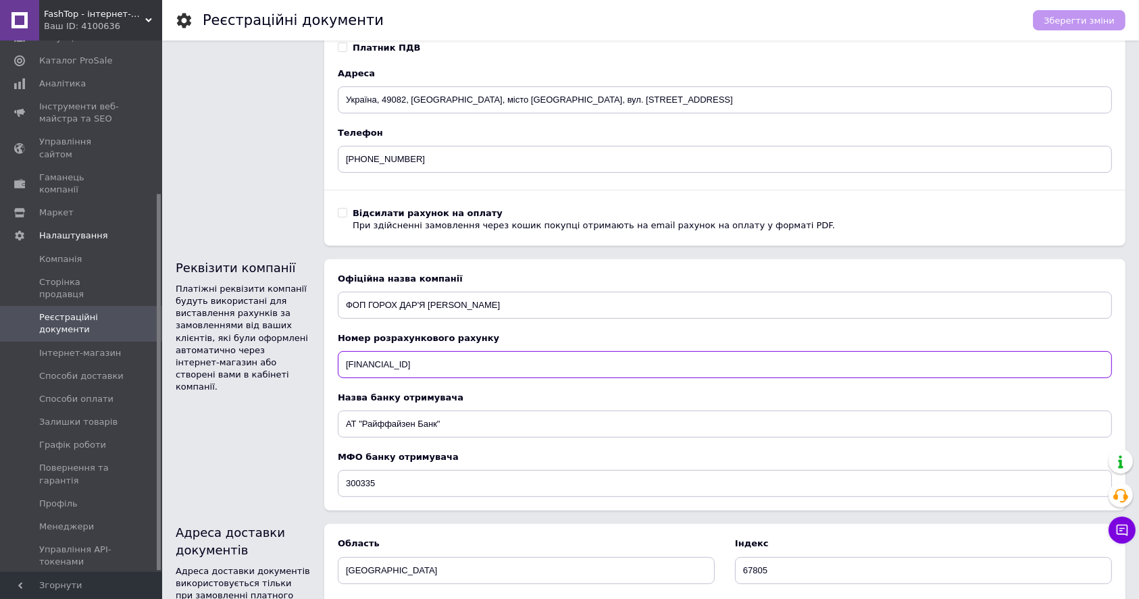
click at [501, 366] on input "[FINANCIAL_ID]" at bounding box center [725, 364] width 774 height 27
click at [460, 428] on input "АТ "Райффайзен Банк"" at bounding box center [725, 424] width 774 height 27
click at [519, 493] on input "300335" at bounding box center [725, 483] width 774 height 27
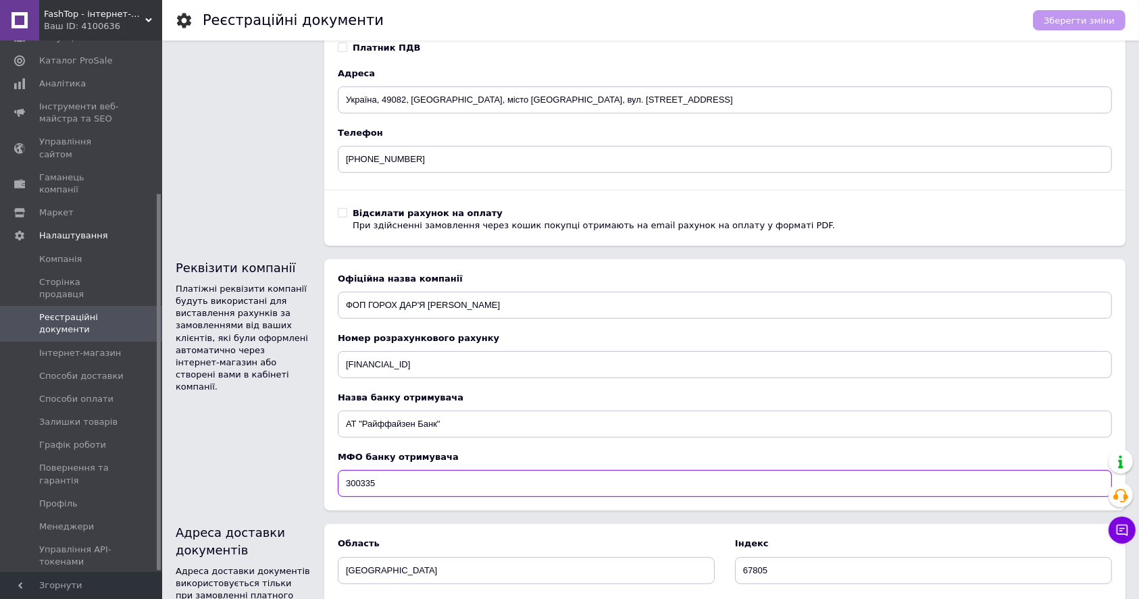
click at [519, 493] on input "300335" at bounding box center [725, 483] width 774 height 27
click at [592, 526] on div "Реєстраційні документи Зберегти зміни Реєстраційні документи Завантажте копію с…" at bounding box center [650, 157] width 977 height 1214
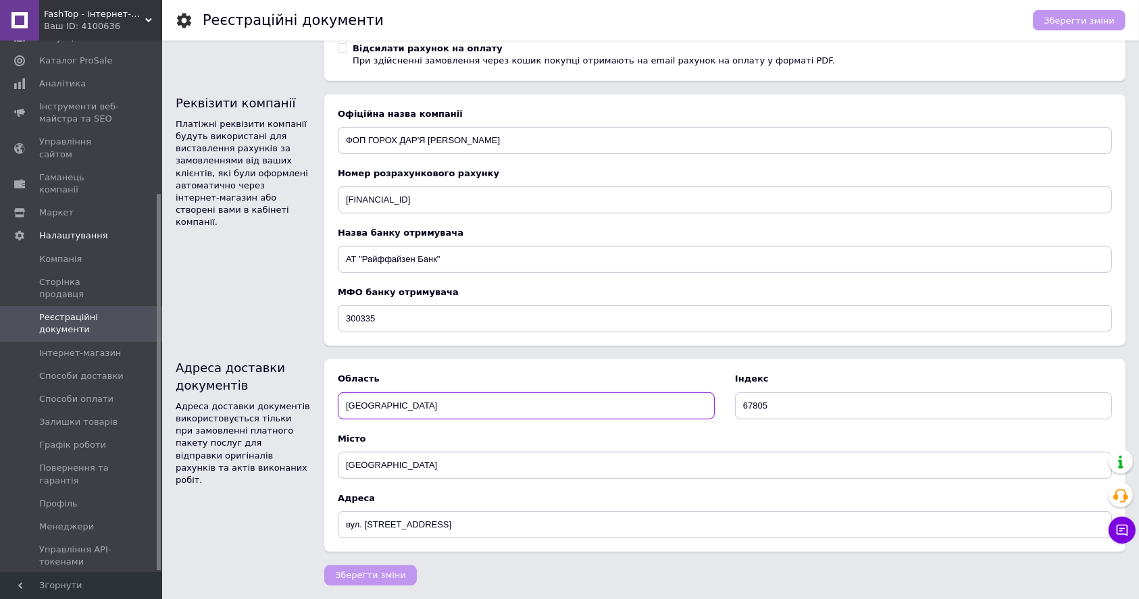
click at [378, 408] on input "[GEOGRAPHIC_DATA]" at bounding box center [526, 406] width 377 height 27
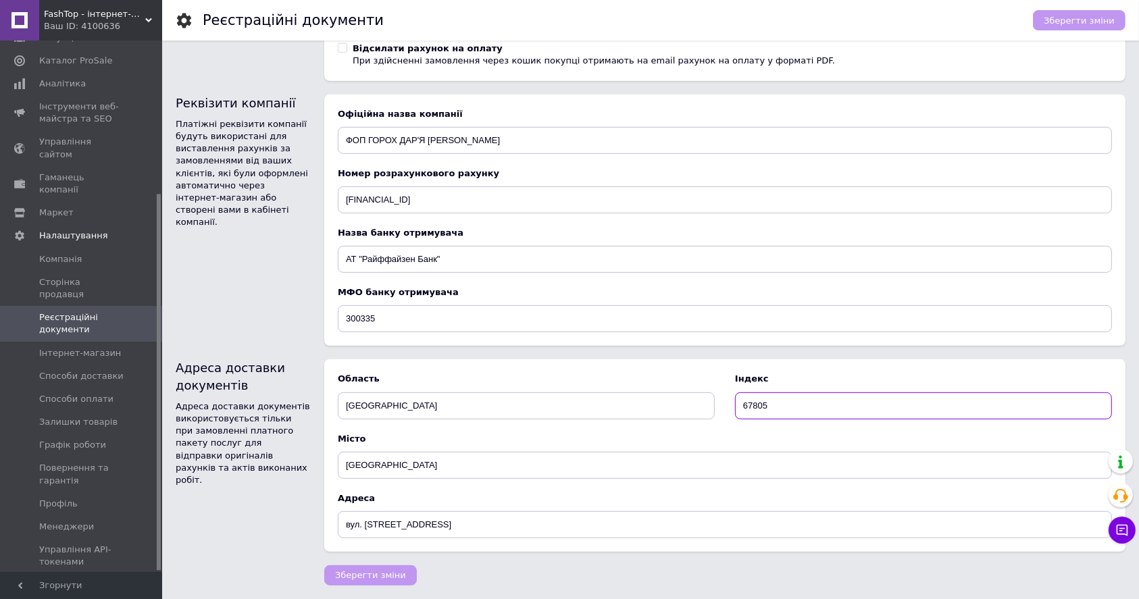
click at [766, 403] on input "67805" at bounding box center [923, 406] width 377 height 27
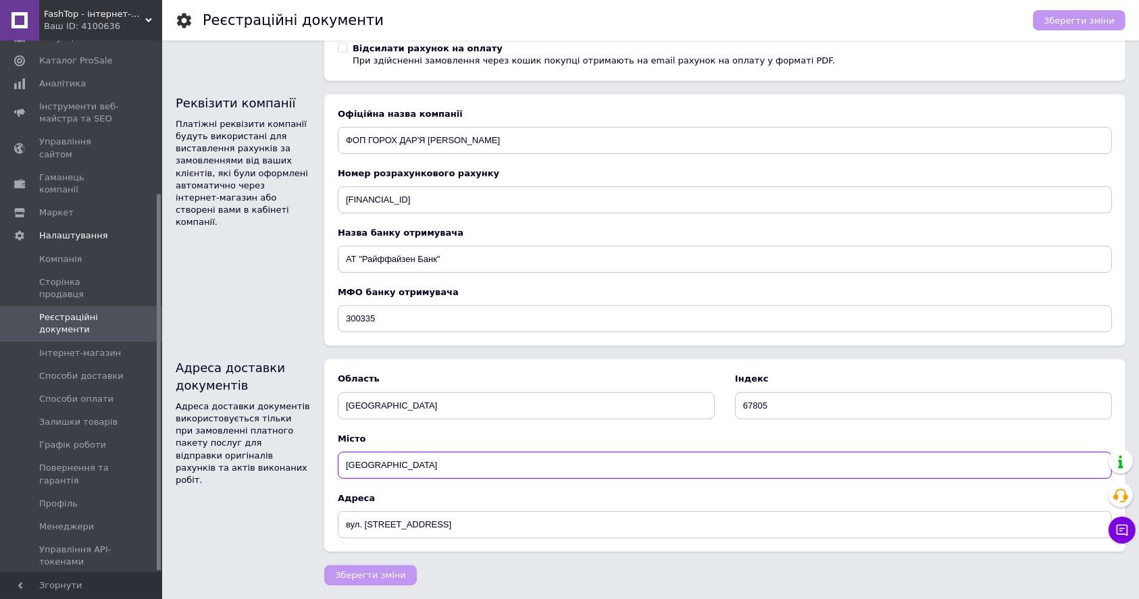
click at [449, 461] on input "[GEOGRAPHIC_DATA]" at bounding box center [725, 465] width 774 height 27
paste input "67805"
type input "67805"
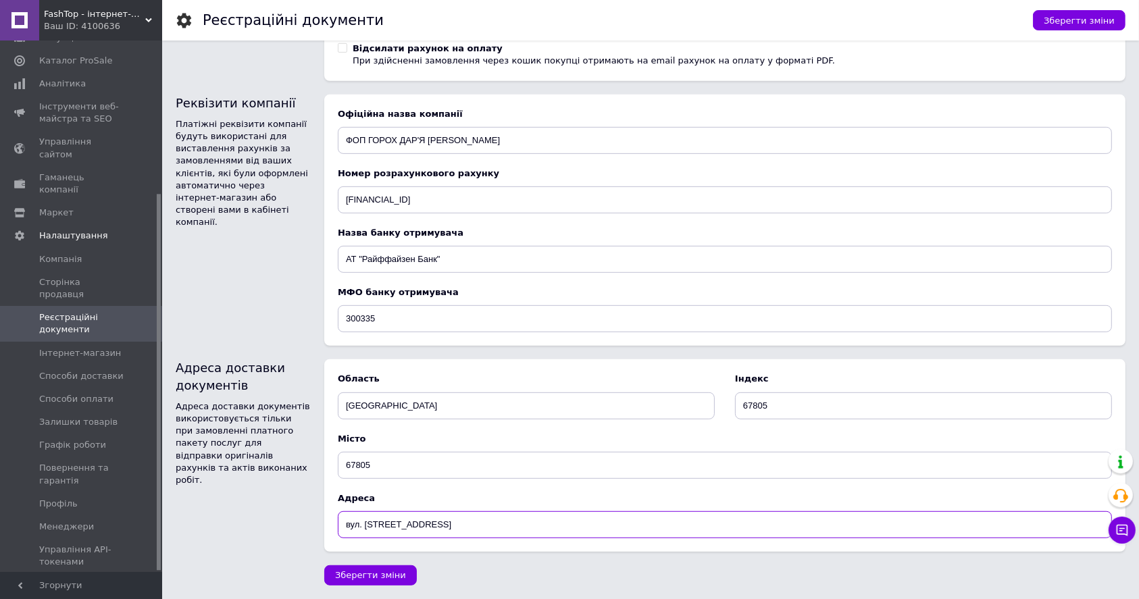
click at [480, 534] on input "вул. [STREET_ADDRESS]" at bounding box center [725, 524] width 774 height 27
click at [480, 533] on input "вул. [STREET_ADDRESS]" at bounding box center [725, 524] width 774 height 27
click at [94, 347] on span "Інтернет-магазин" at bounding box center [80, 353] width 82 height 12
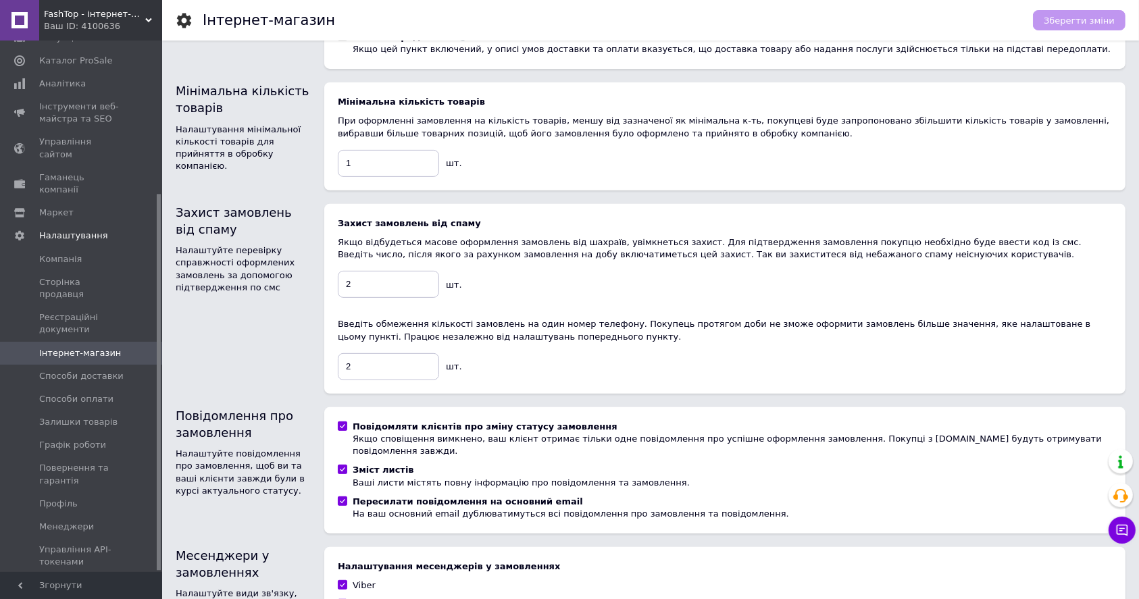
scroll to position [541, 0]
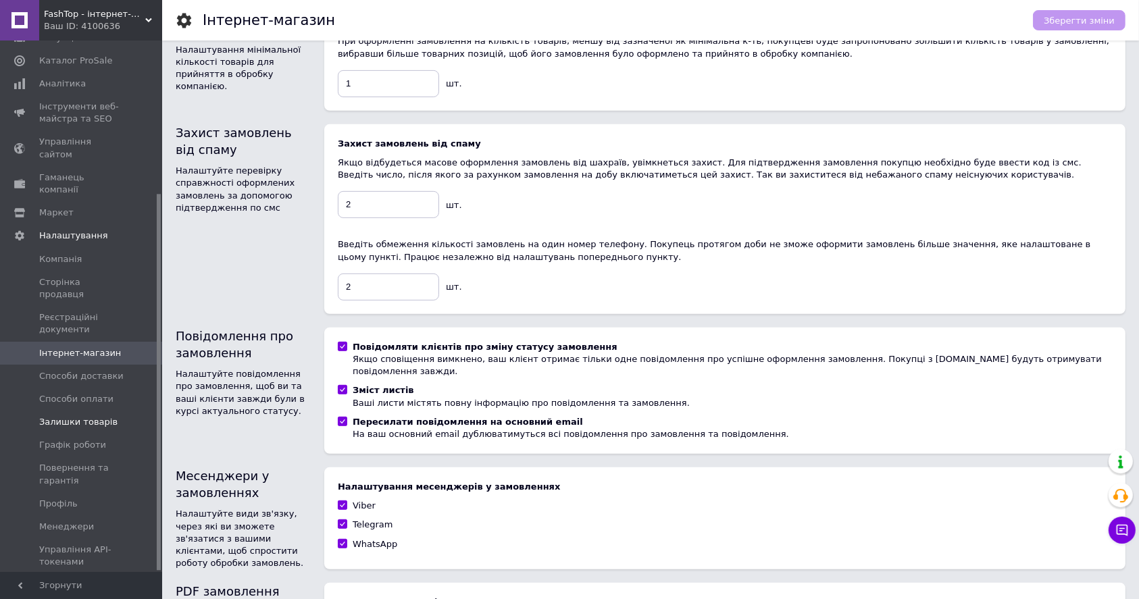
click at [91, 416] on span "Залишки товарів" at bounding box center [78, 422] width 78 height 12
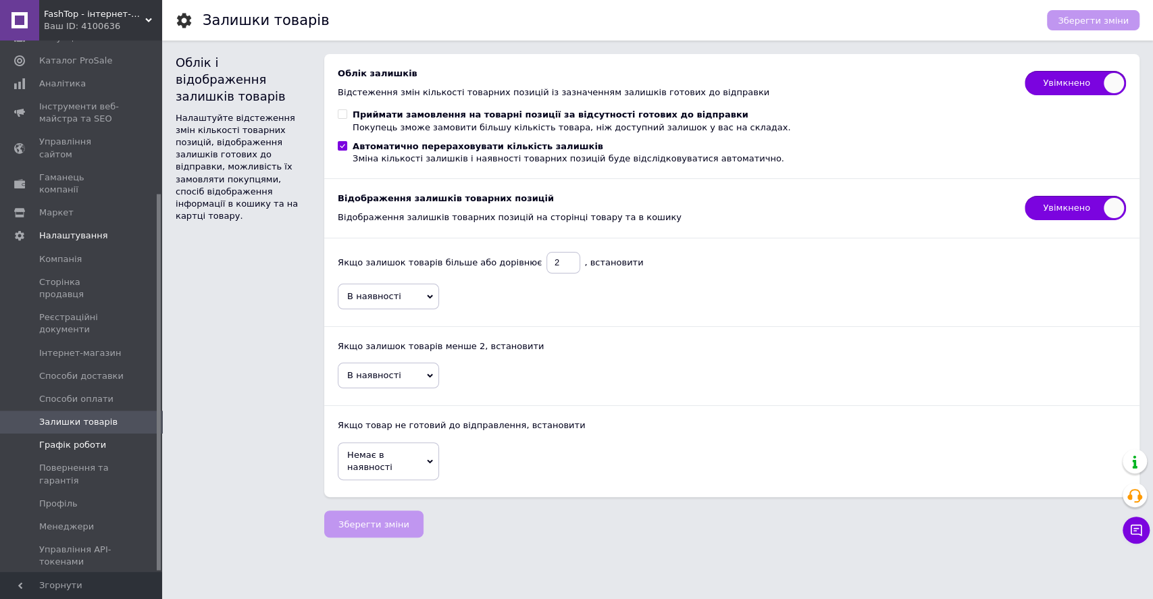
click at [83, 439] on span "Графік роботи" at bounding box center [72, 445] width 67 height 12
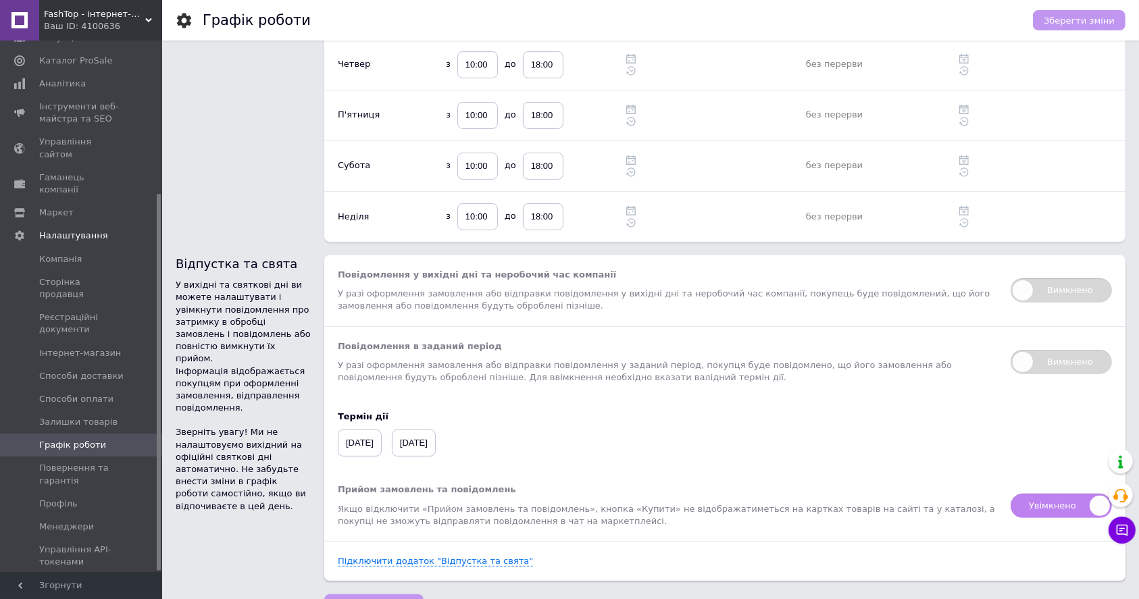
scroll to position [281, 0]
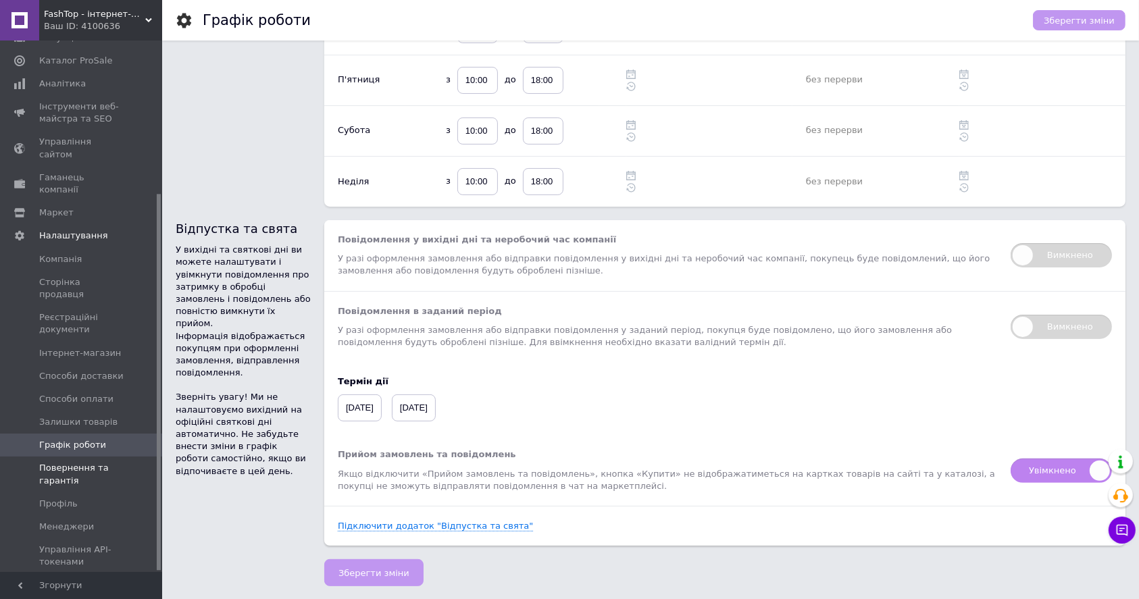
click at [97, 462] on span "Повернення та гарантія" at bounding box center [82, 474] width 86 height 24
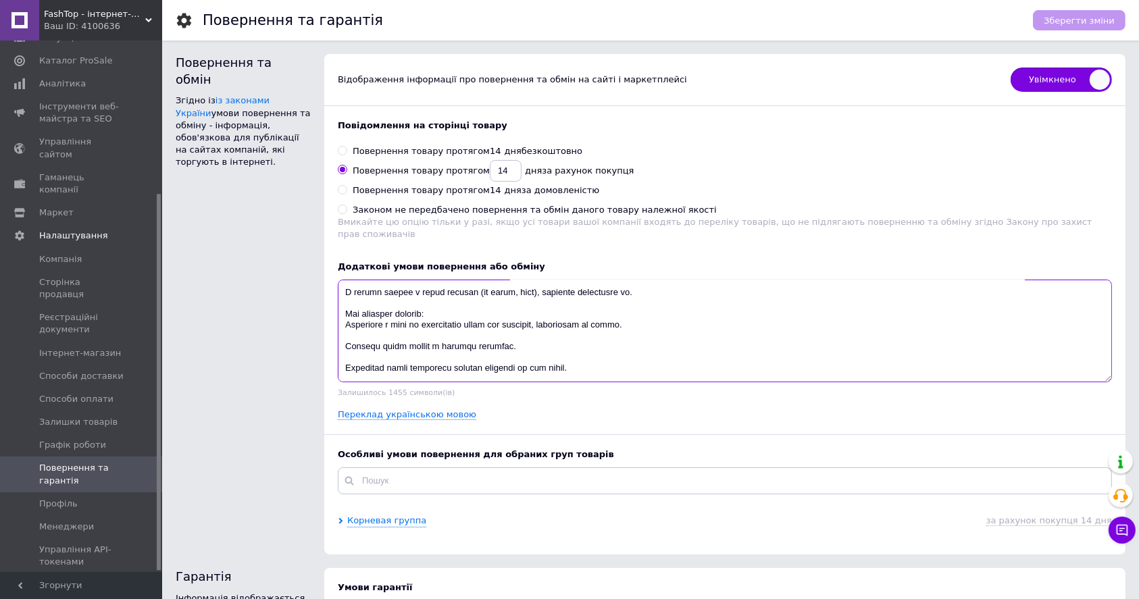
scroll to position [195, 0]
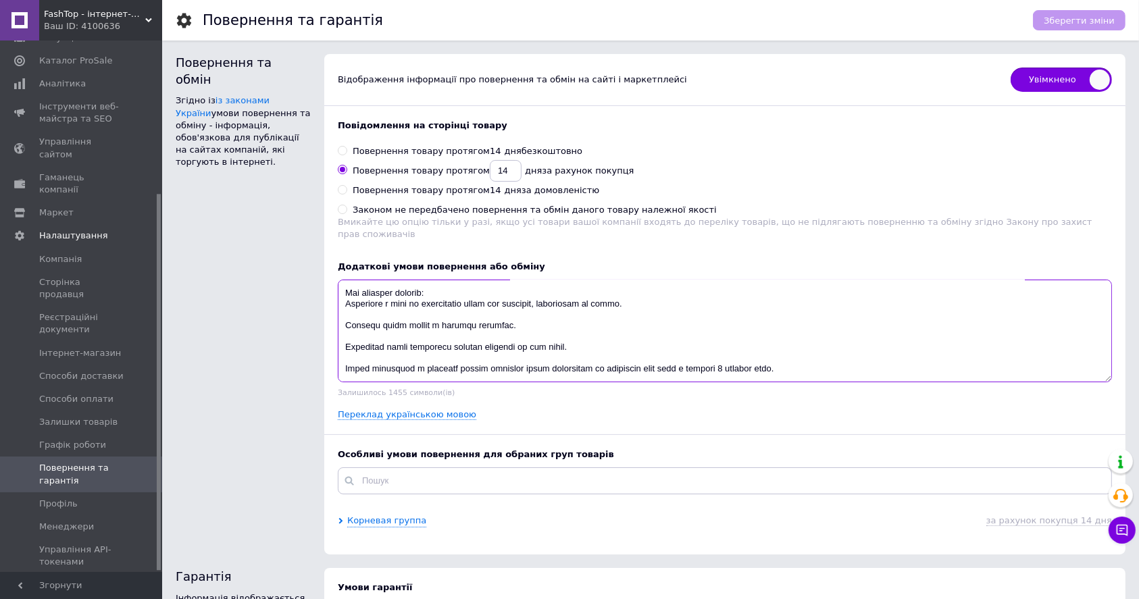
drag, startPoint x: 343, startPoint y: 278, endPoint x: 821, endPoint y: 354, distance: 483.6
click at [833, 352] on textarea at bounding box center [725, 331] width 774 height 103
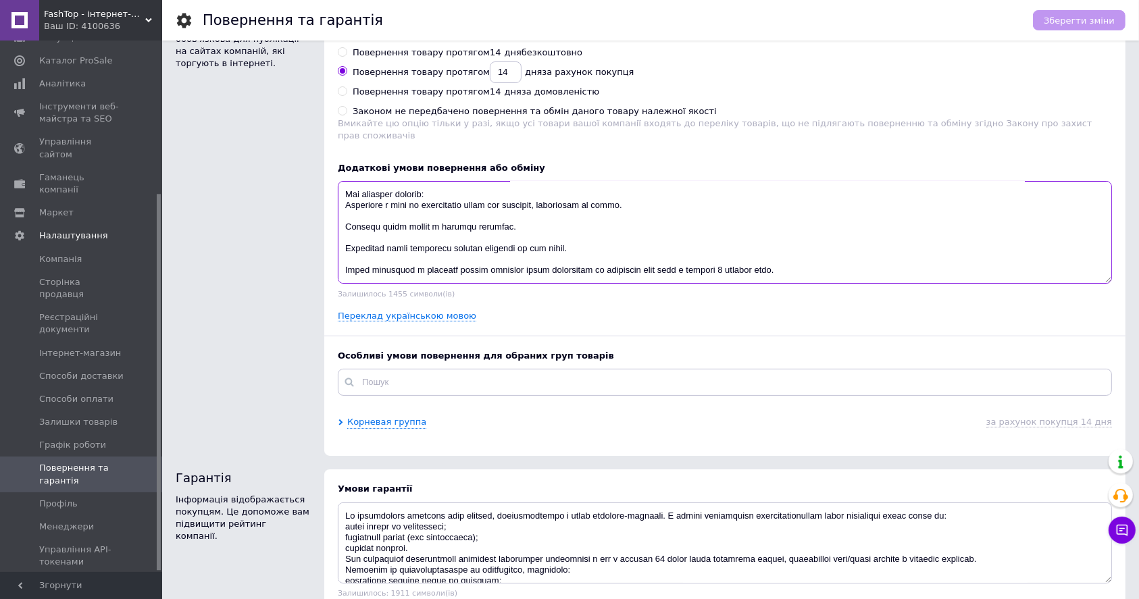
scroll to position [173, 0]
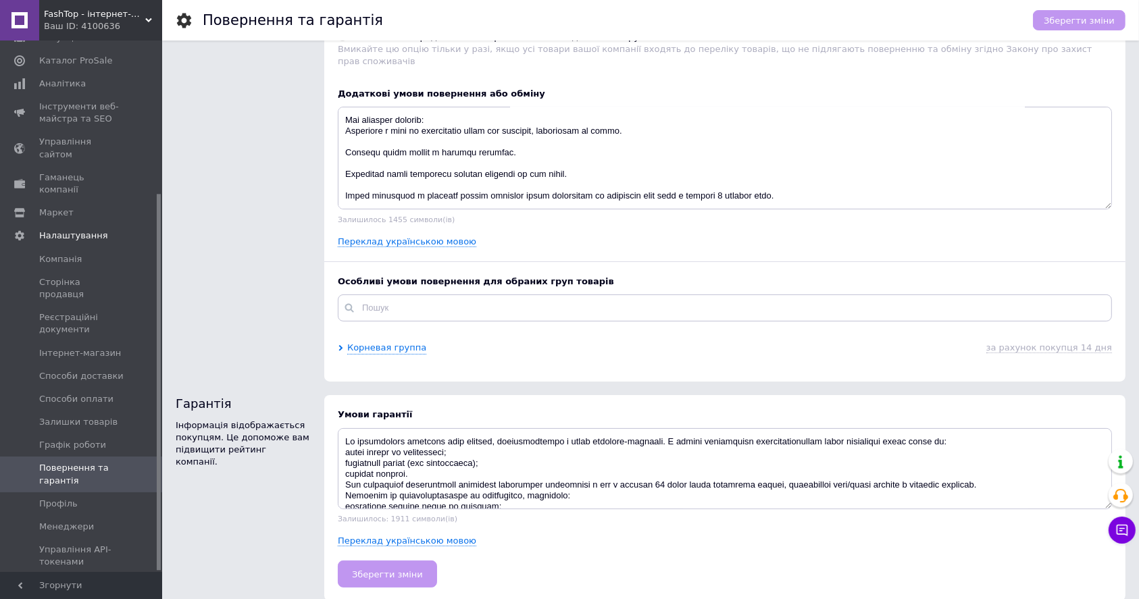
click at [668, 236] on div "Переклад українською мовою" at bounding box center [725, 242] width 774 height 12
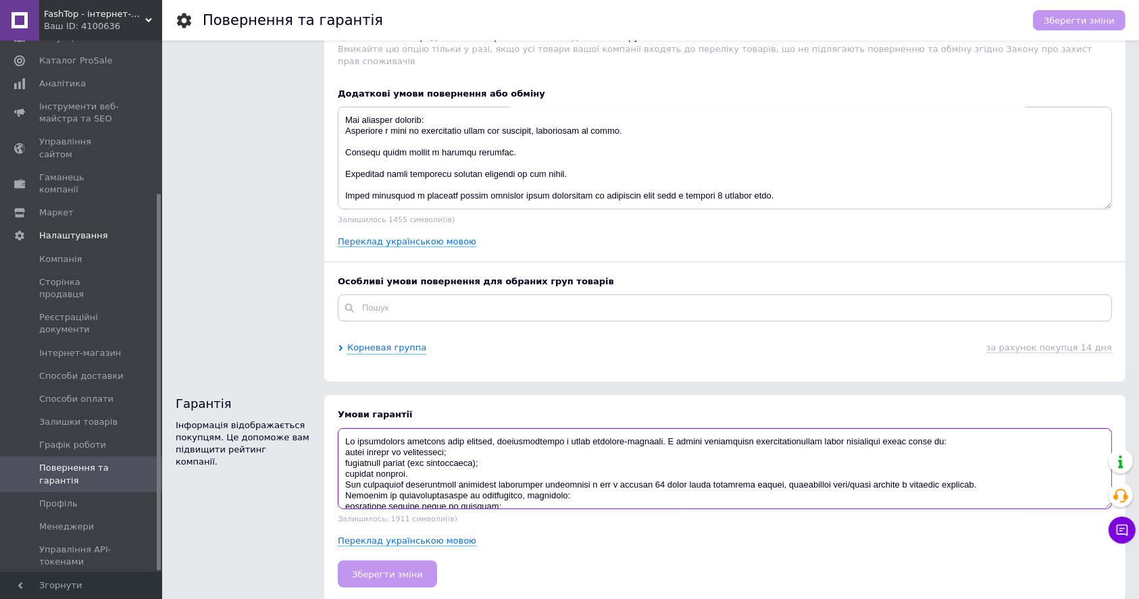
scroll to position [32, 0]
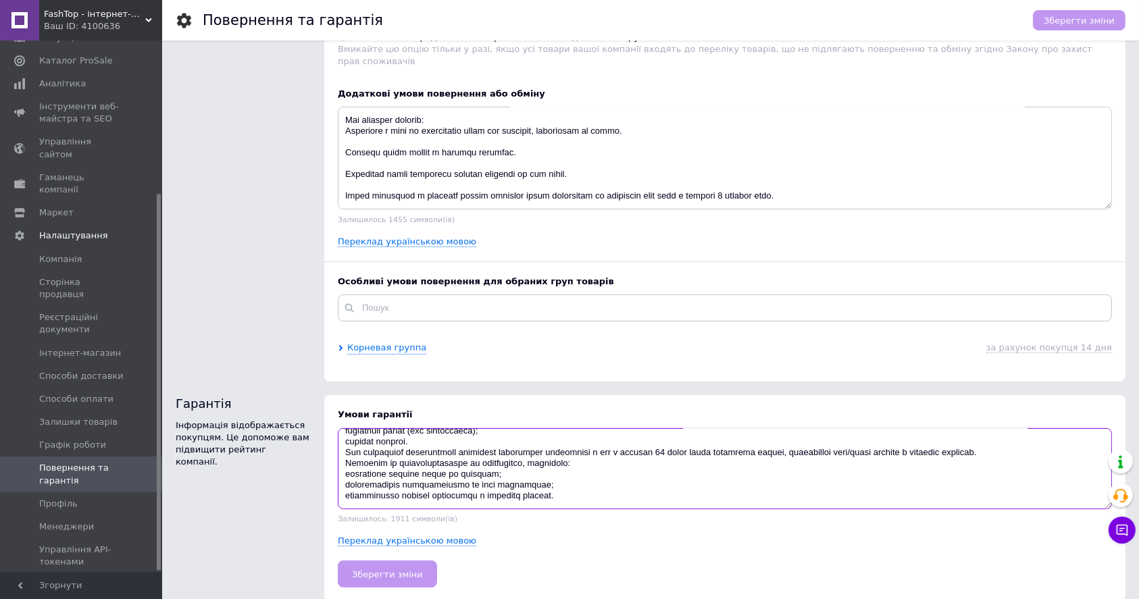
drag, startPoint x: 349, startPoint y: 426, endPoint x: 605, endPoint y: 511, distance: 270.3
click at [605, 511] on div "Умови гарантії Залишилось: 1911 символи(ів) Переклад українською мовою Зберегти…" at bounding box center [724, 498] width 801 height 206
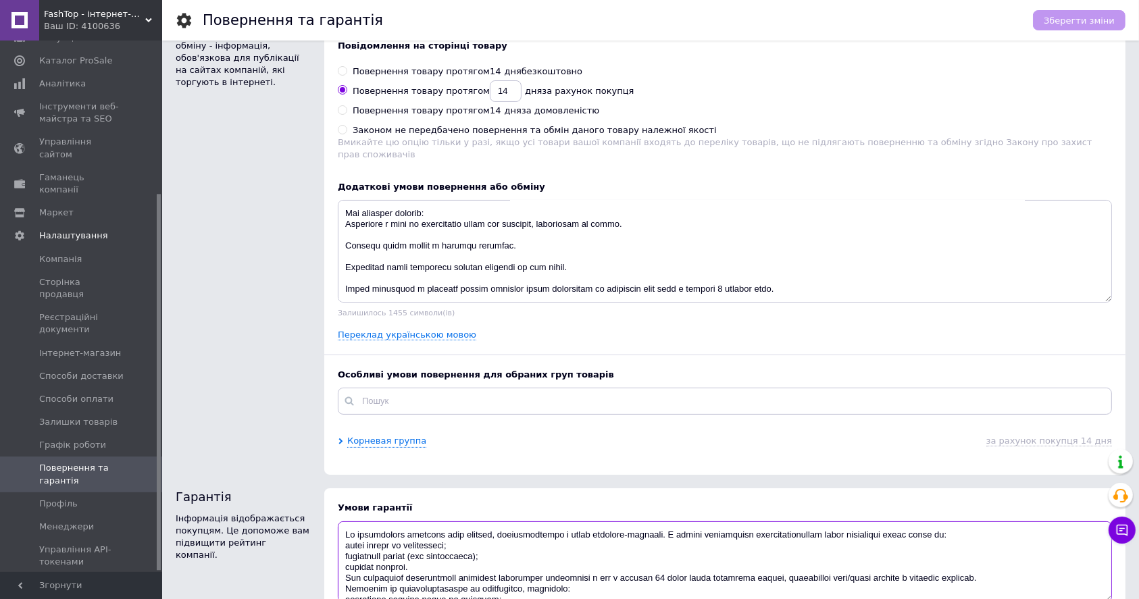
scroll to position [173, 0]
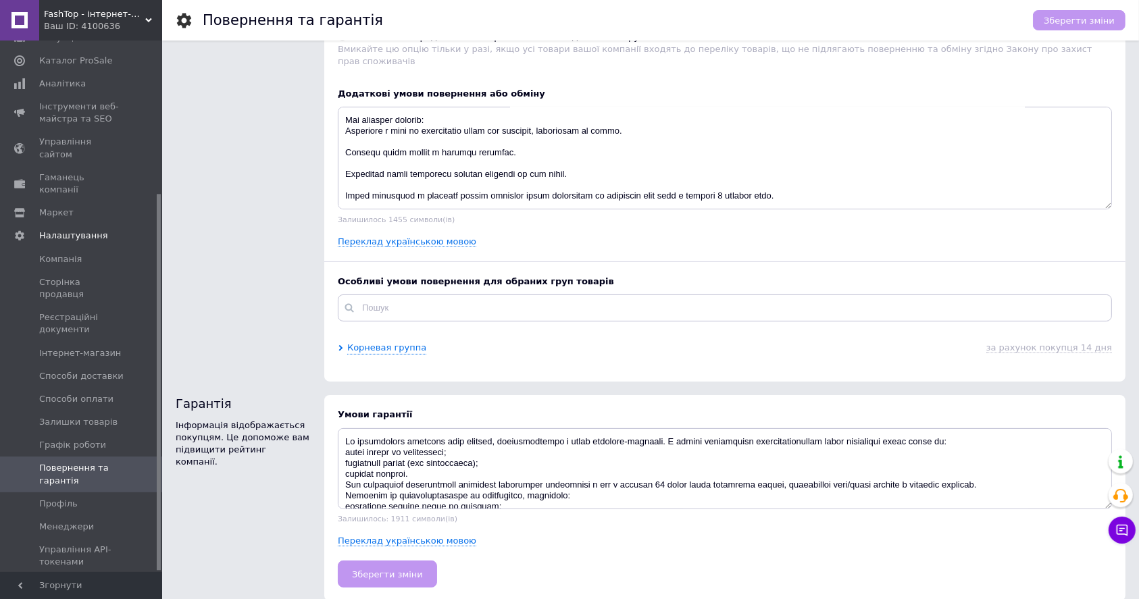
click at [609, 365] on div "Особливі умови повернення для обраних груп товарів Корневая группа за рахунок п…" at bounding box center [724, 322] width 801 height 120
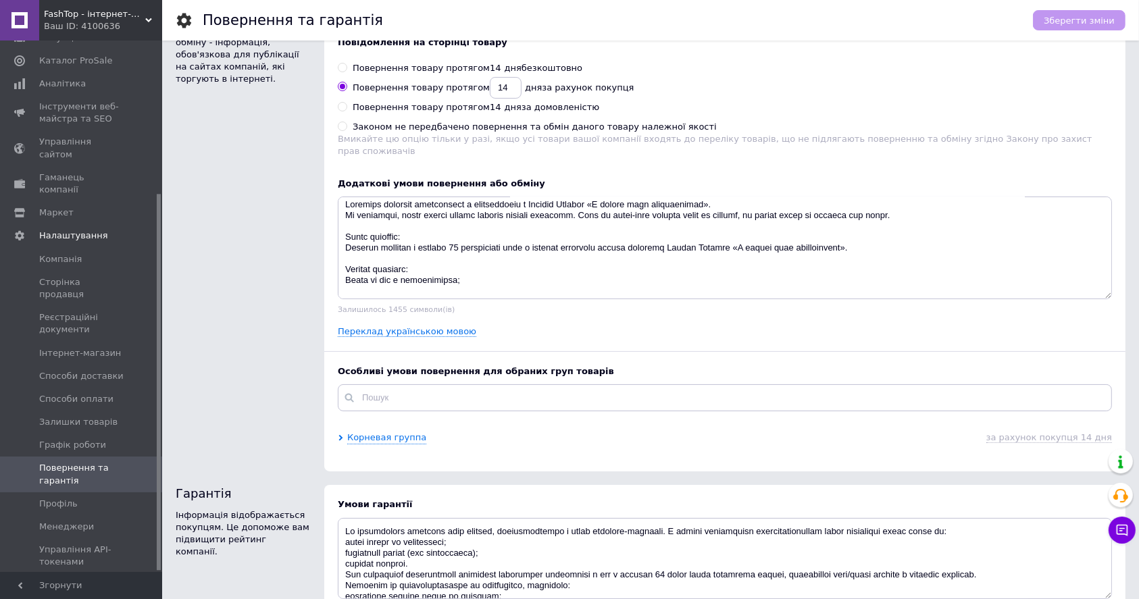
scroll to position [0, 0]
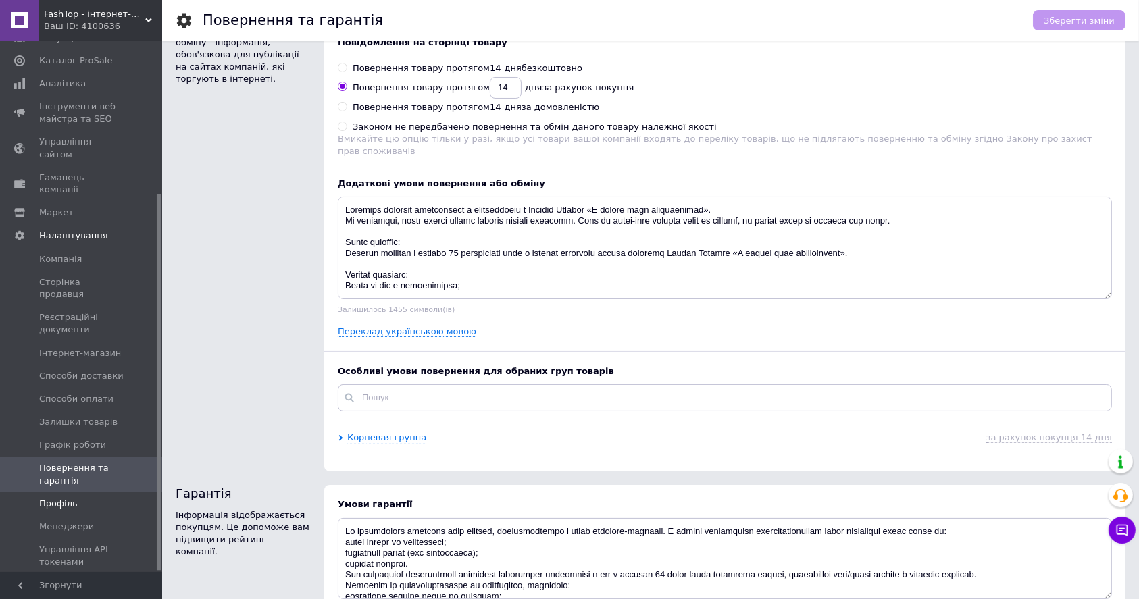
click at [68, 498] on span "Профіль" at bounding box center [58, 504] width 39 height 12
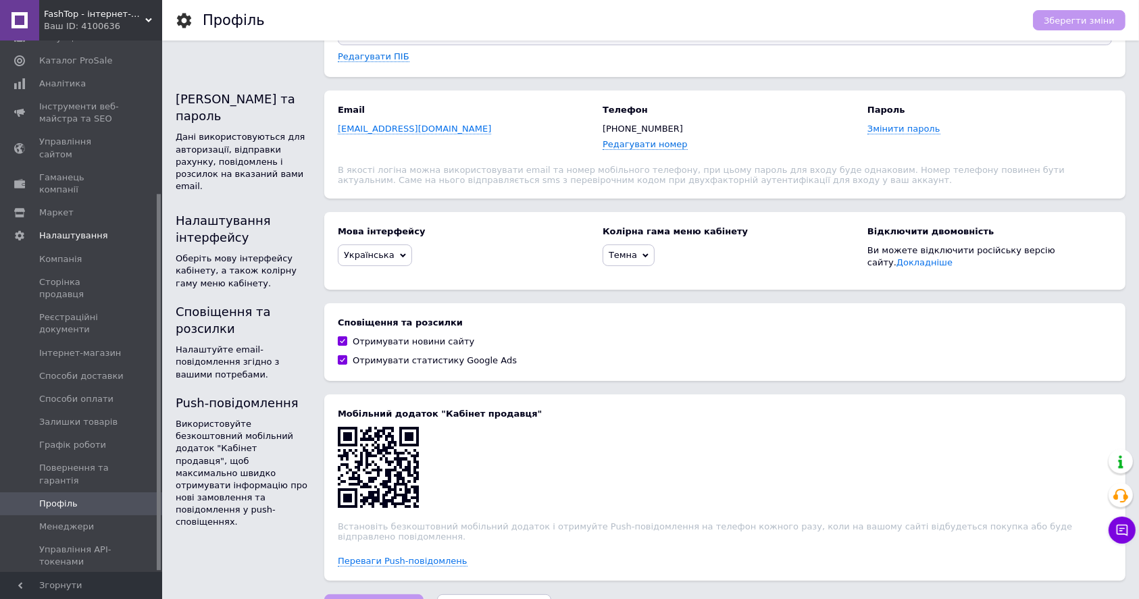
scroll to position [158, 0]
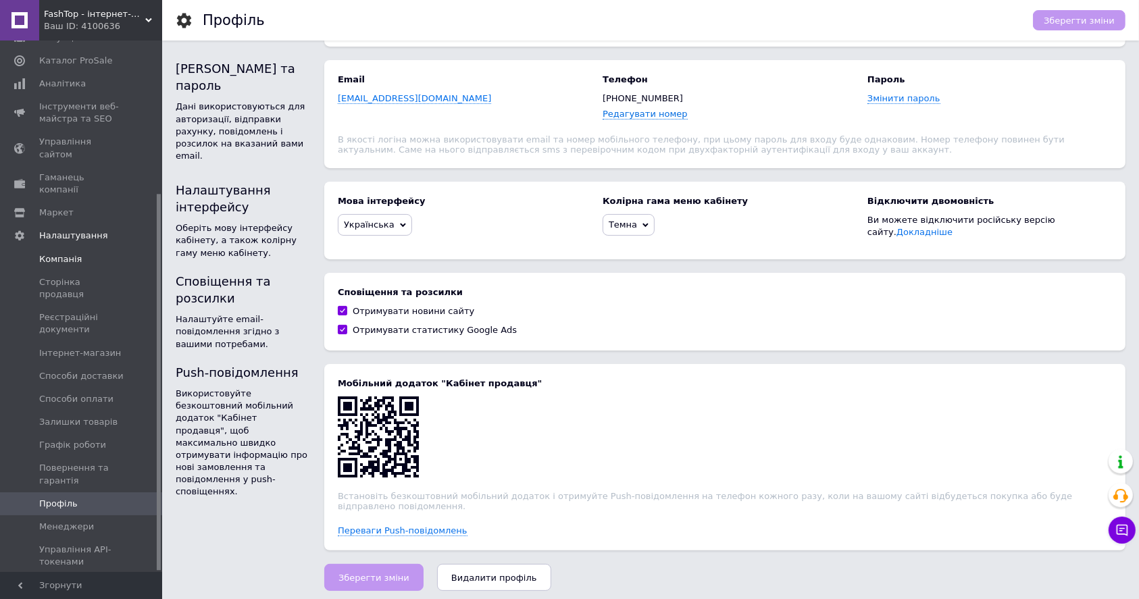
click at [82, 253] on span "Компанія" at bounding box center [82, 259] width 86 height 12
